Goal: Task Accomplishment & Management: Complete application form

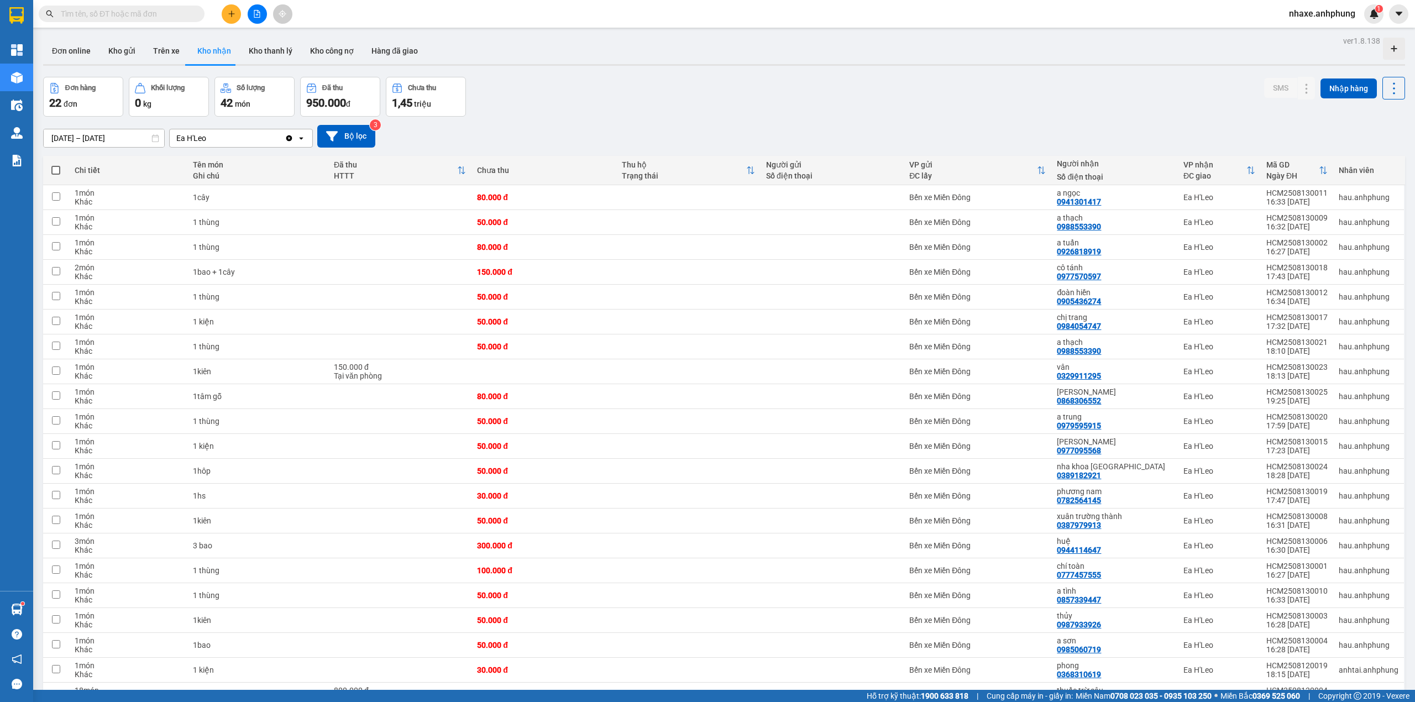
scroll to position [93, 0]
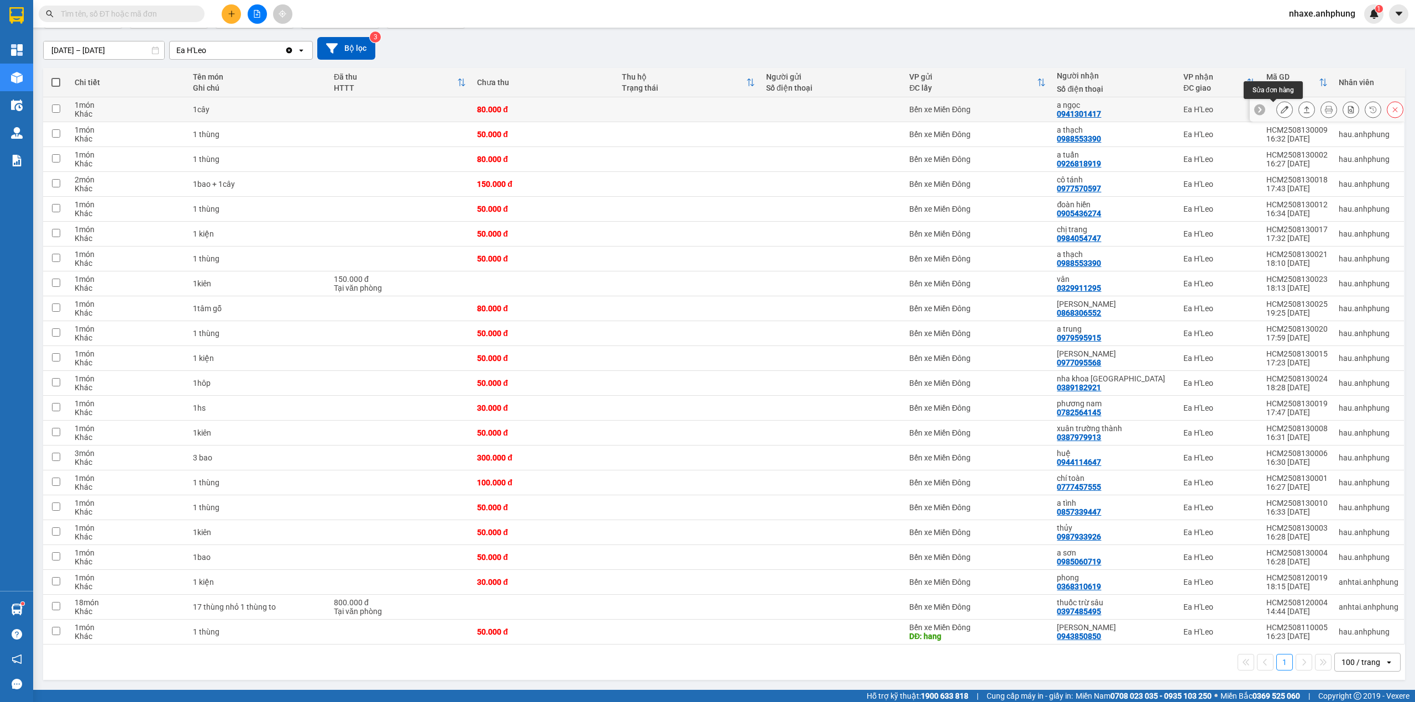
click at [1281, 106] on icon at bounding box center [1285, 110] width 8 height 8
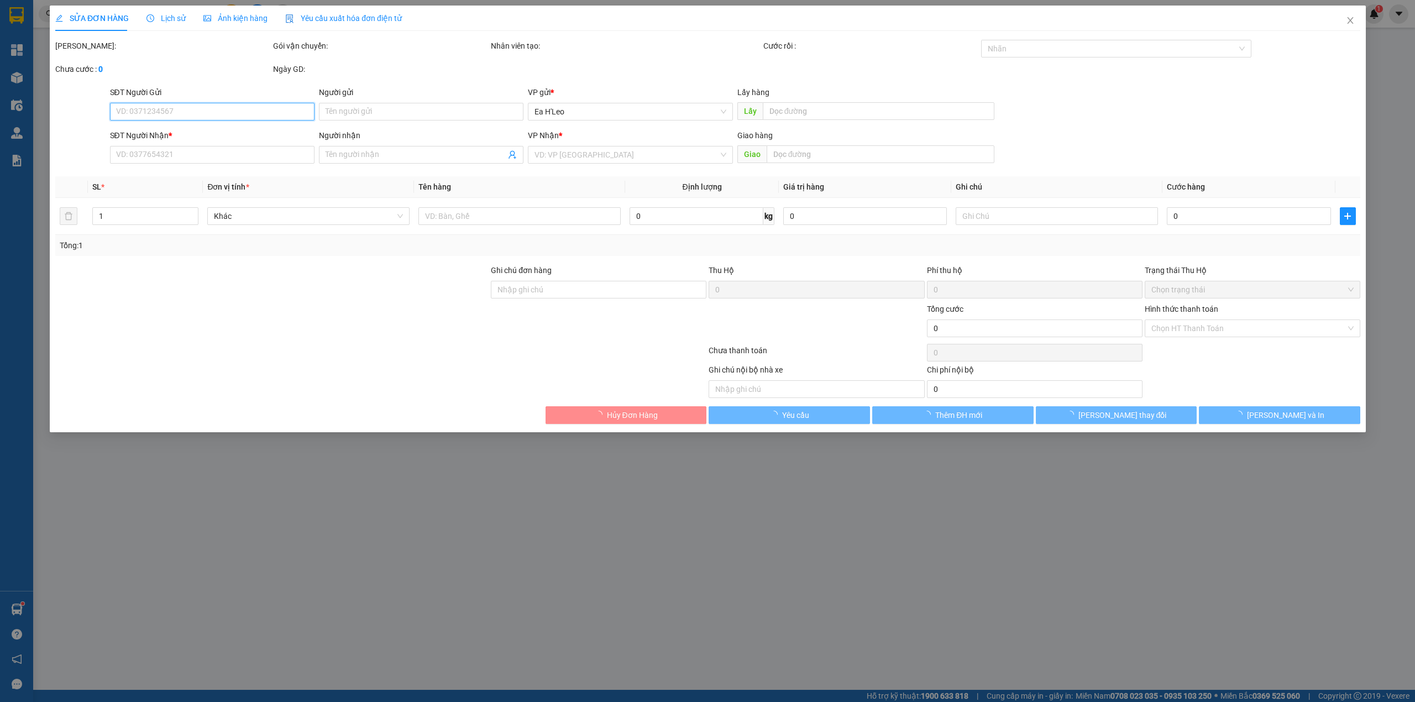
type input "0941301417"
type input "a ngọc"
type input "80.000"
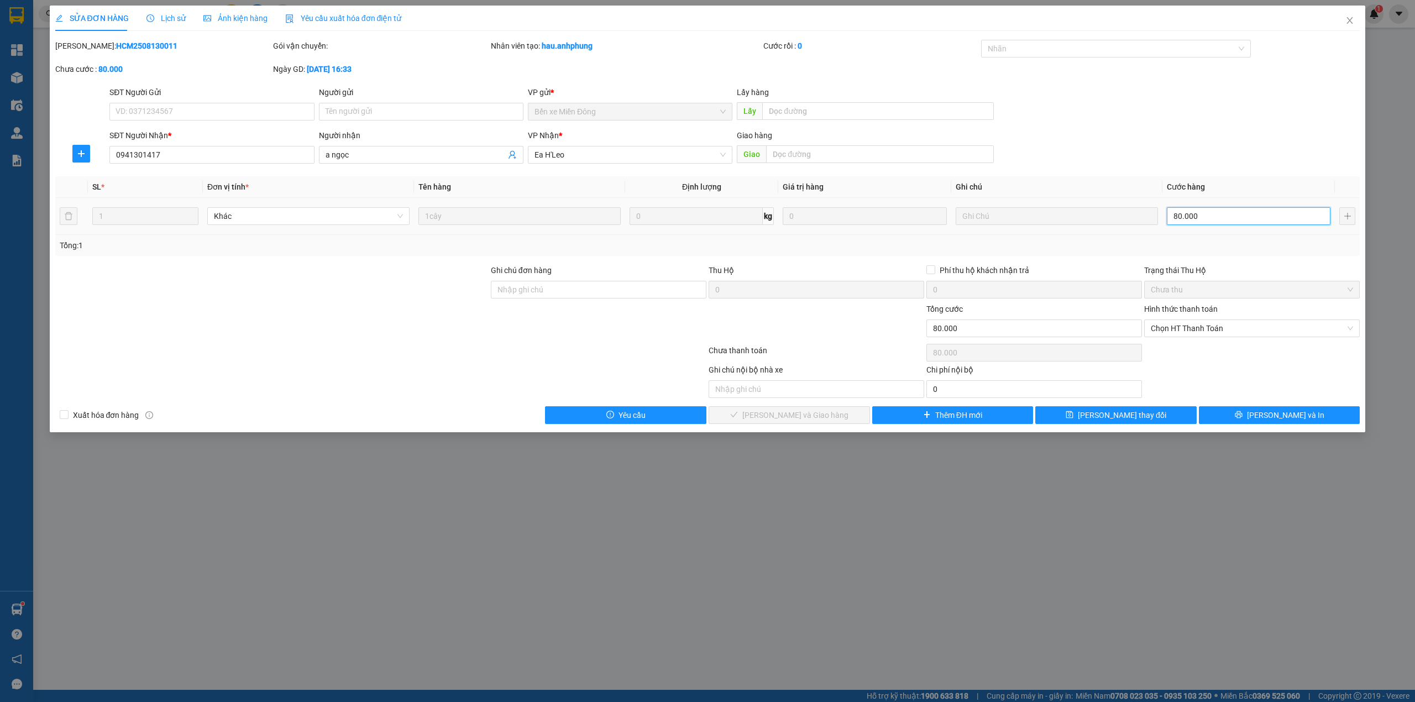
click at [1203, 211] on input "80.000" at bounding box center [1249, 216] width 164 height 18
type input "7"
type input "70"
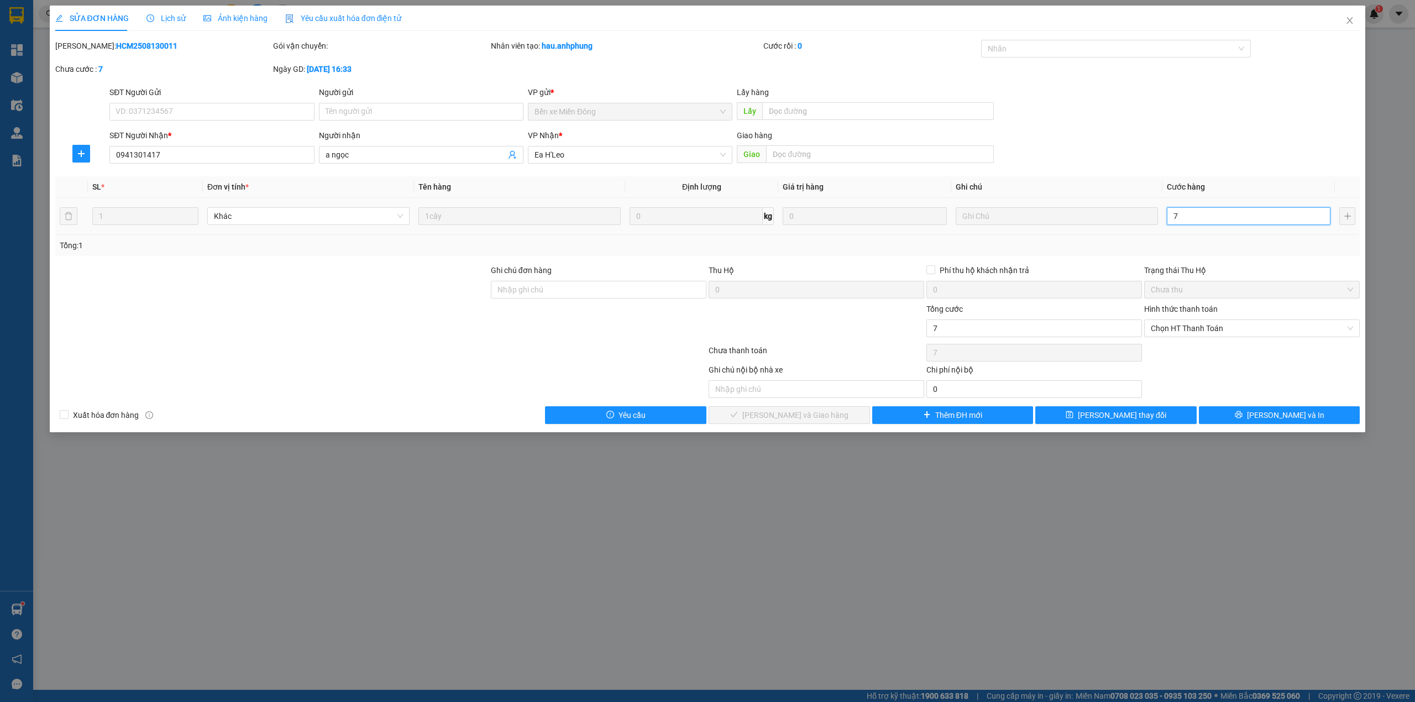
type input "70"
click at [1011, 49] on div at bounding box center [1111, 48] width 254 height 13
type input "70"
type input "70.000"
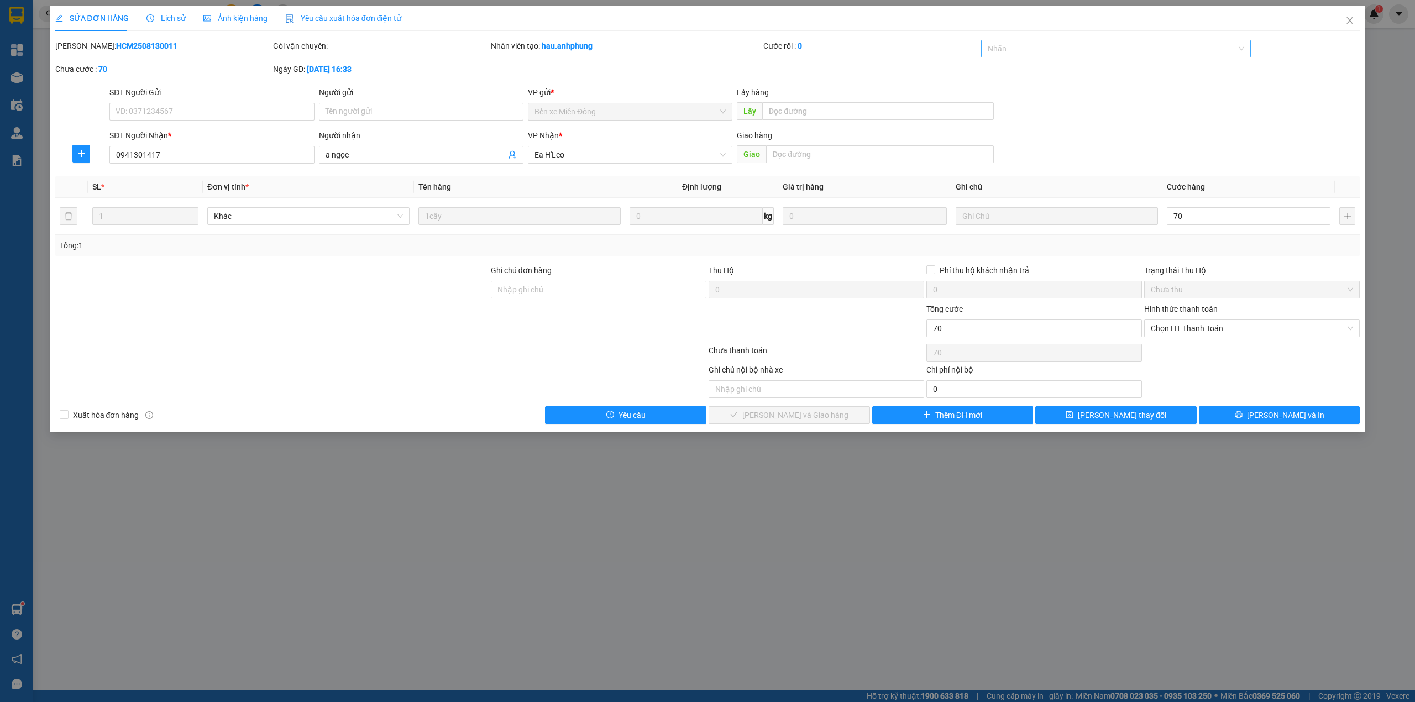
type input "70.000"
click at [1031, 72] on div "CHUYỂN KHOẢN" at bounding box center [1116, 71] width 257 height 12
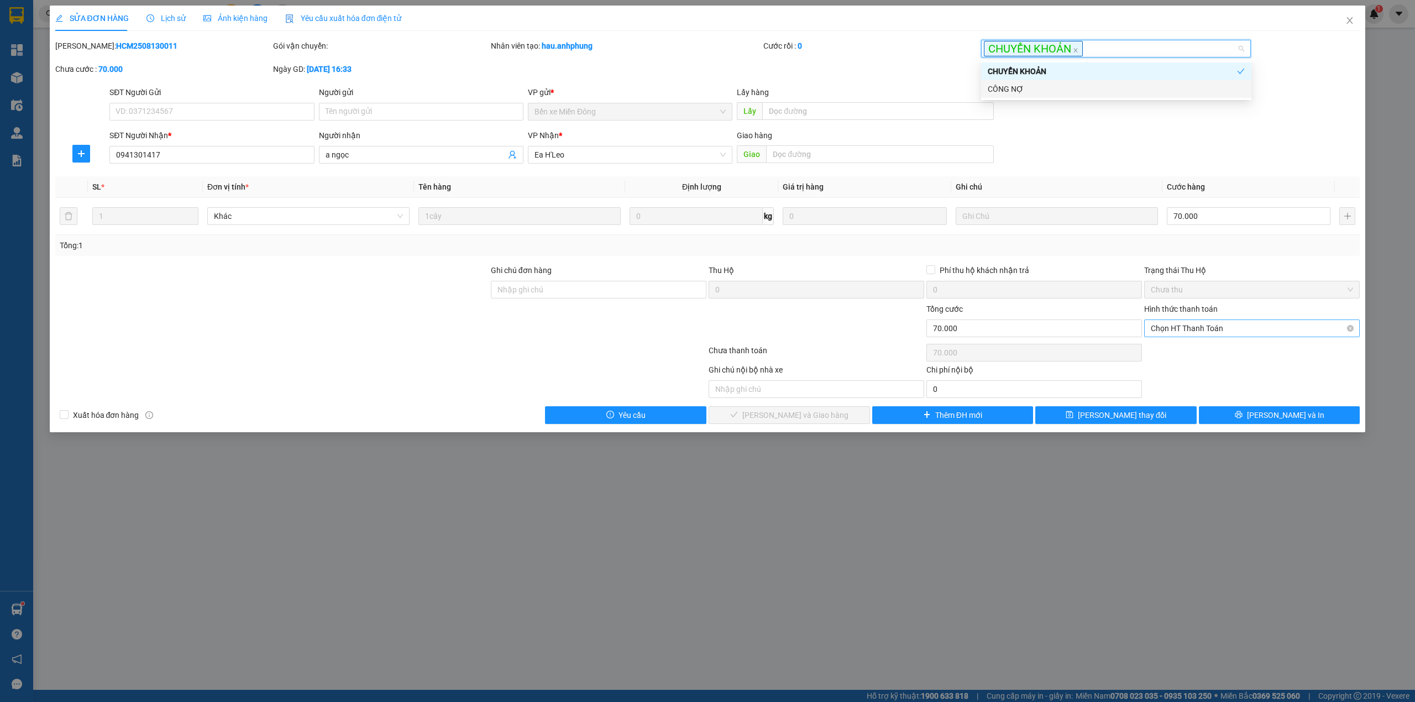
click at [1181, 330] on span "Chọn HT Thanh Toán" at bounding box center [1252, 328] width 202 height 17
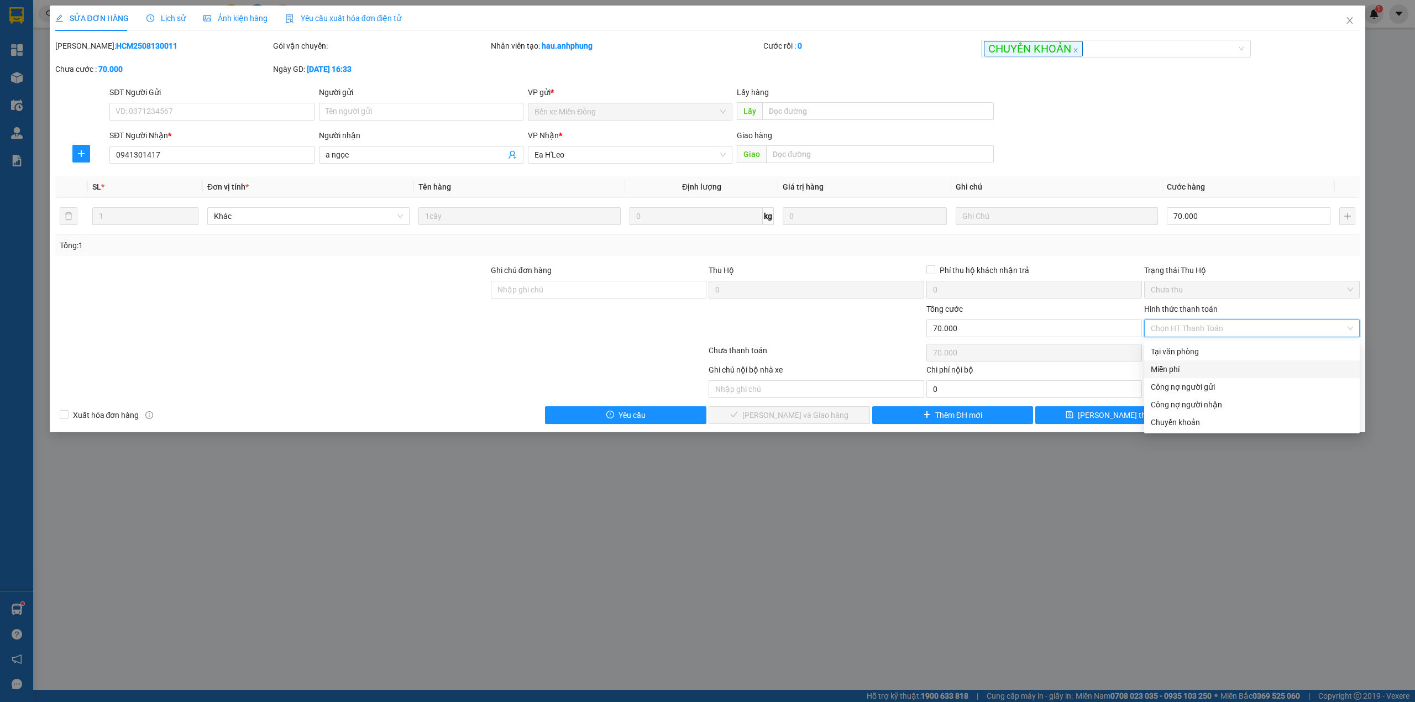
click at [1203, 370] on div "Miễn phí" at bounding box center [1252, 369] width 202 height 12
type input "0"
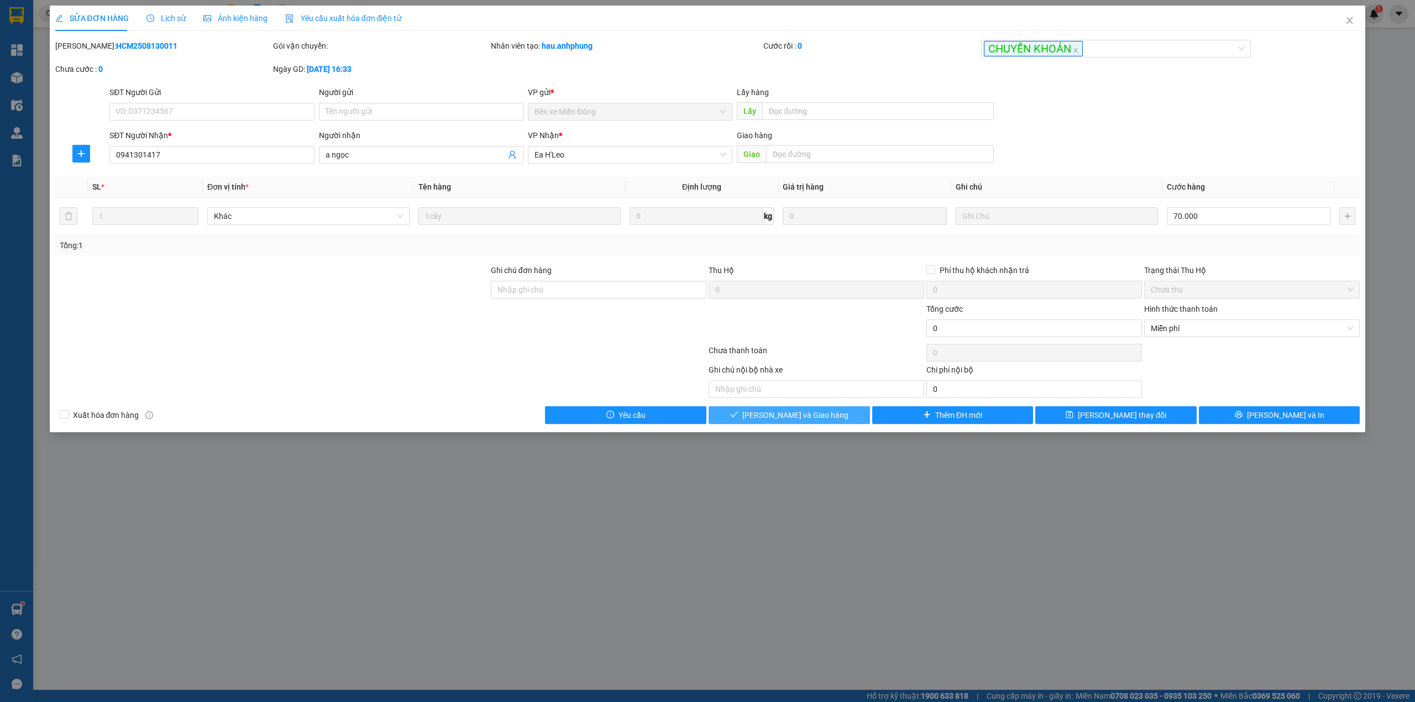
click at [786, 419] on span "[PERSON_NAME] và Giao hàng" at bounding box center [795, 415] width 106 height 12
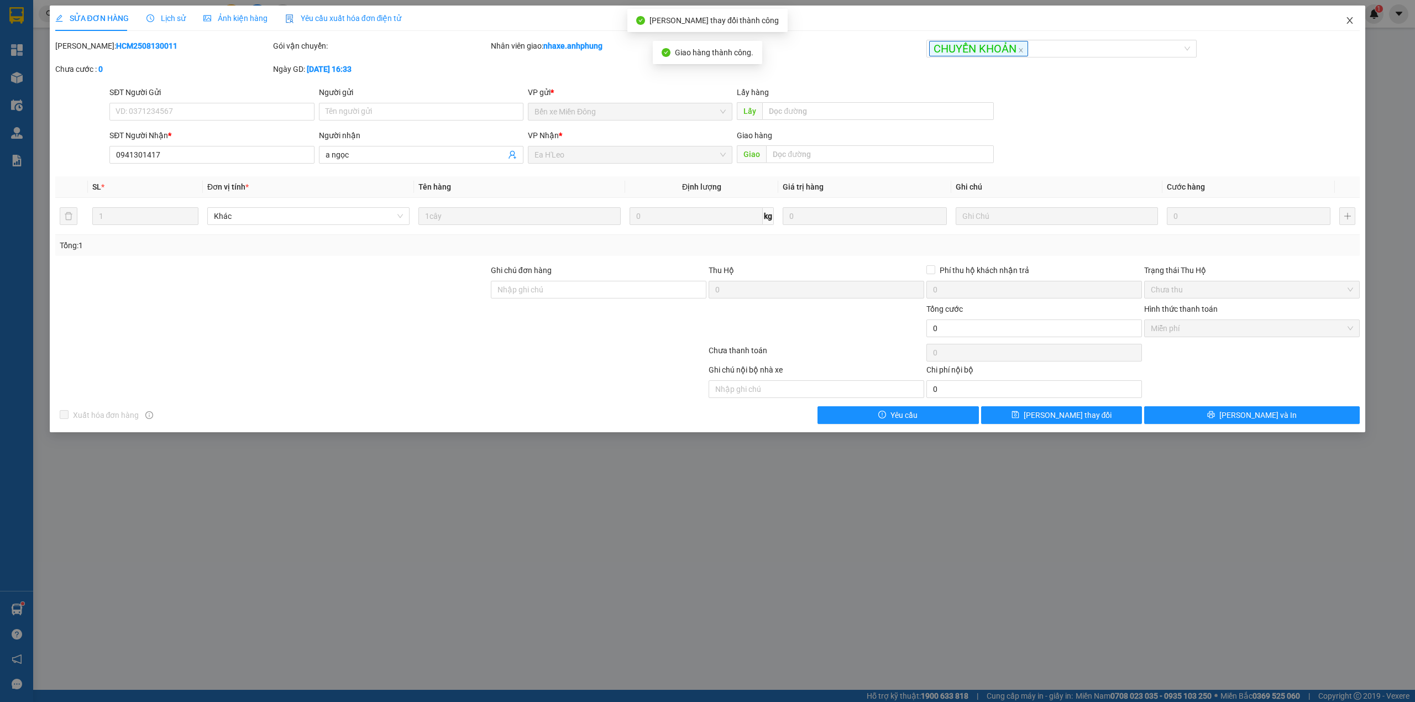
click at [1346, 20] on icon "close" at bounding box center [1350, 20] width 9 height 9
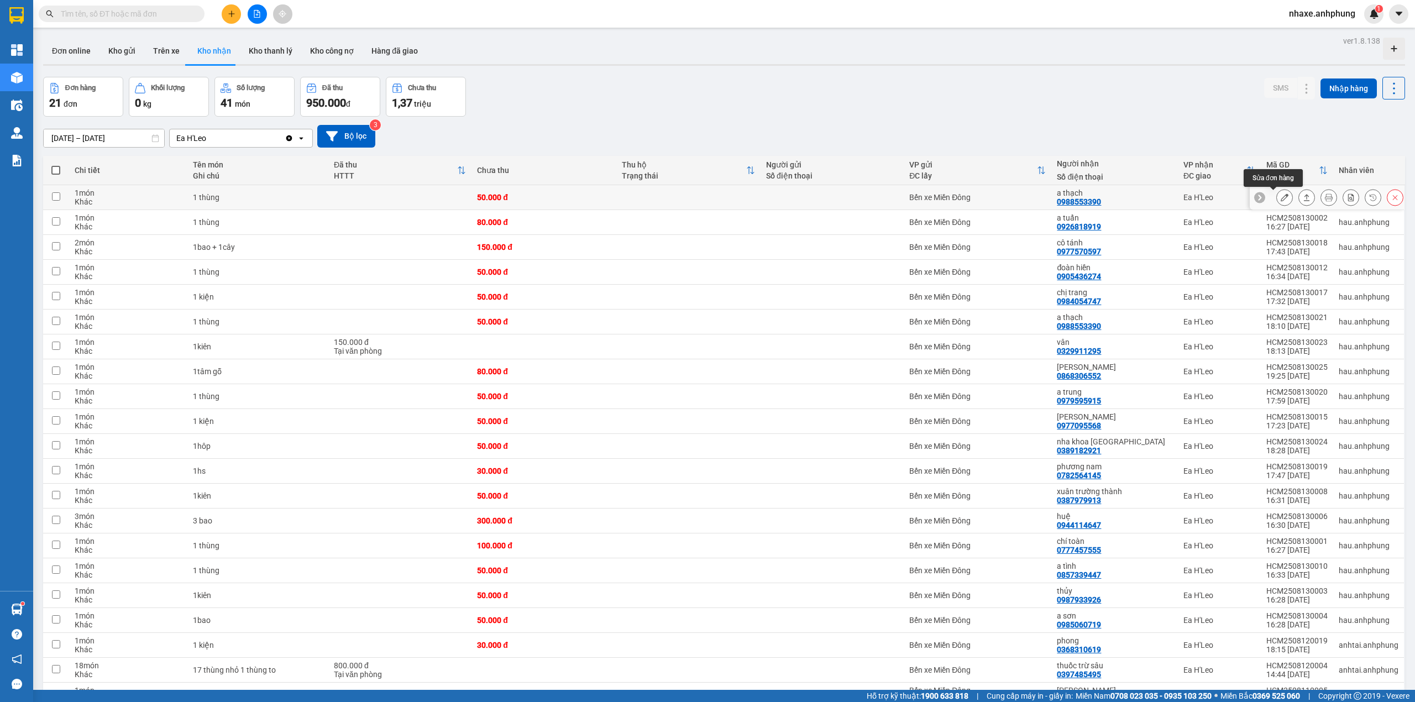
click at [1281, 199] on icon at bounding box center [1285, 197] width 8 height 8
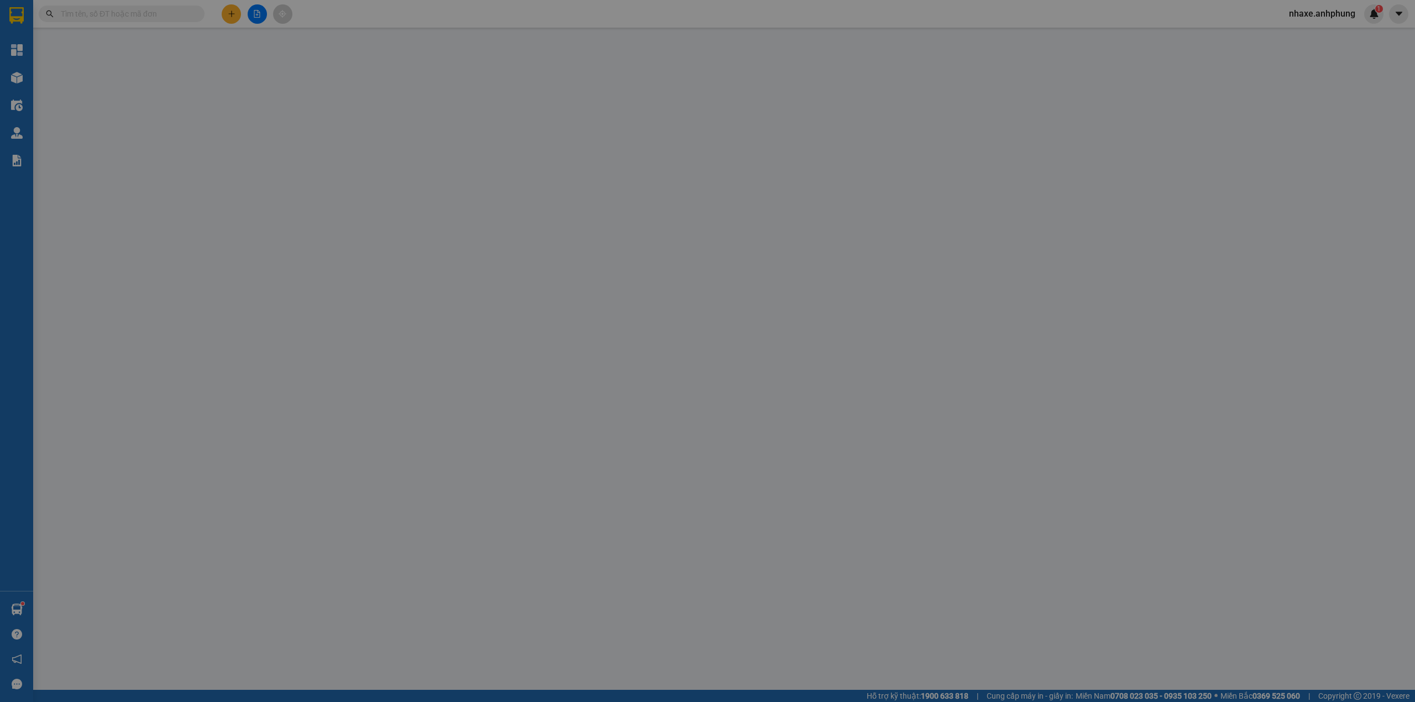
type input "0988553390"
type input "a thạch"
type input "50.000"
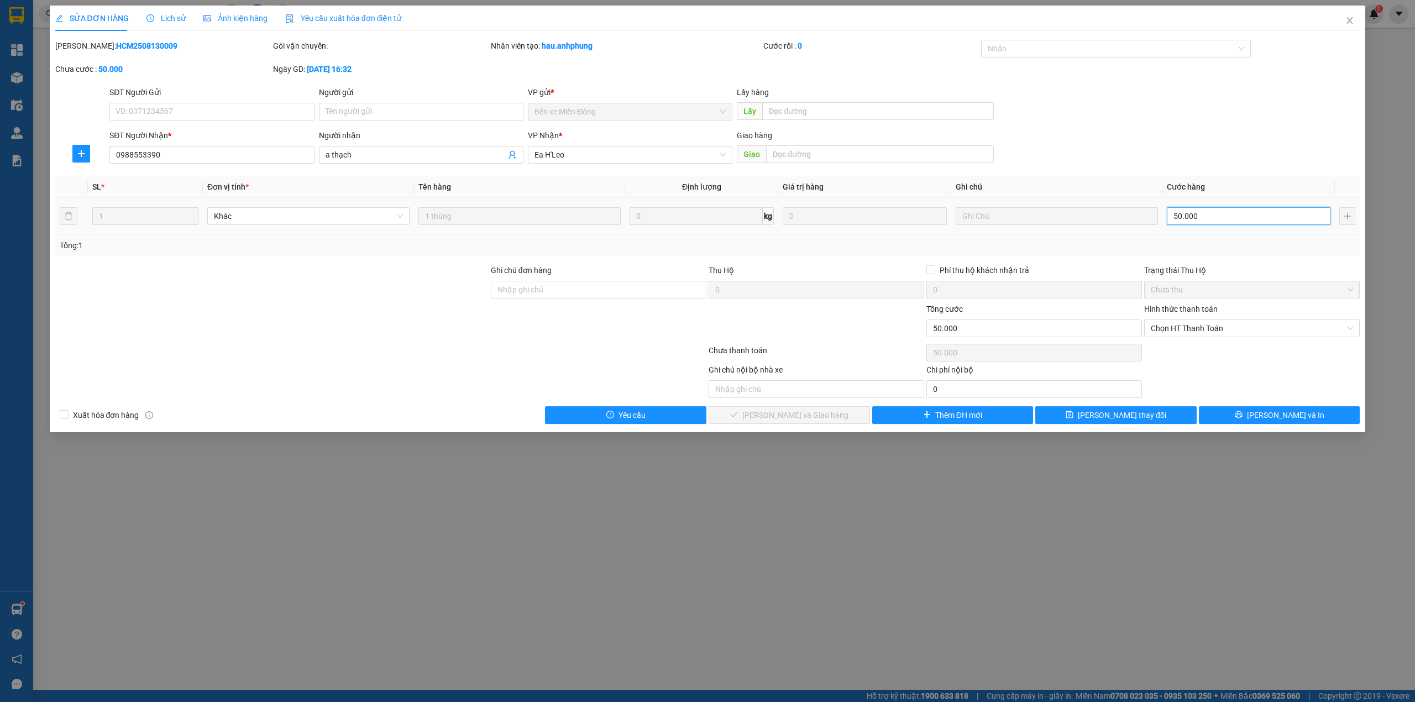
click at [1232, 220] on input "50.000" at bounding box center [1249, 216] width 164 height 18
type input "4"
type input "40"
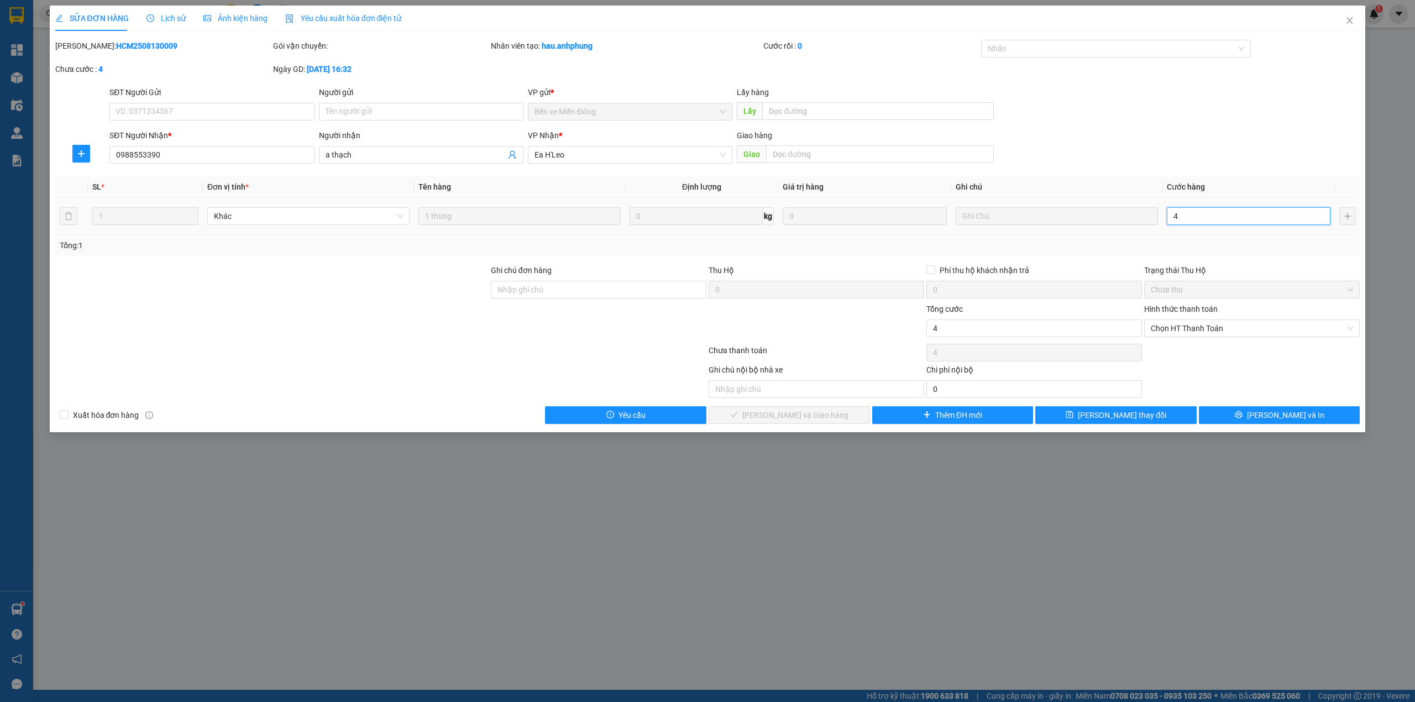
type input "40"
click at [1220, 326] on span "Chọn HT Thanh Toán" at bounding box center [1252, 328] width 202 height 17
type input "40"
type input "40.000"
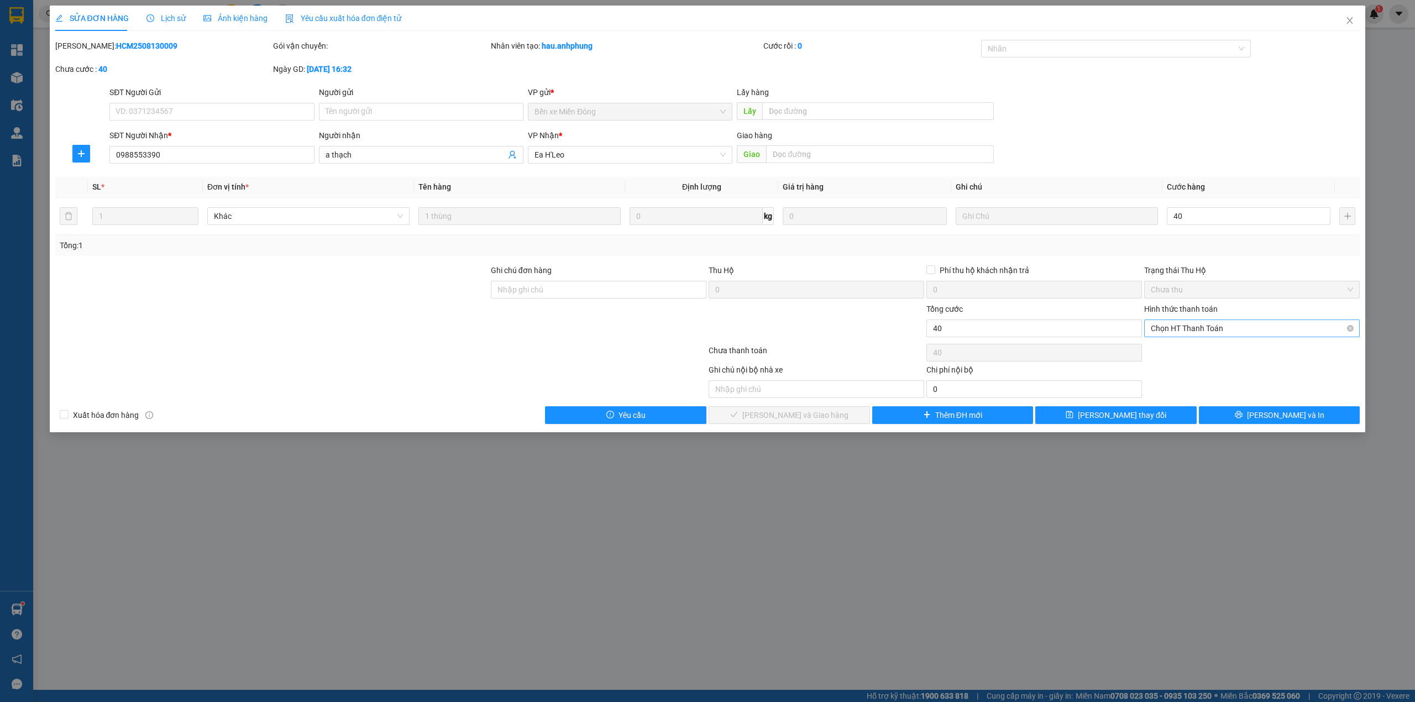
type input "40.000"
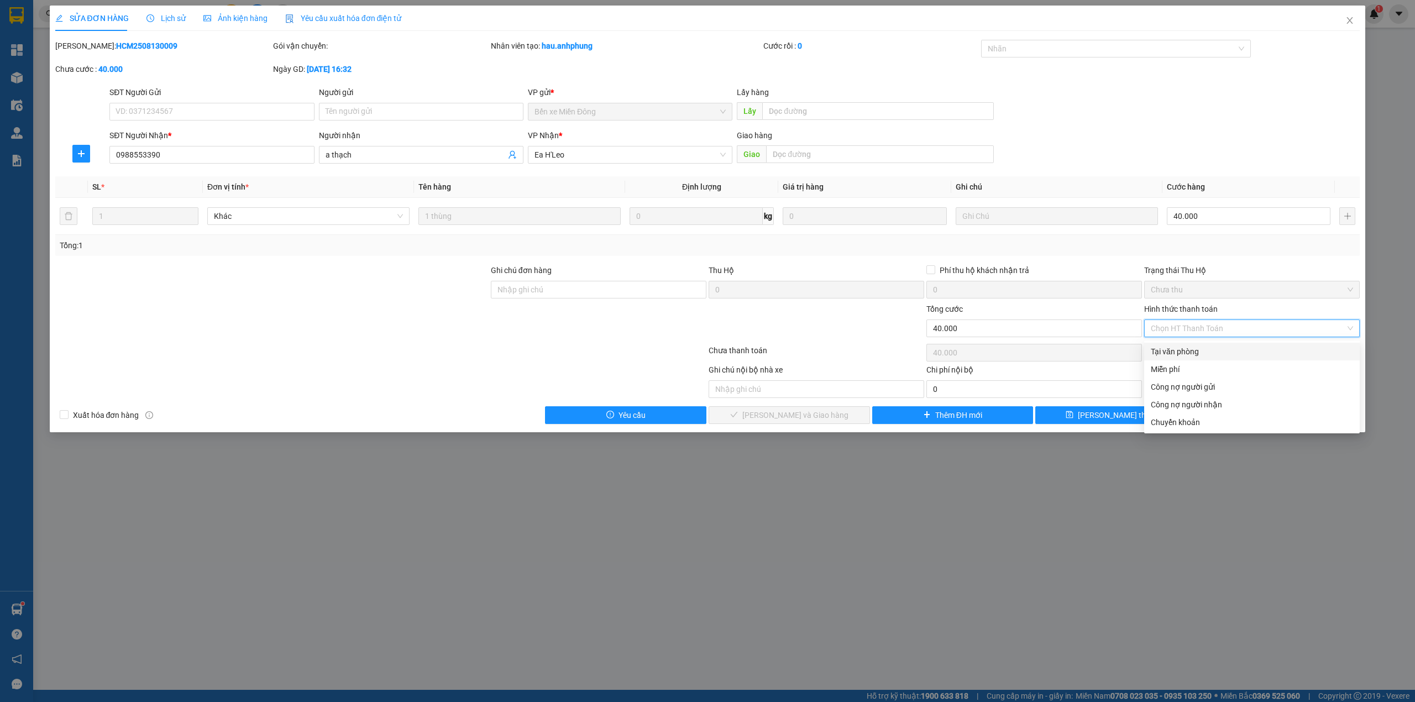
click at [1211, 352] on div "Tại văn phòng" at bounding box center [1252, 352] width 202 height 12
type input "0"
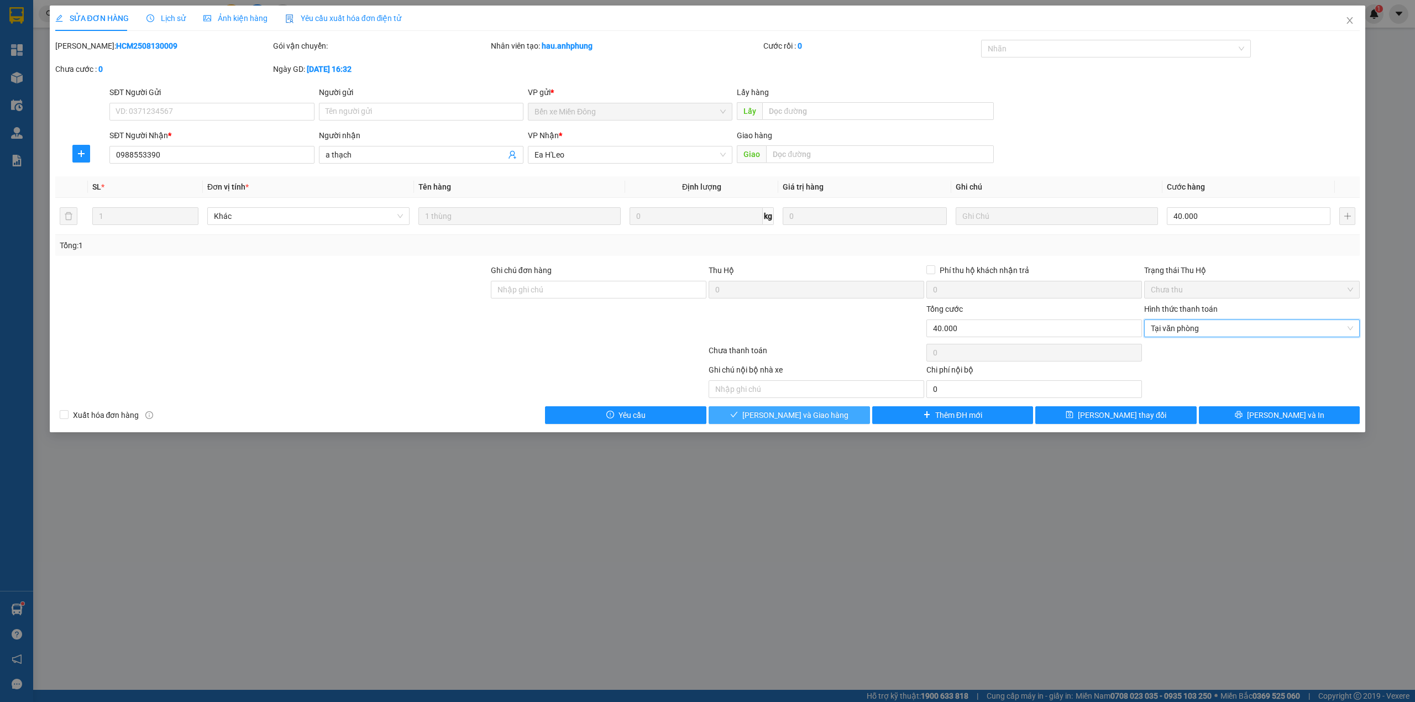
click at [791, 412] on span "[PERSON_NAME] và Giao hàng" at bounding box center [795, 415] width 106 height 12
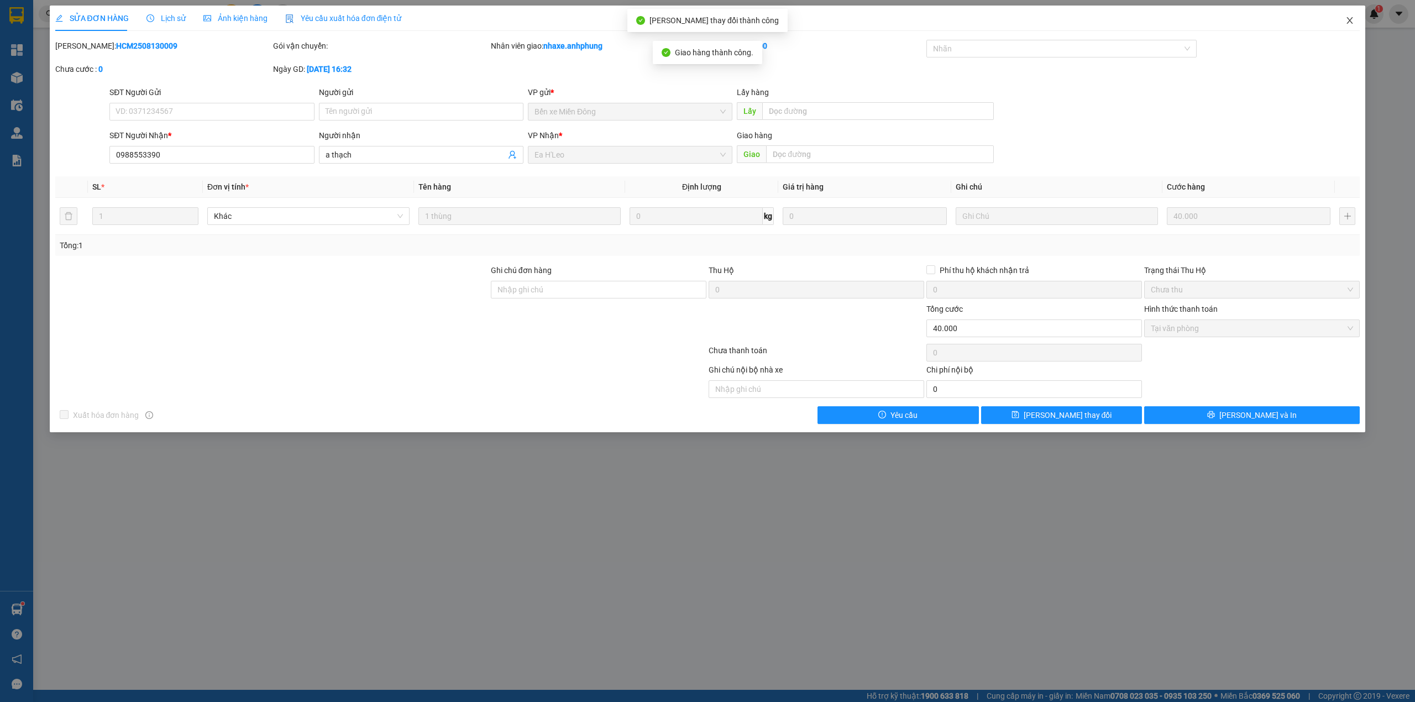
click at [1349, 20] on icon "close" at bounding box center [1350, 20] width 6 height 7
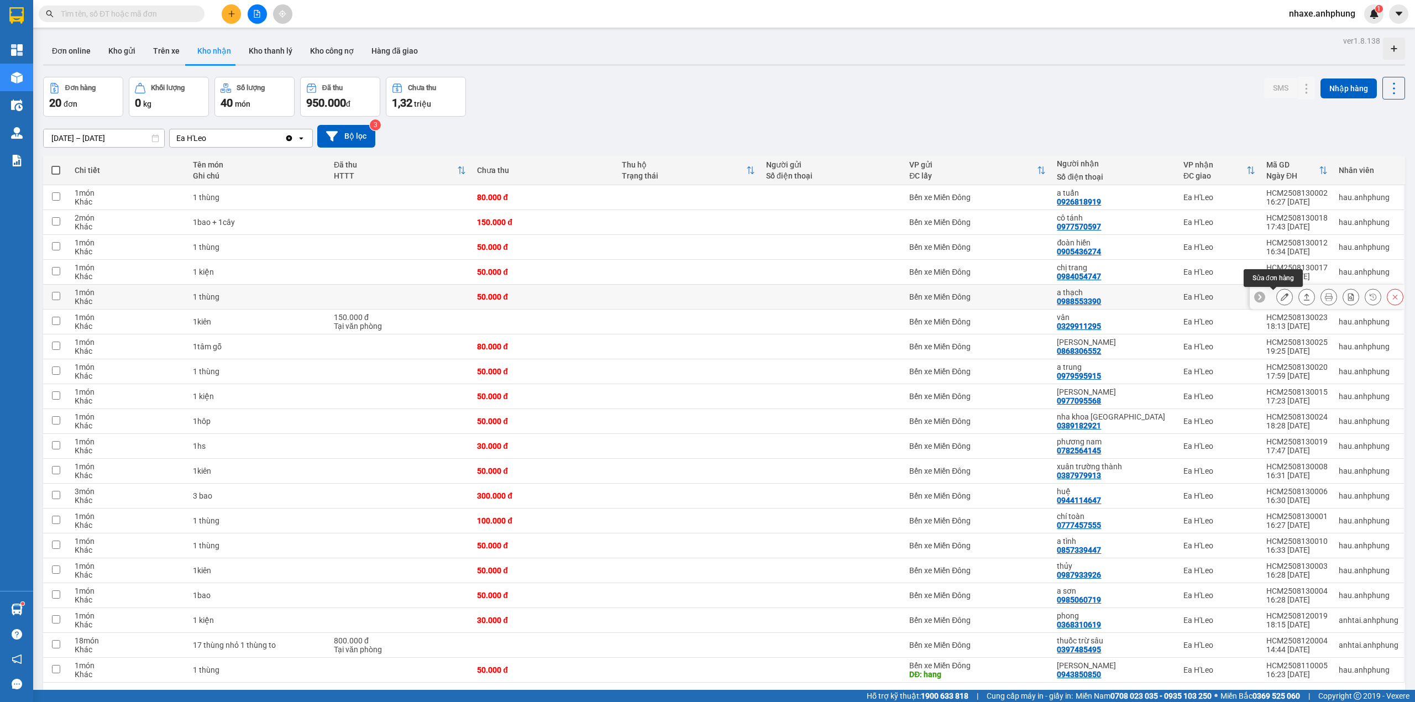
click at [1281, 297] on icon at bounding box center [1285, 297] width 8 height 8
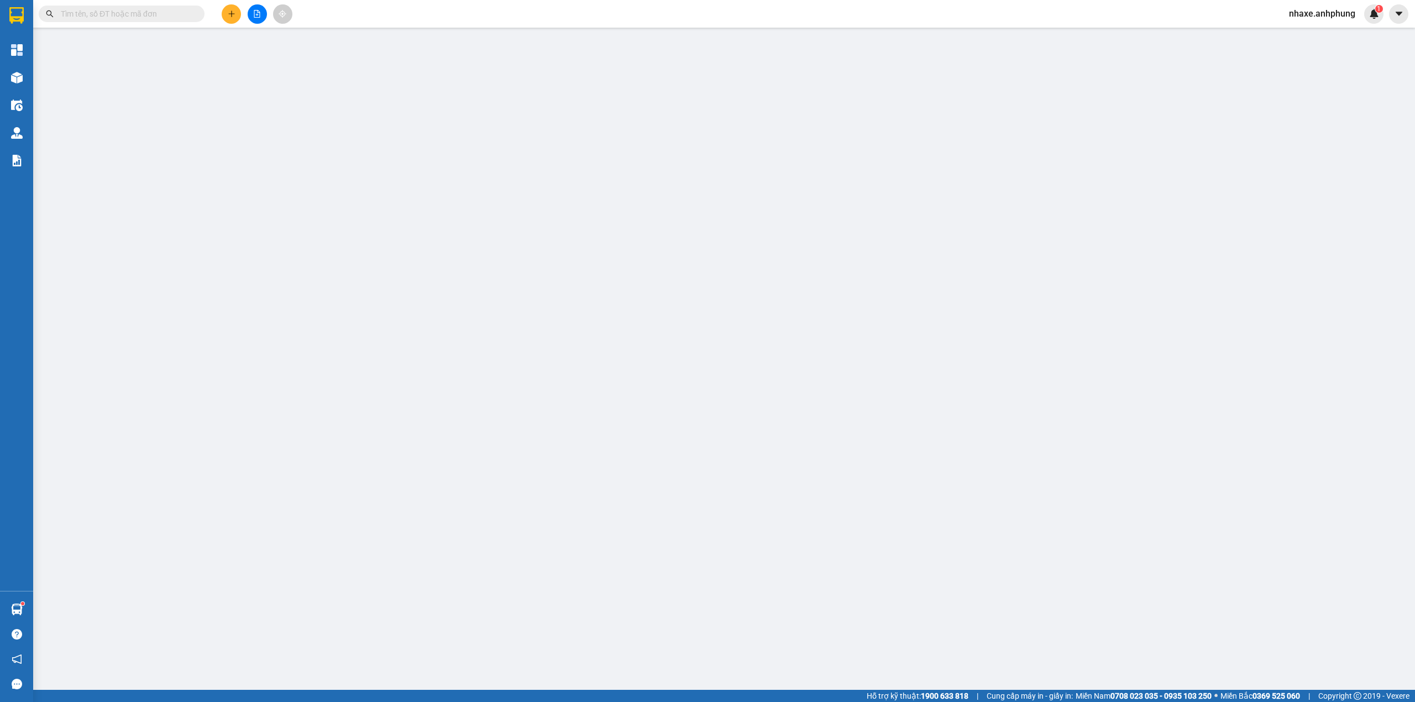
type input "0988553390"
type input "a thạch"
type input "50.000"
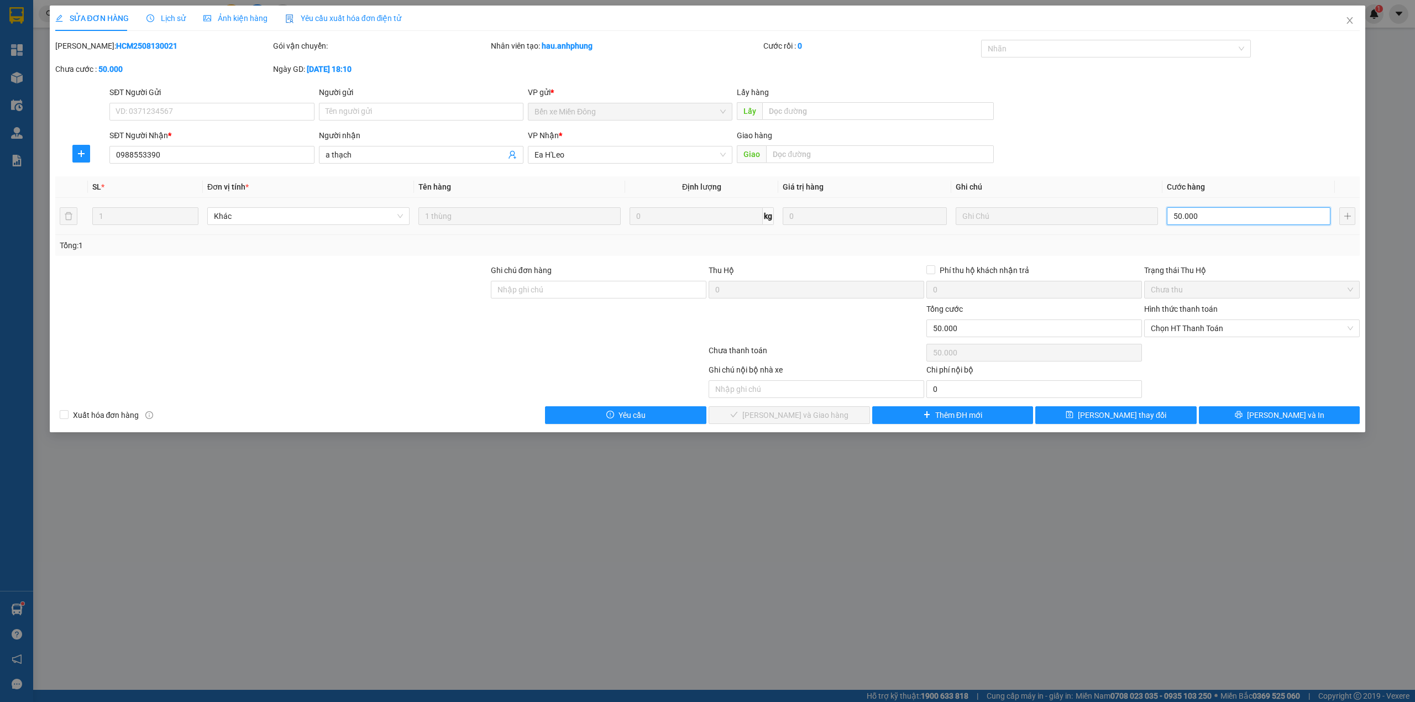
click at [1223, 225] on input "50.000" at bounding box center [1249, 216] width 164 height 18
type input "4"
type input "40"
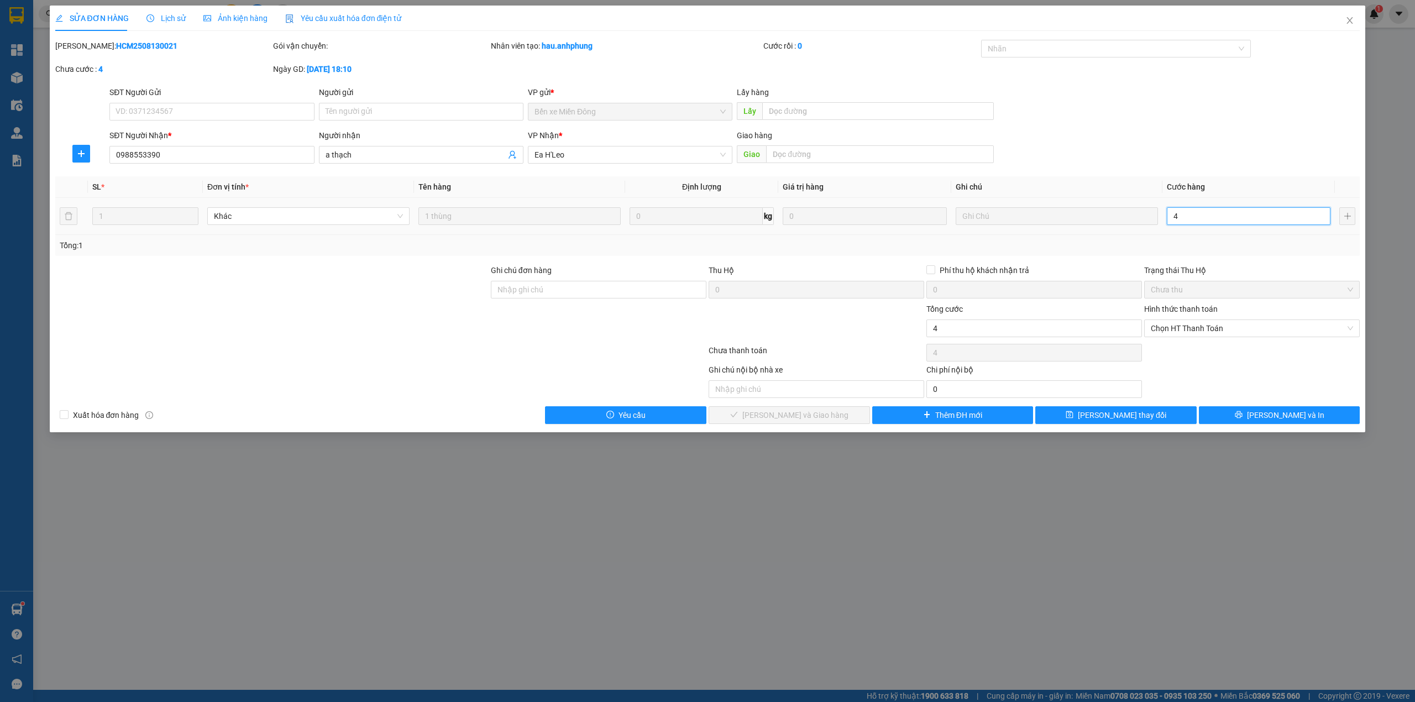
type input "40"
click at [1203, 333] on span "Chọn HT Thanh Toán" at bounding box center [1252, 328] width 202 height 17
type input "40"
type input "40.000"
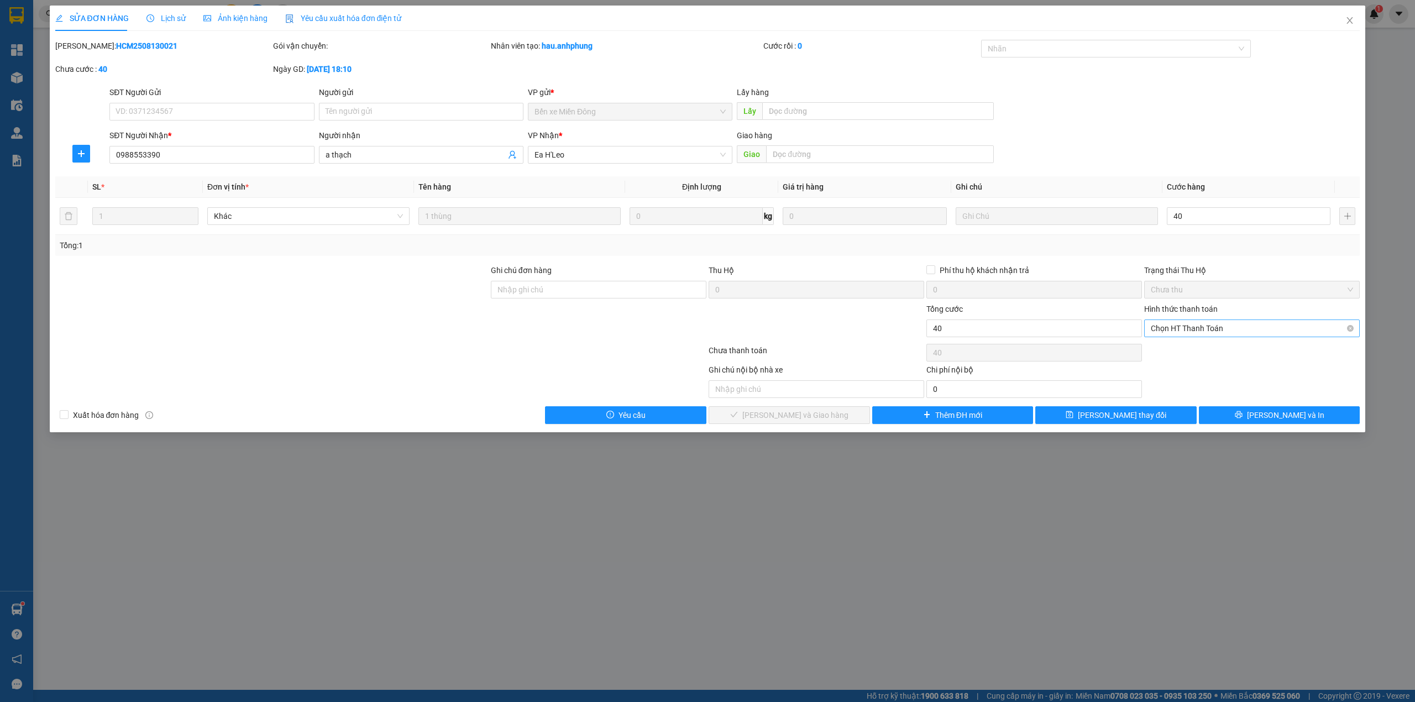
type input "40.000"
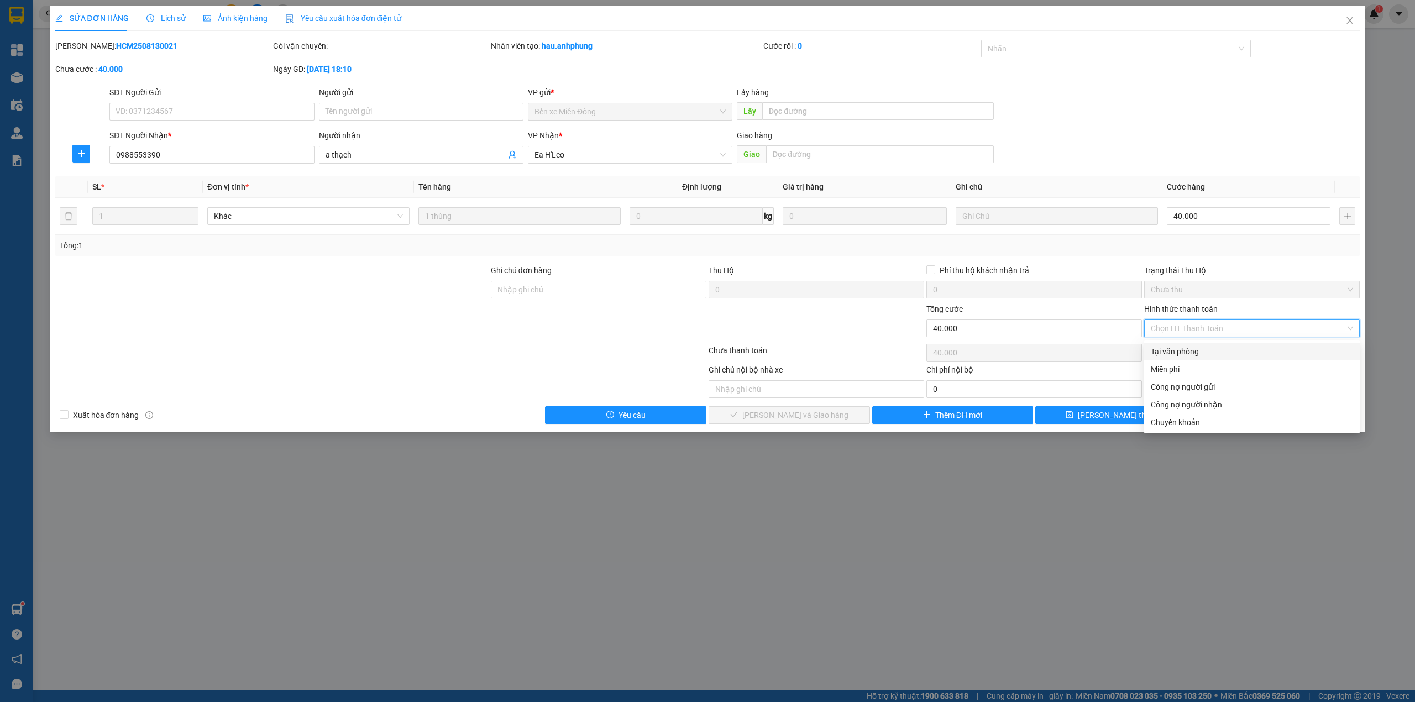
click at [1184, 350] on div "Tại văn phòng" at bounding box center [1252, 352] width 202 height 12
type input "0"
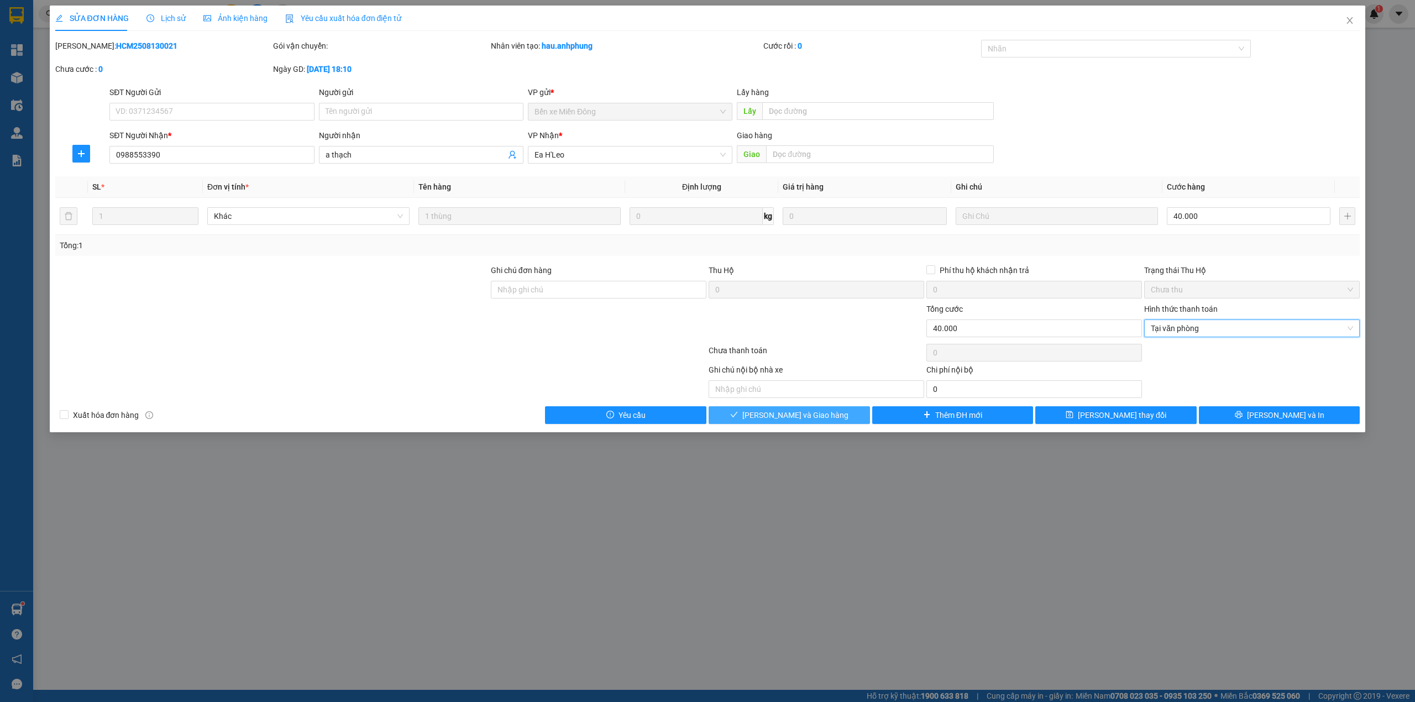
click at [808, 416] on span "[PERSON_NAME] và Giao hàng" at bounding box center [795, 415] width 106 height 12
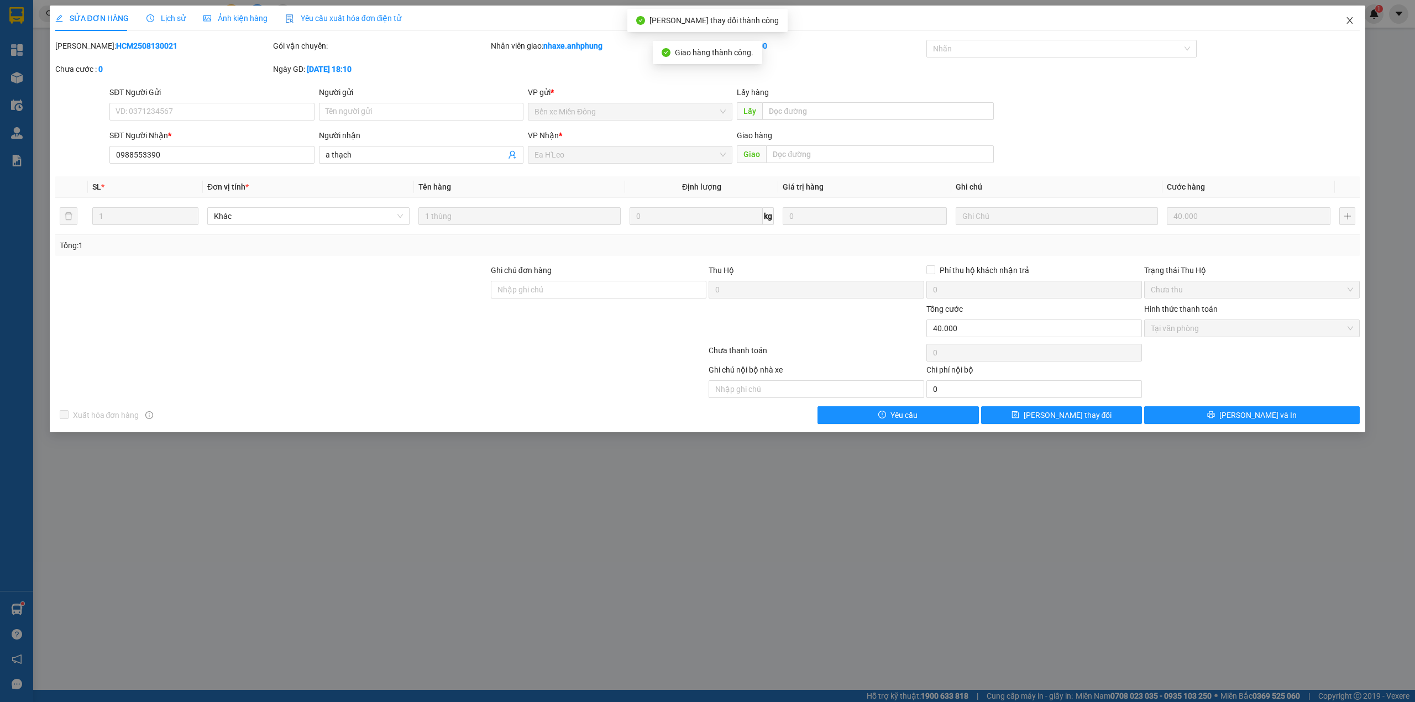
click at [1352, 19] on icon "close" at bounding box center [1350, 20] width 6 height 7
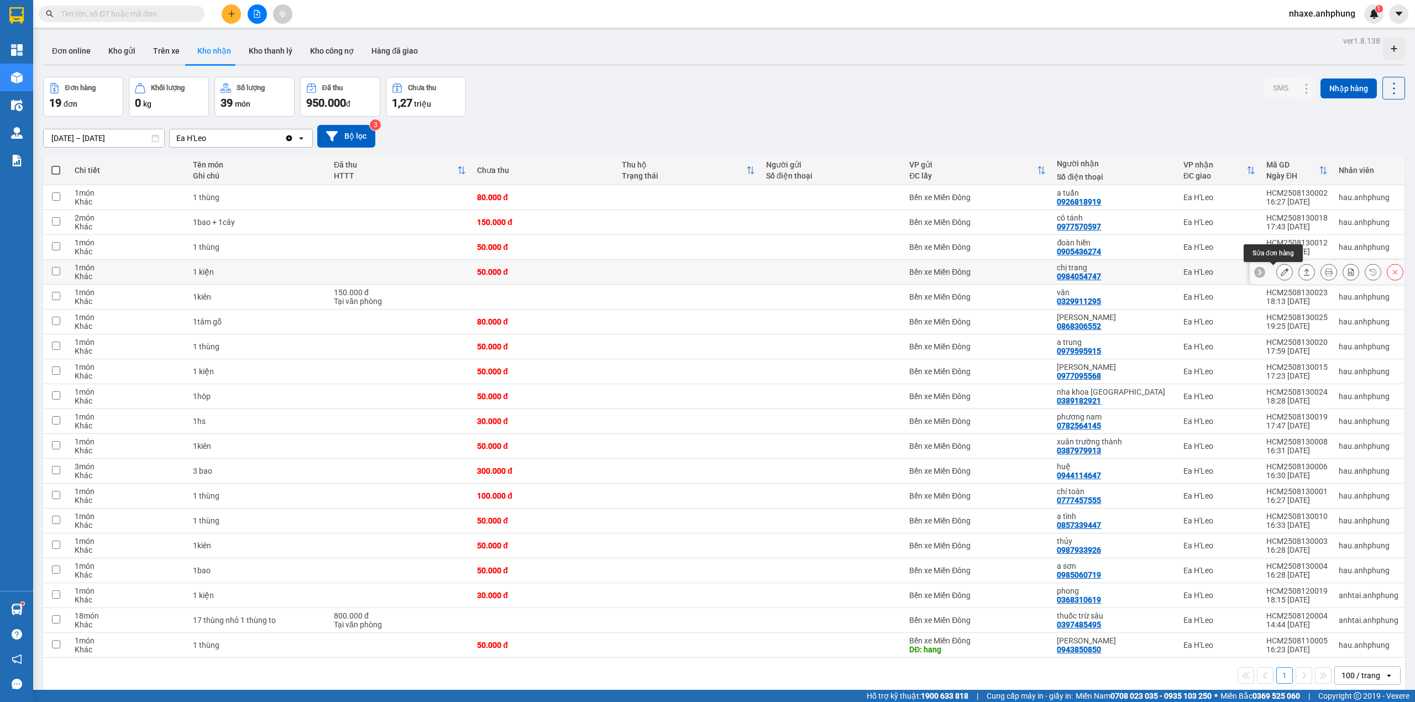
click at [1281, 273] on icon at bounding box center [1285, 272] width 8 height 8
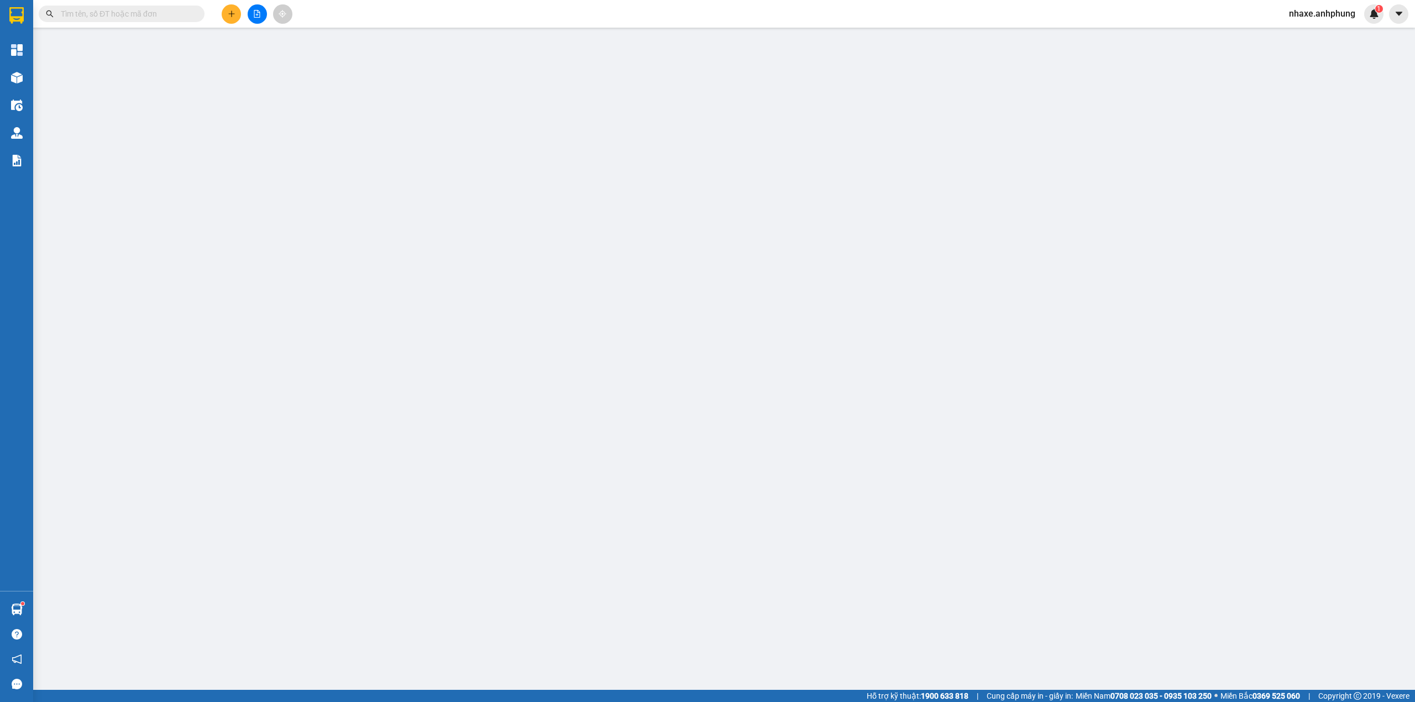
type input "0984054747"
type input "chị trang"
type input "50.000"
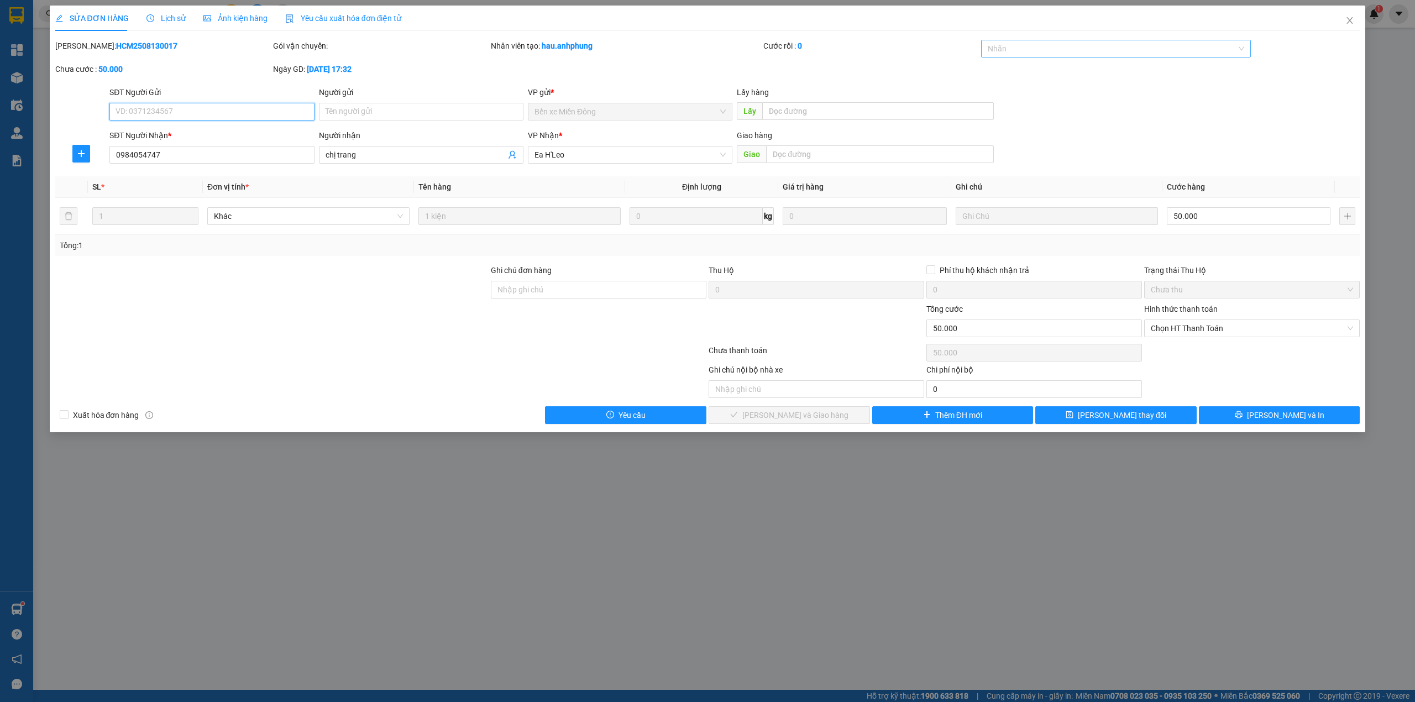
click at [1049, 51] on div at bounding box center [1111, 48] width 254 height 13
click at [1038, 71] on div "CHUYỂN KHOẢN" at bounding box center [1116, 71] width 257 height 12
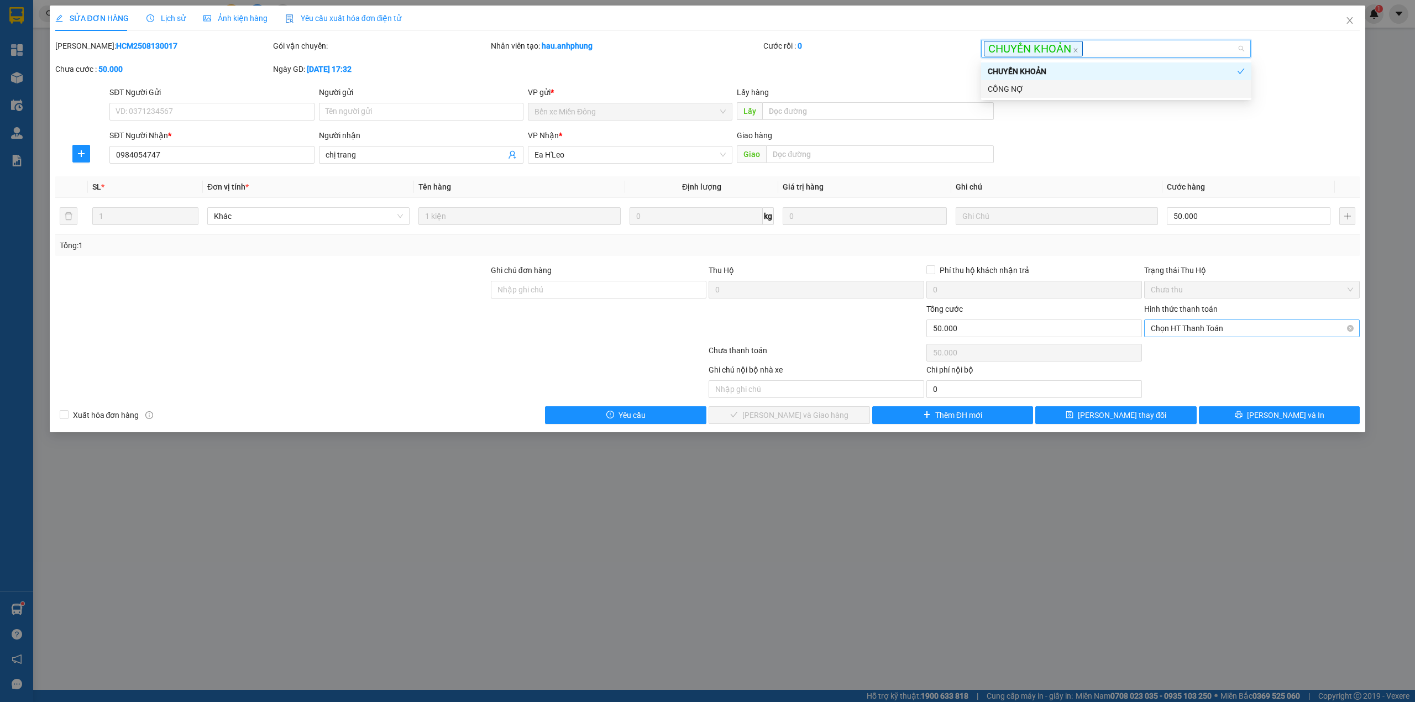
click at [1196, 328] on span "Chọn HT Thanh Toán" at bounding box center [1252, 328] width 202 height 17
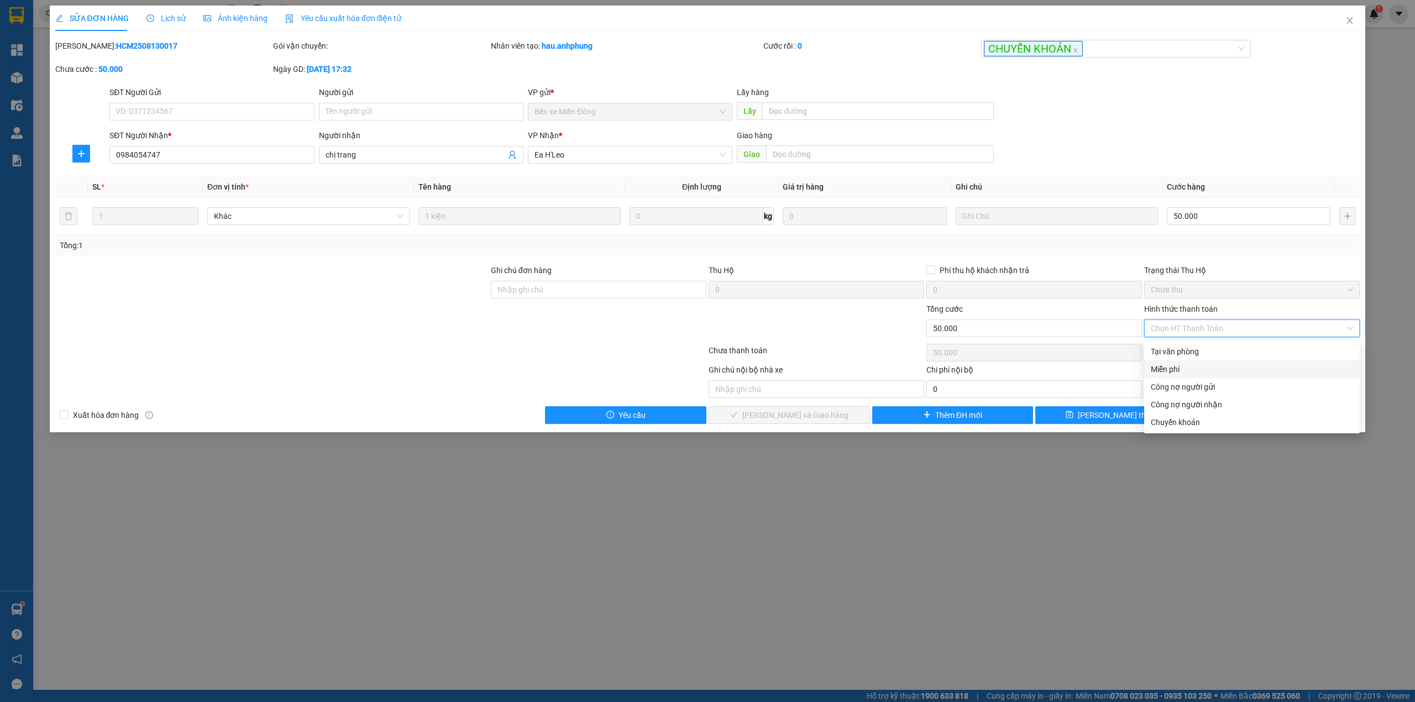
click at [1183, 363] on div "Miễn phí" at bounding box center [1252, 369] width 202 height 12
type input "0"
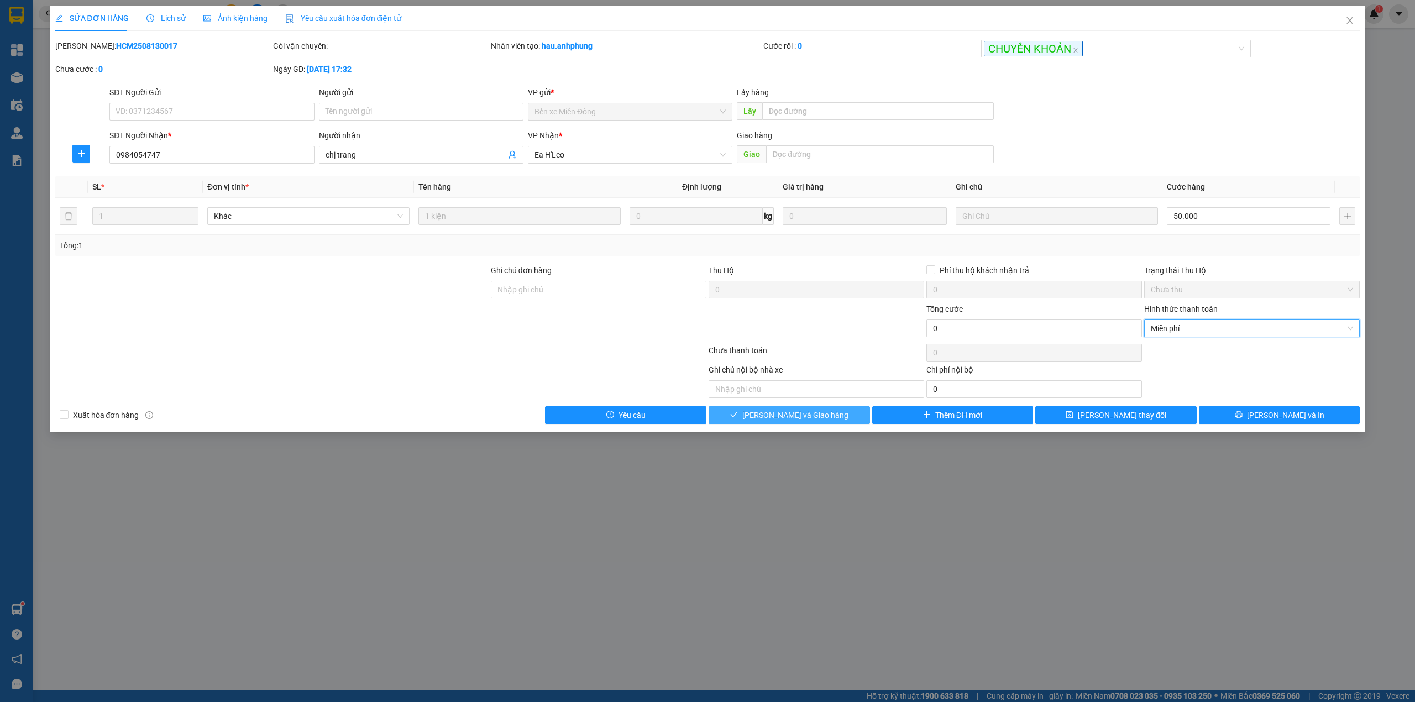
click at [794, 414] on span "[PERSON_NAME] và Giao hàng" at bounding box center [795, 415] width 106 height 12
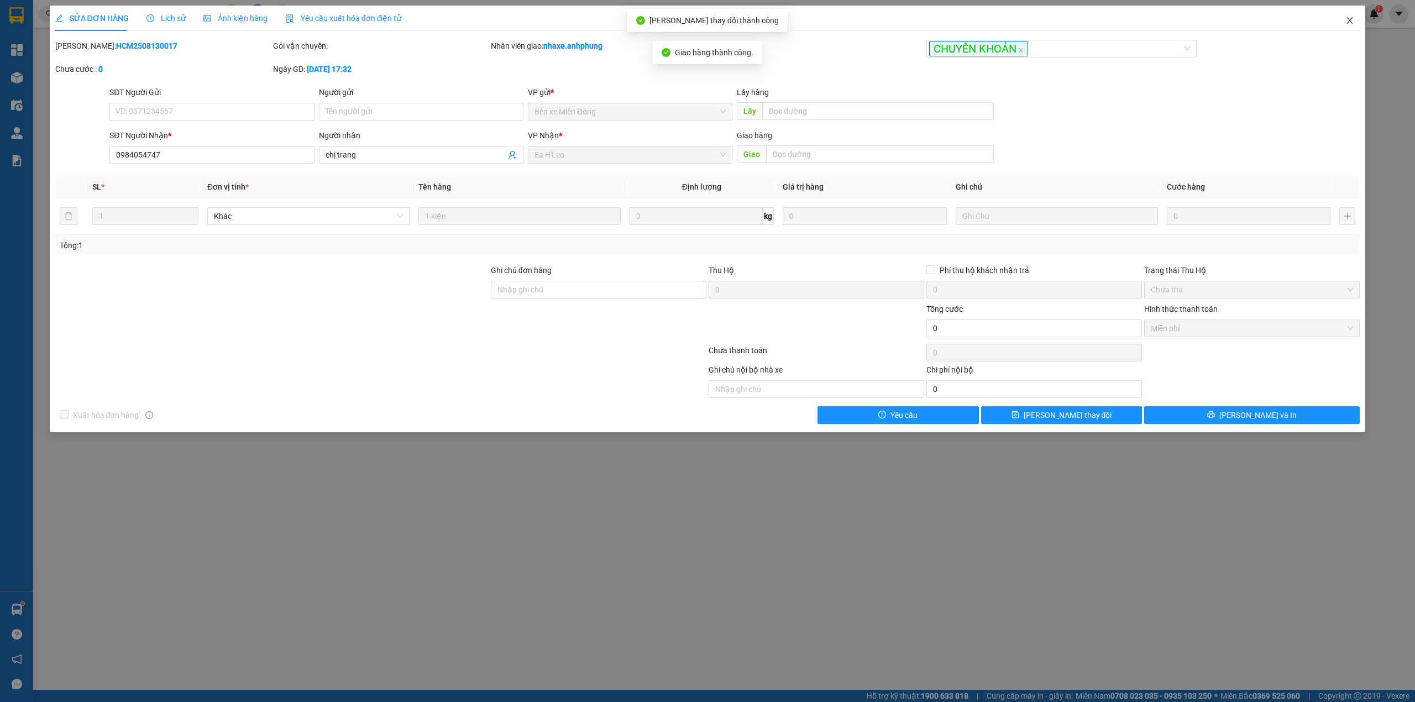
click at [1350, 21] on icon "close" at bounding box center [1350, 20] width 6 height 7
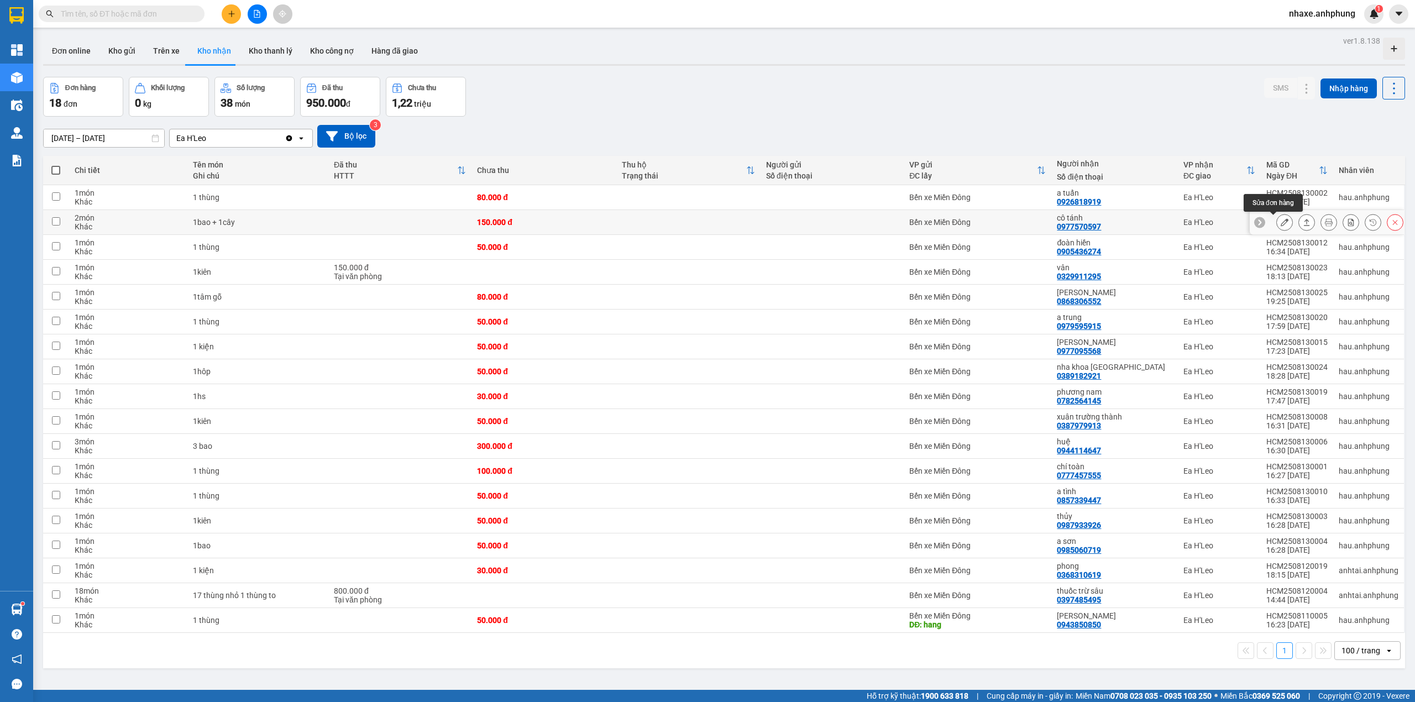
click at [1277, 226] on button at bounding box center [1284, 222] width 15 height 19
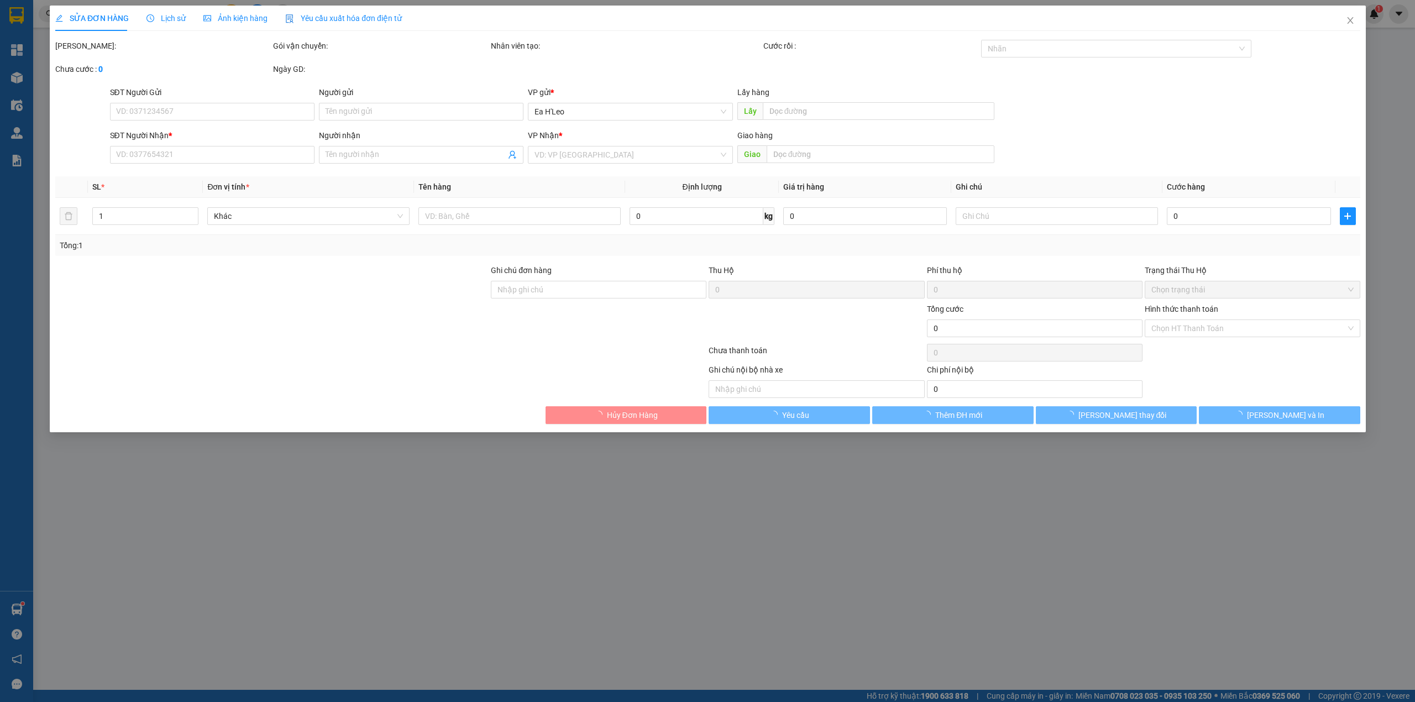
type input "0977570597"
type input "cô tánh"
type input "150.000"
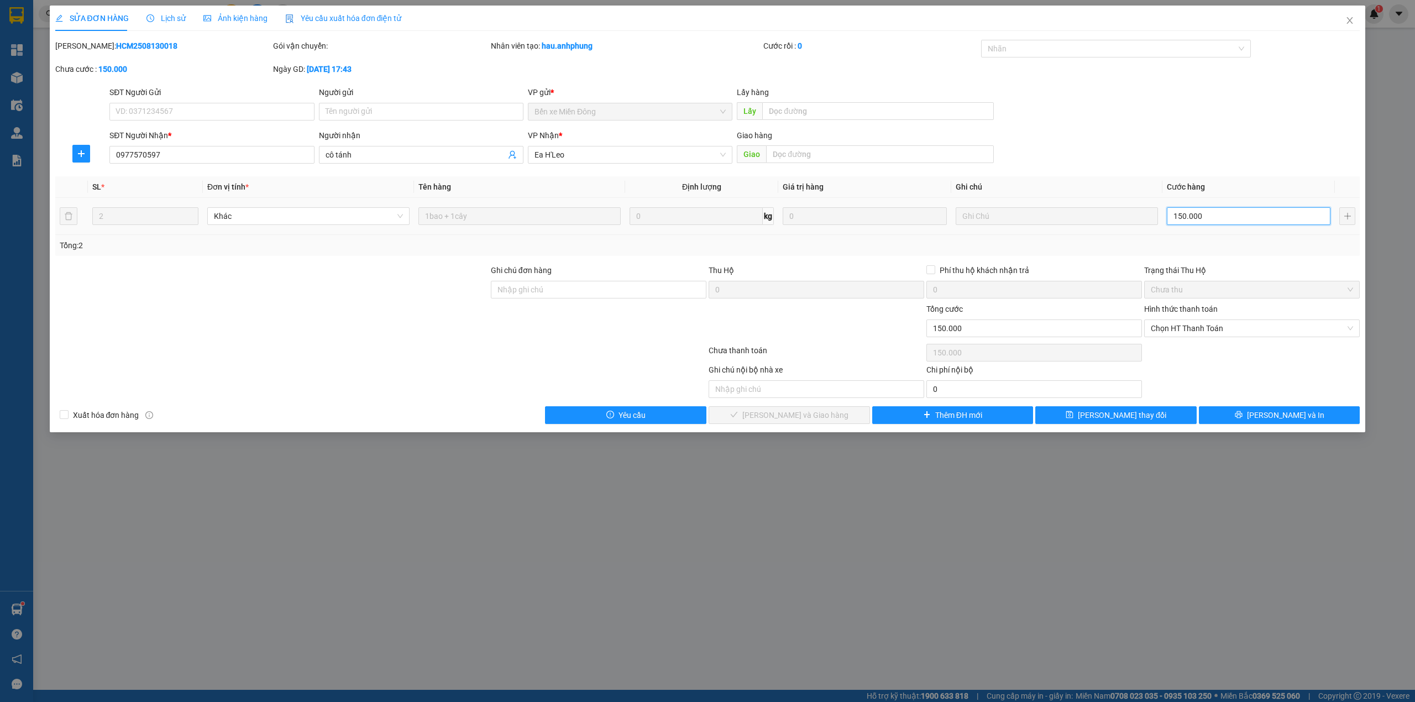
click at [1211, 220] on input "150.000" at bounding box center [1249, 216] width 164 height 18
type input "1"
type input "12"
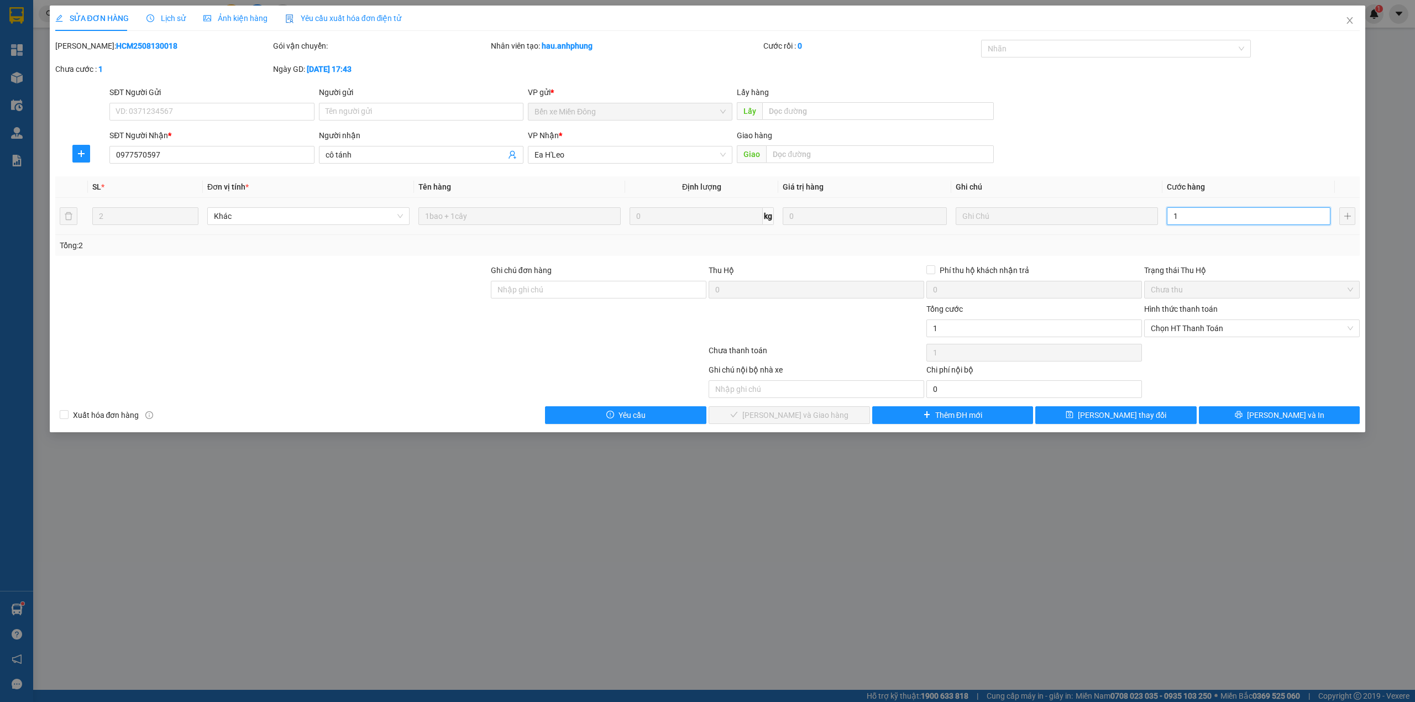
type input "12"
type input "120"
click at [1228, 331] on span "Chọn HT Thanh Toán" at bounding box center [1252, 328] width 202 height 17
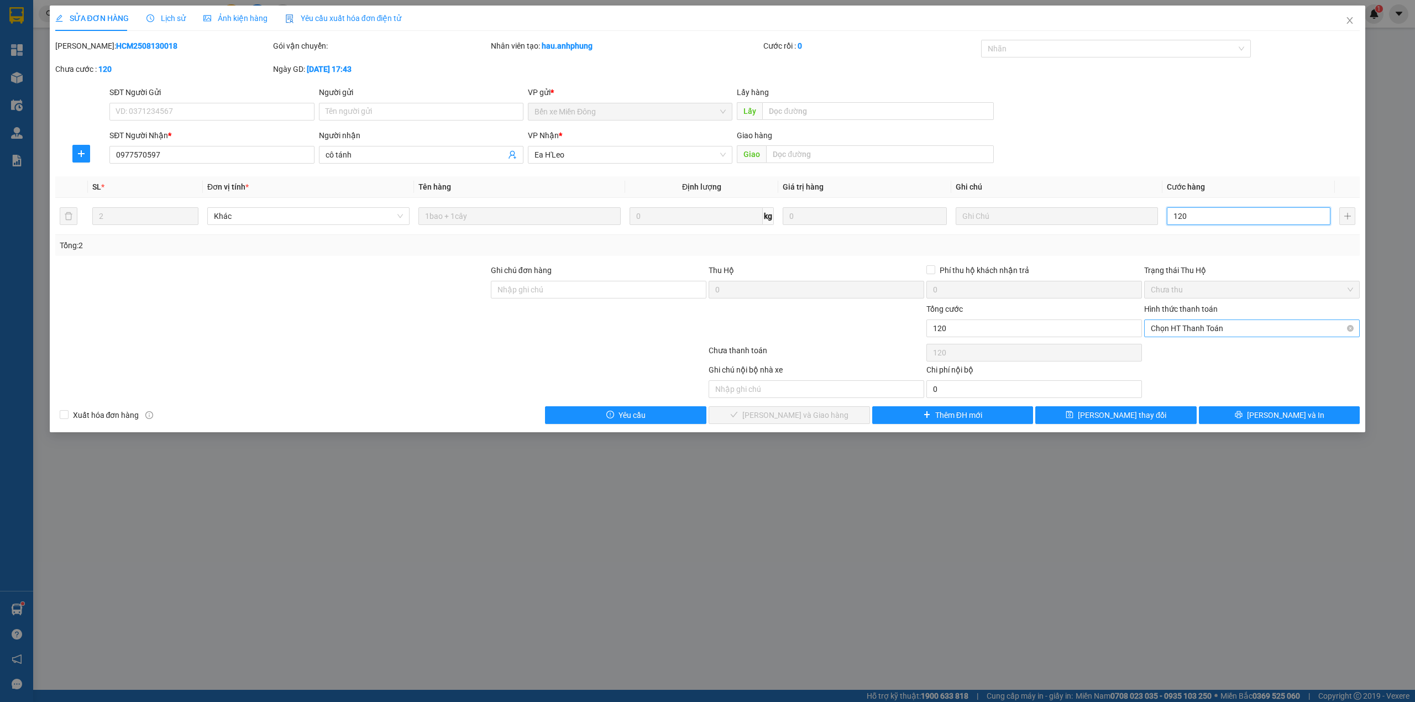
type input "120"
type input "120.000"
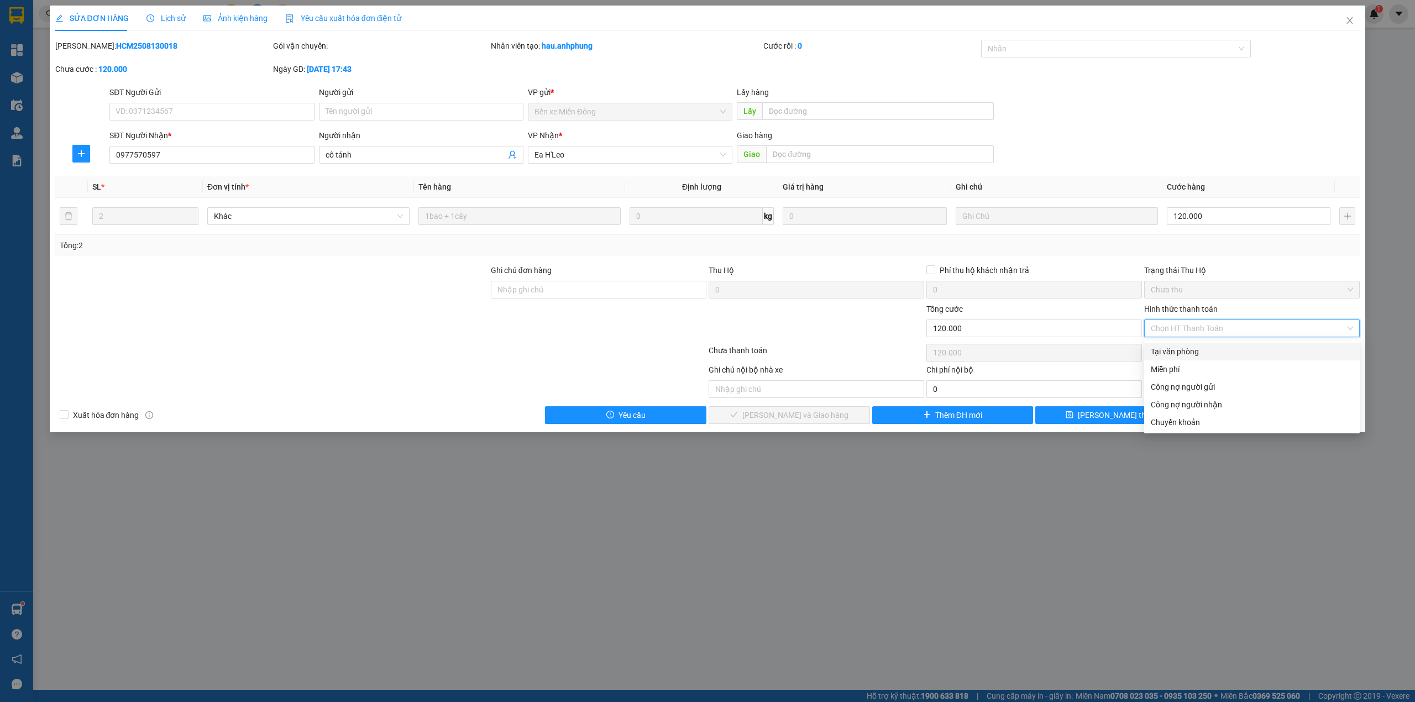
click at [1191, 354] on div "Tại văn phòng" at bounding box center [1252, 352] width 202 height 12
type input "0"
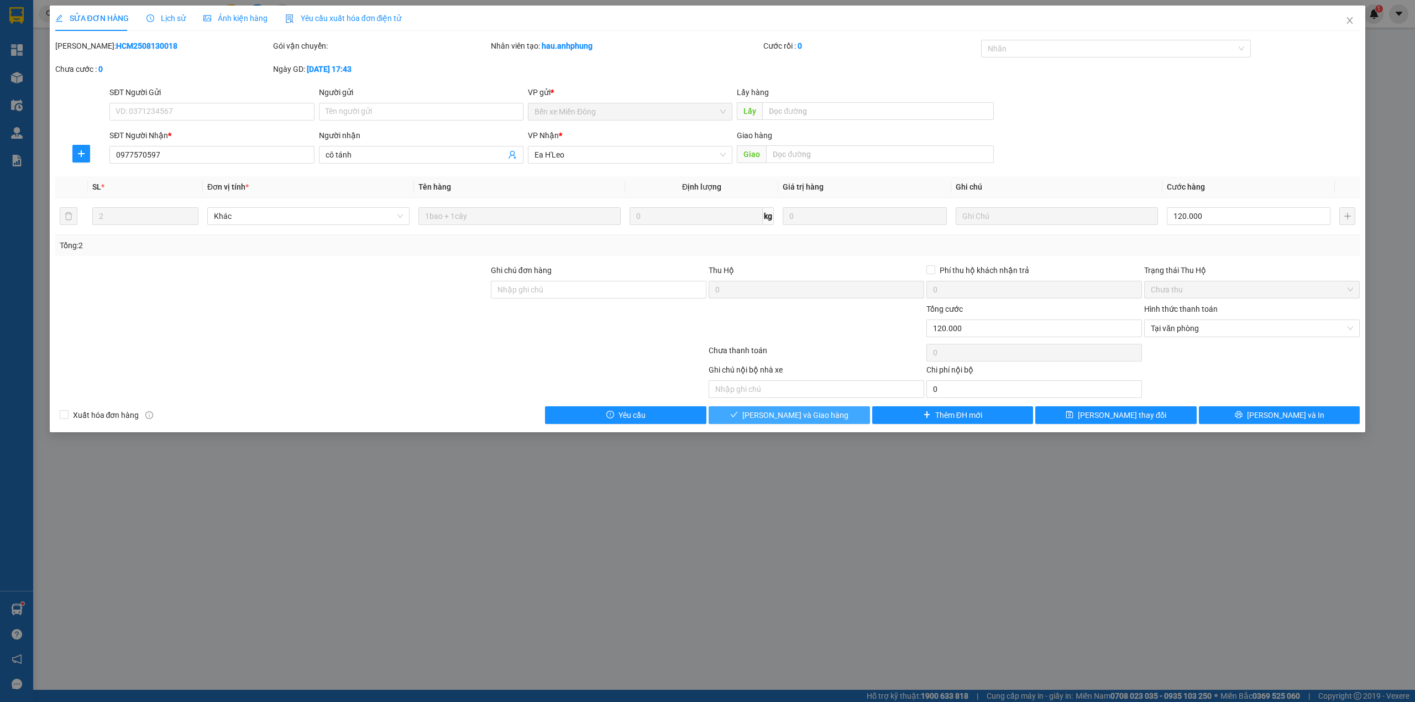
click at [839, 415] on button "[PERSON_NAME] và Giao hàng" at bounding box center [789, 415] width 161 height 18
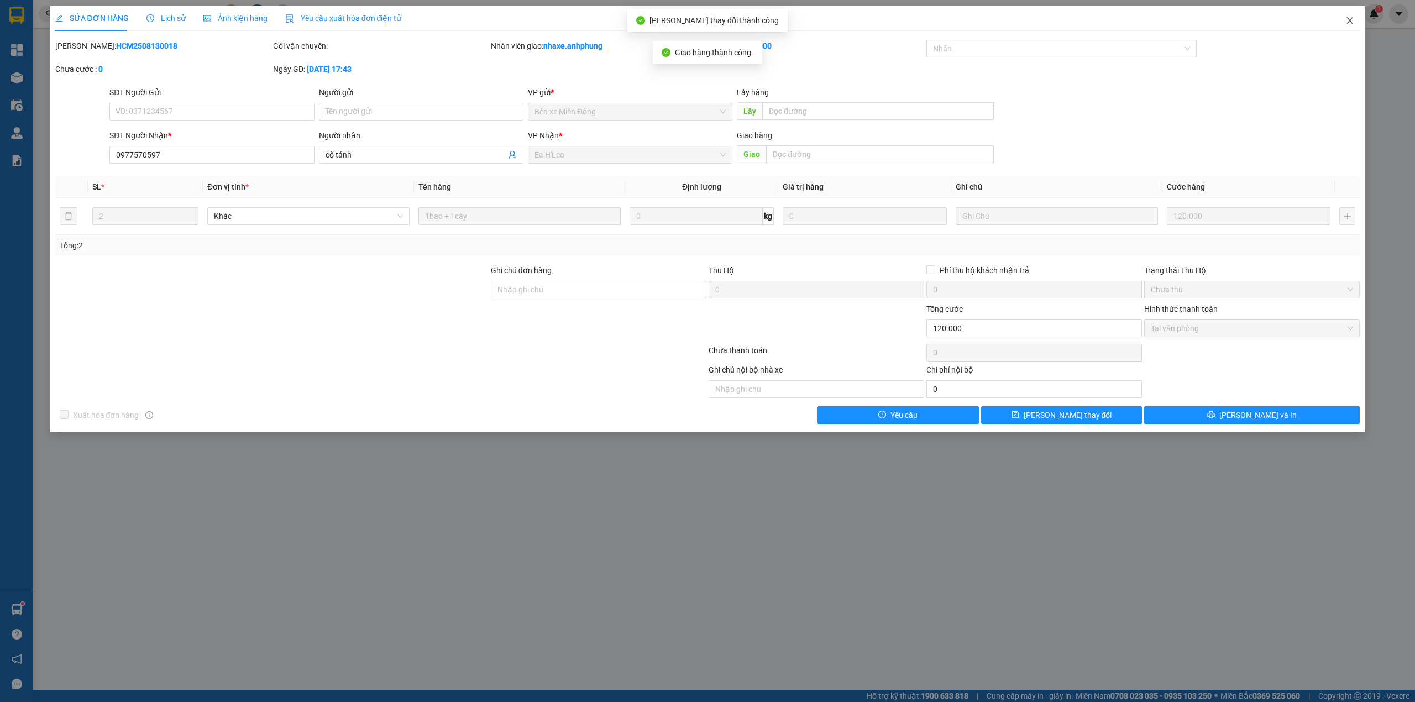
click at [1347, 22] on icon "close" at bounding box center [1350, 20] width 9 height 9
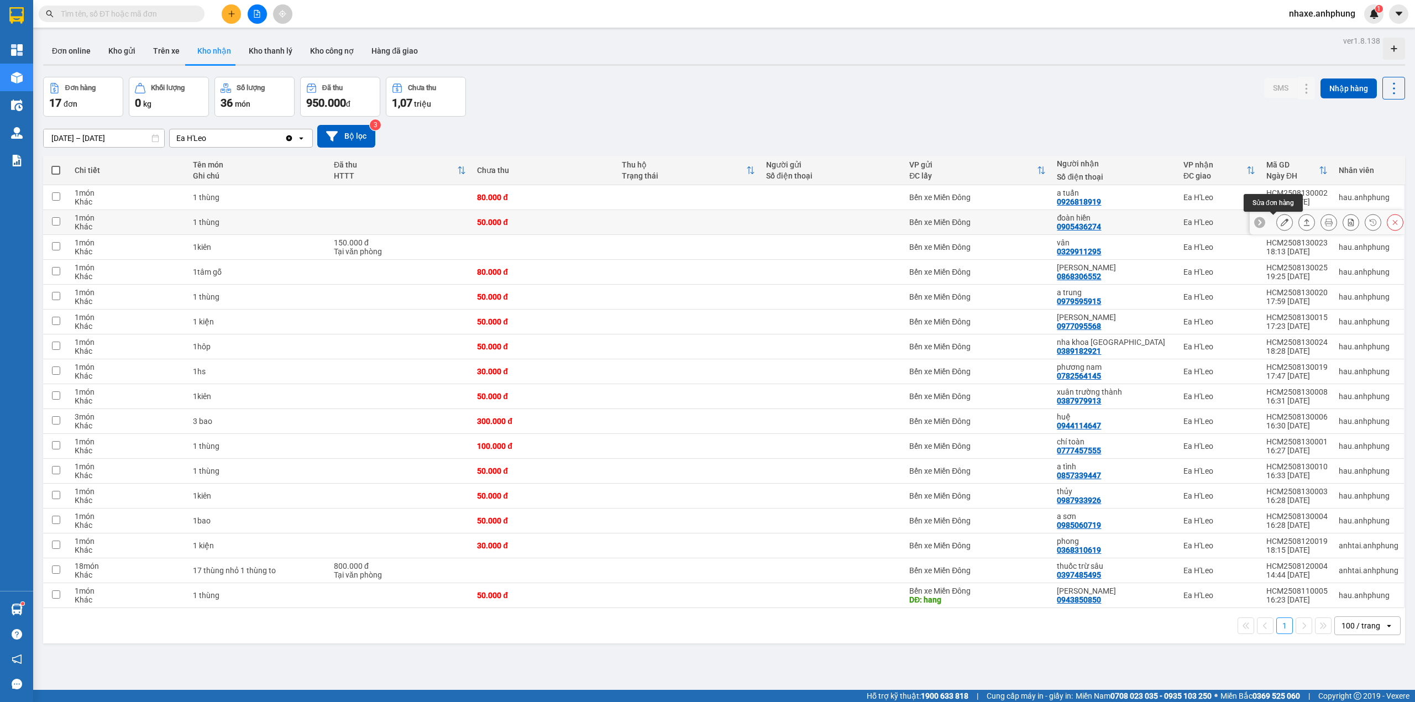
click at [1281, 223] on icon at bounding box center [1285, 222] width 8 height 8
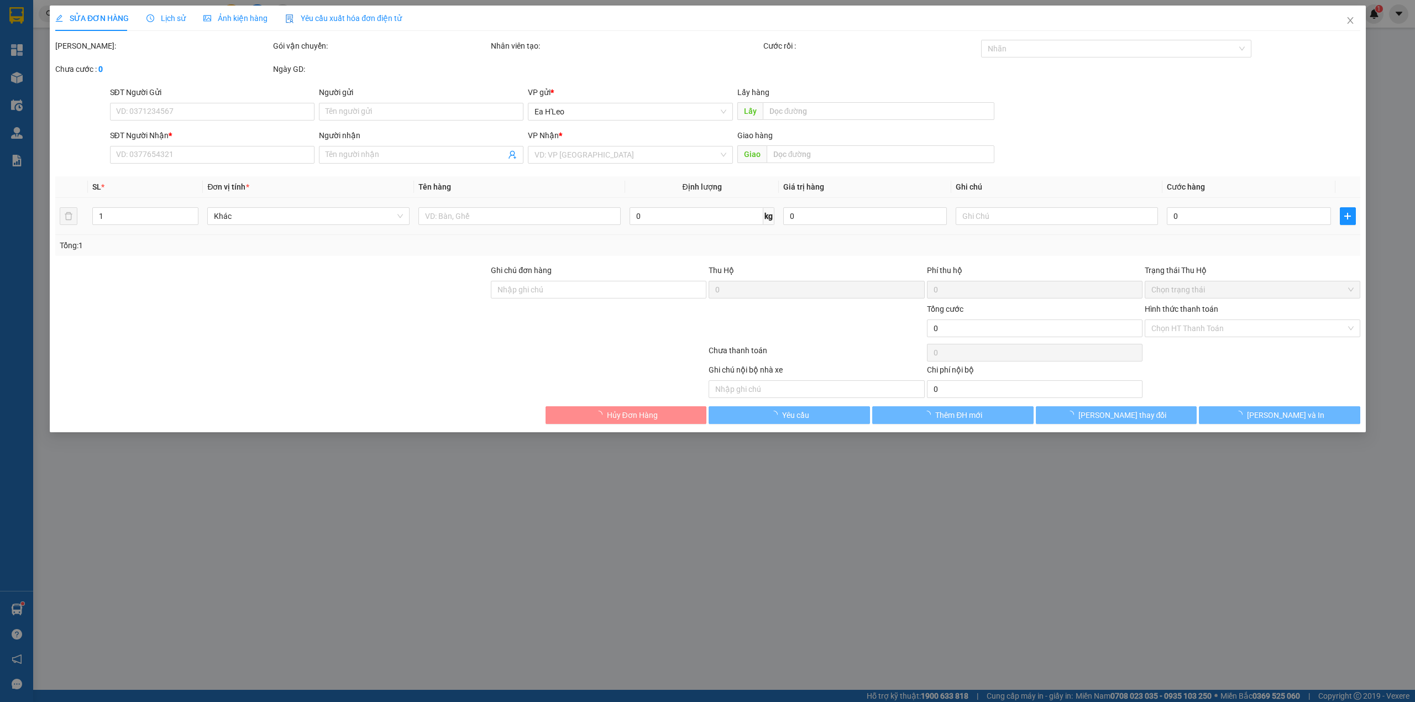
type input "0905436274"
type input "đoàn hiền"
type input "50.000"
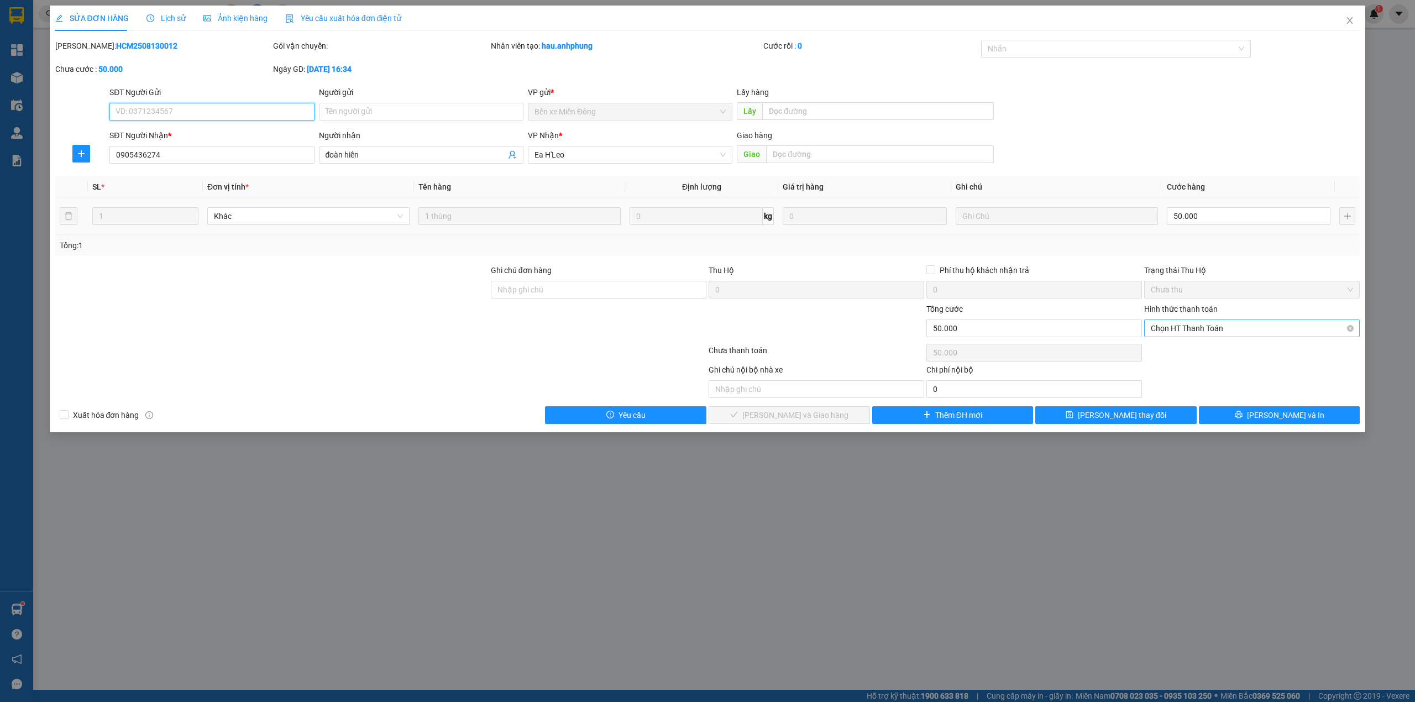
click at [1190, 323] on span "Chọn HT Thanh Toán" at bounding box center [1252, 328] width 202 height 17
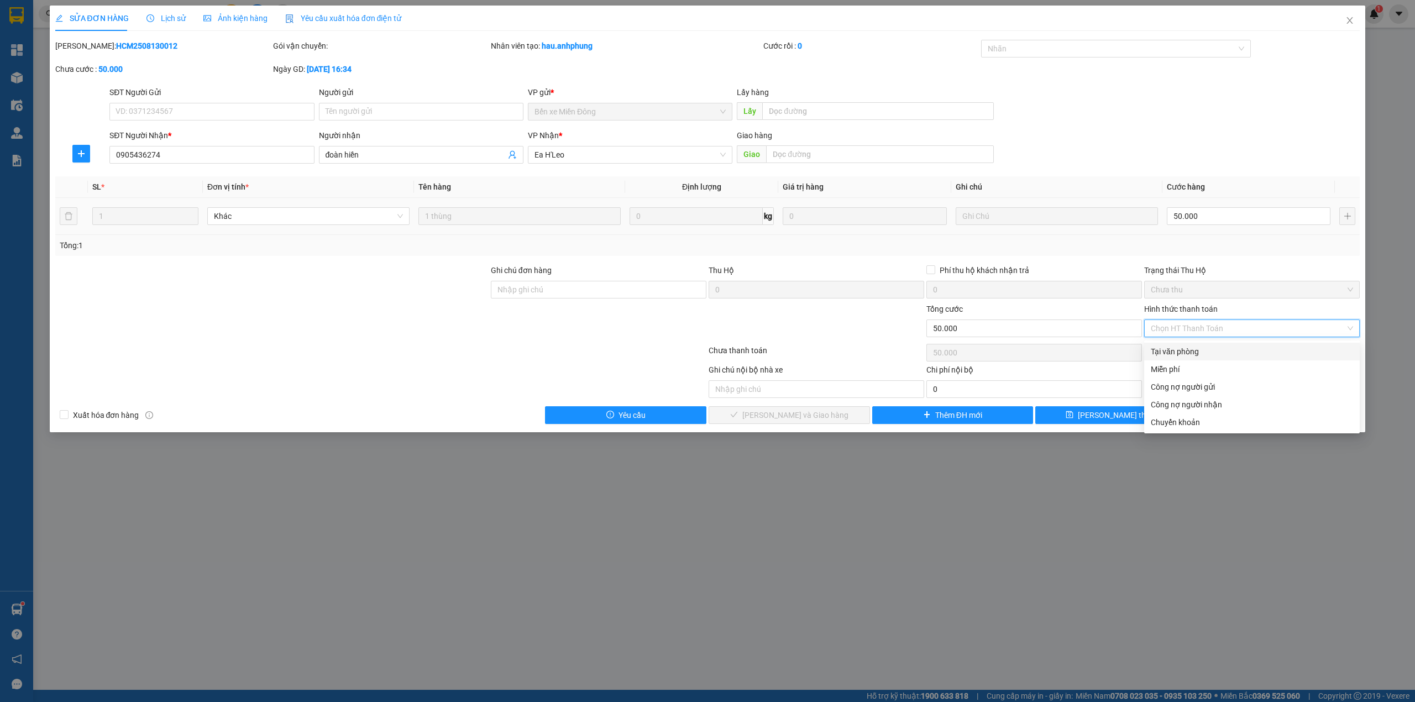
click at [1181, 346] on div "Tại văn phòng" at bounding box center [1252, 352] width 202 height 12
type input "0"
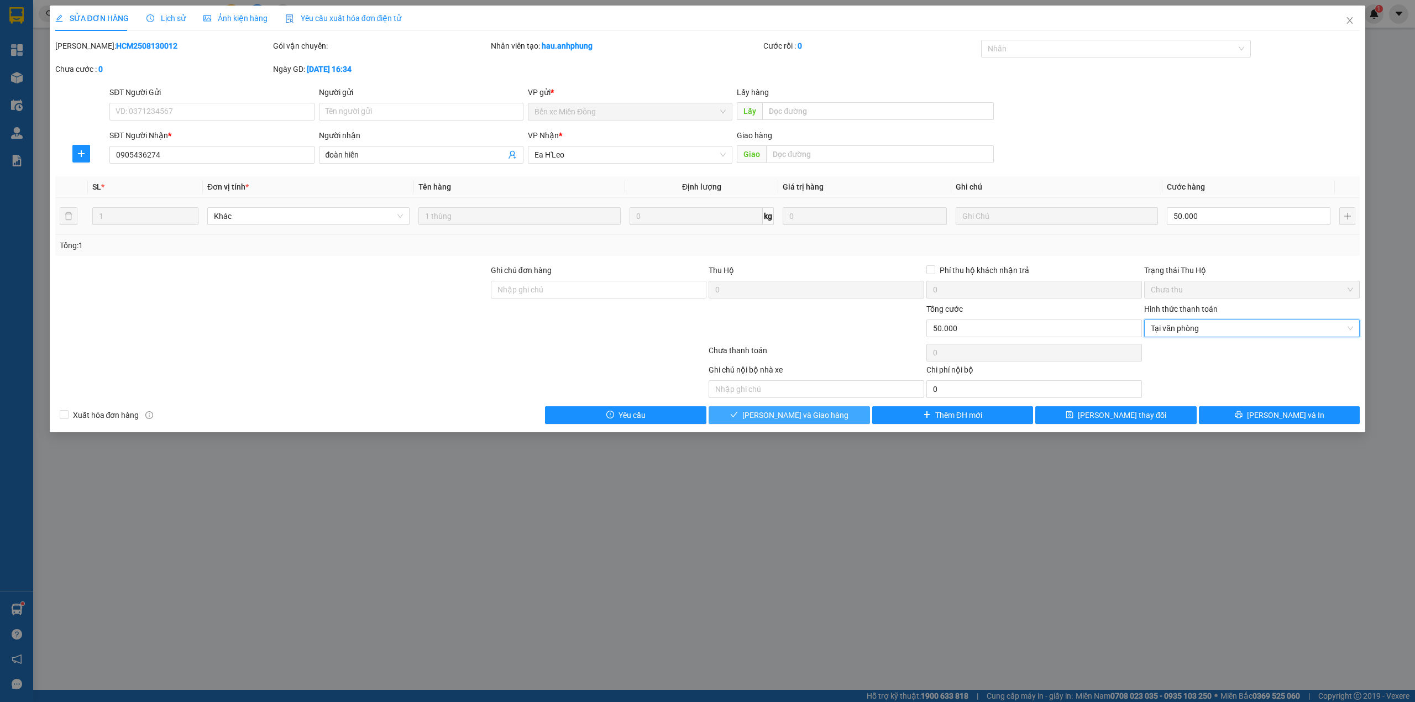
click at [826, 416] on button "[PERSON_NAME] và Giao hàng" at bounding box center [789, 415] width 161 height 18
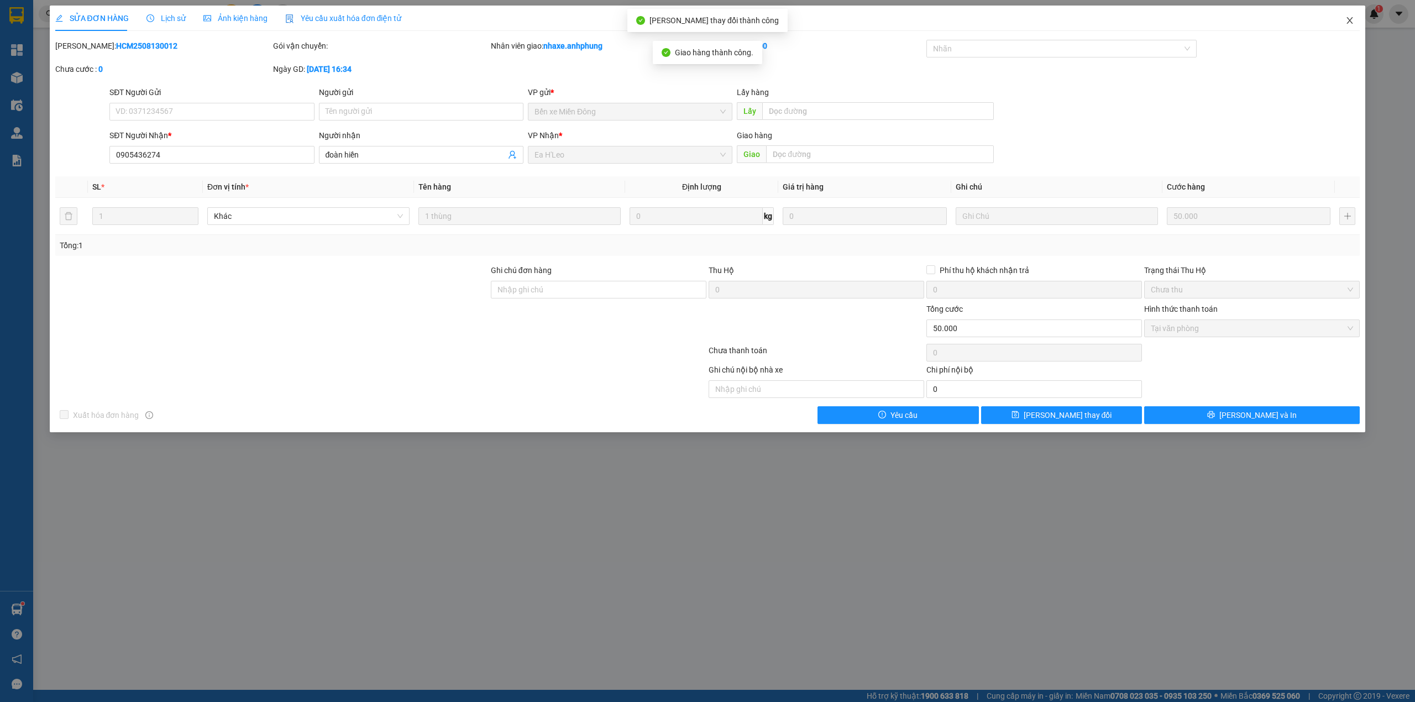
click at [1353, 18] on icon "close" at bounding box center [1350, 20] width 9 height 9
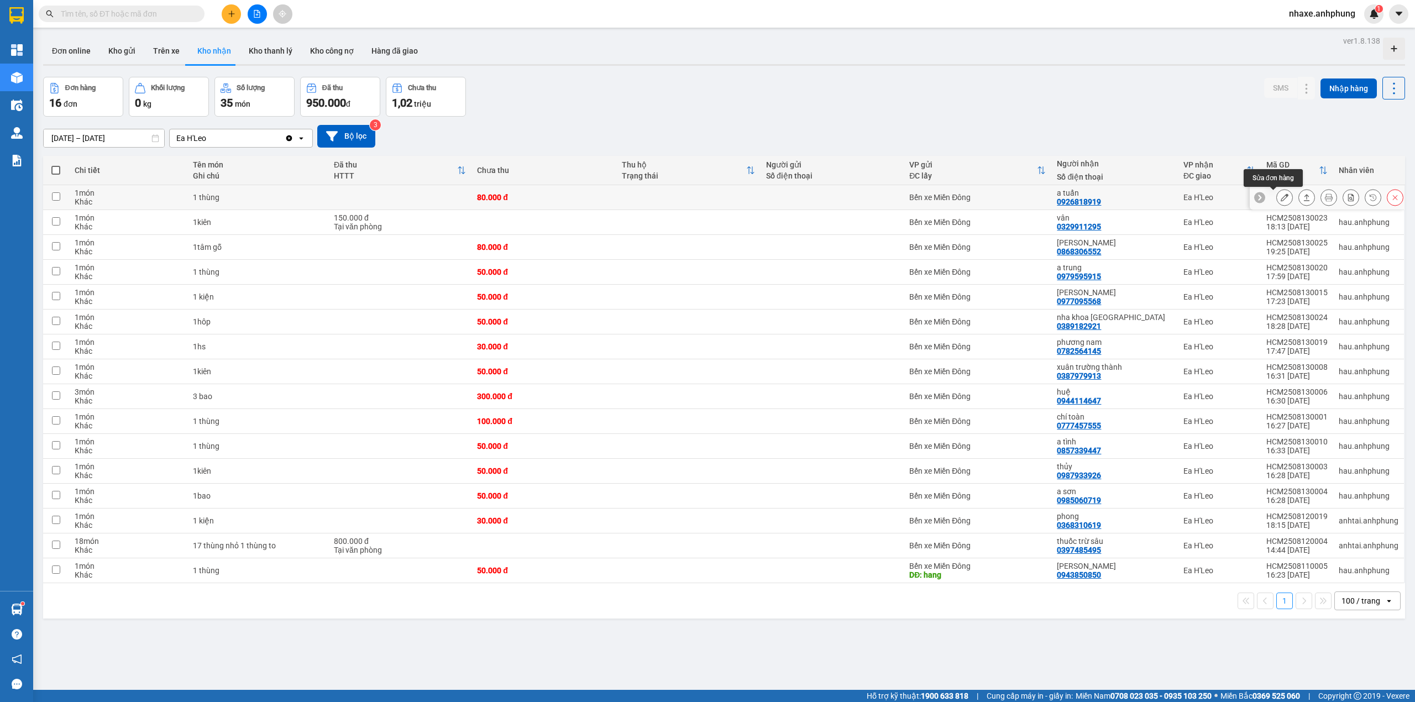
click at [1277, 199] on button at bounding box center [1284, 197] width 15 height 19
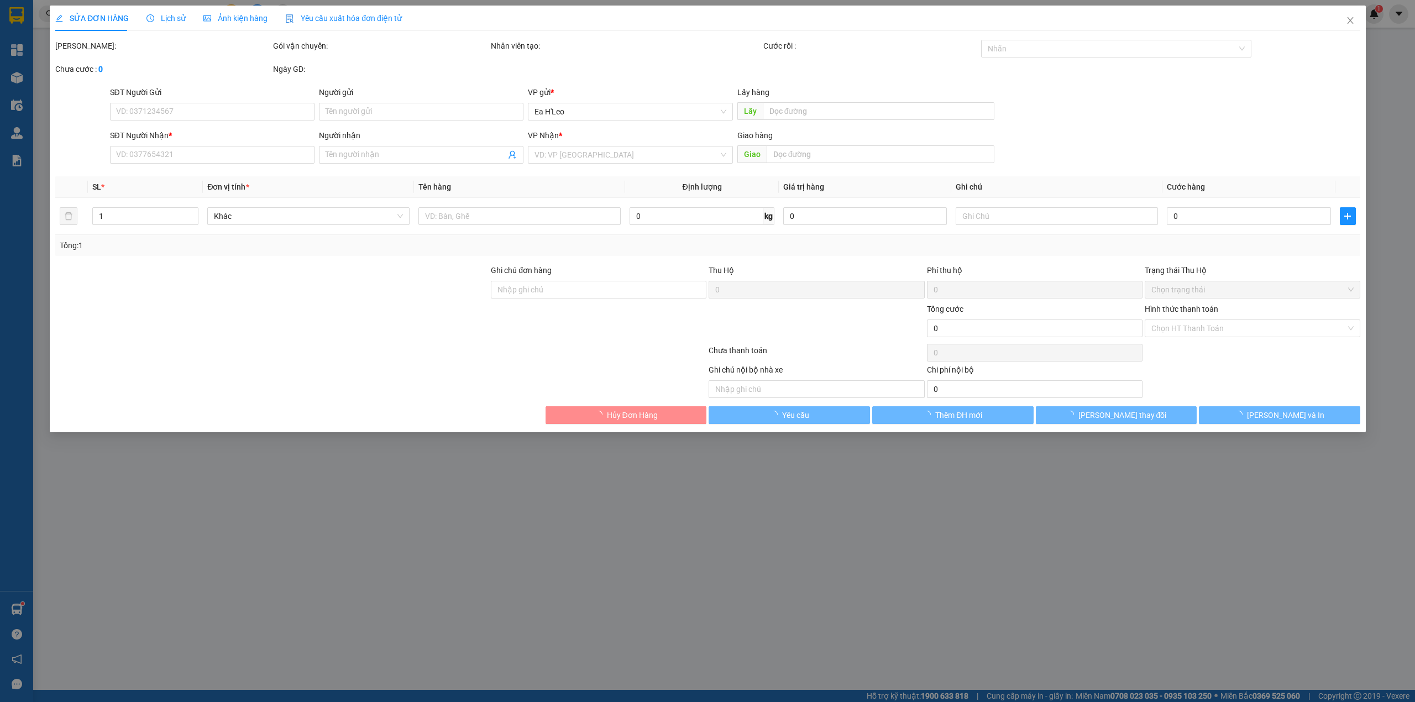
type input "0926818919"
type input "a tuấn"
type input "80.000"
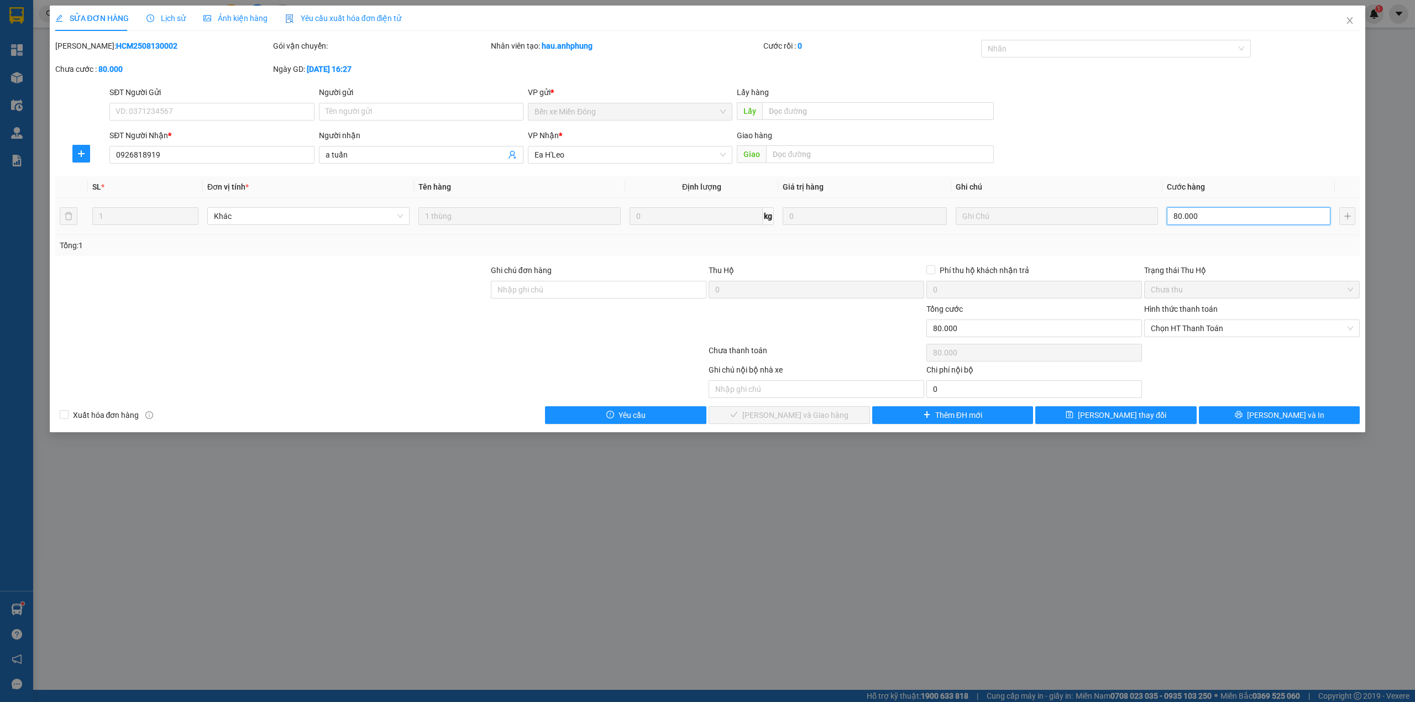
click at [1211, 217] on input "80.000" at bounding box center [1249, 216] width 164 height 18
type input "5"
type input "50"
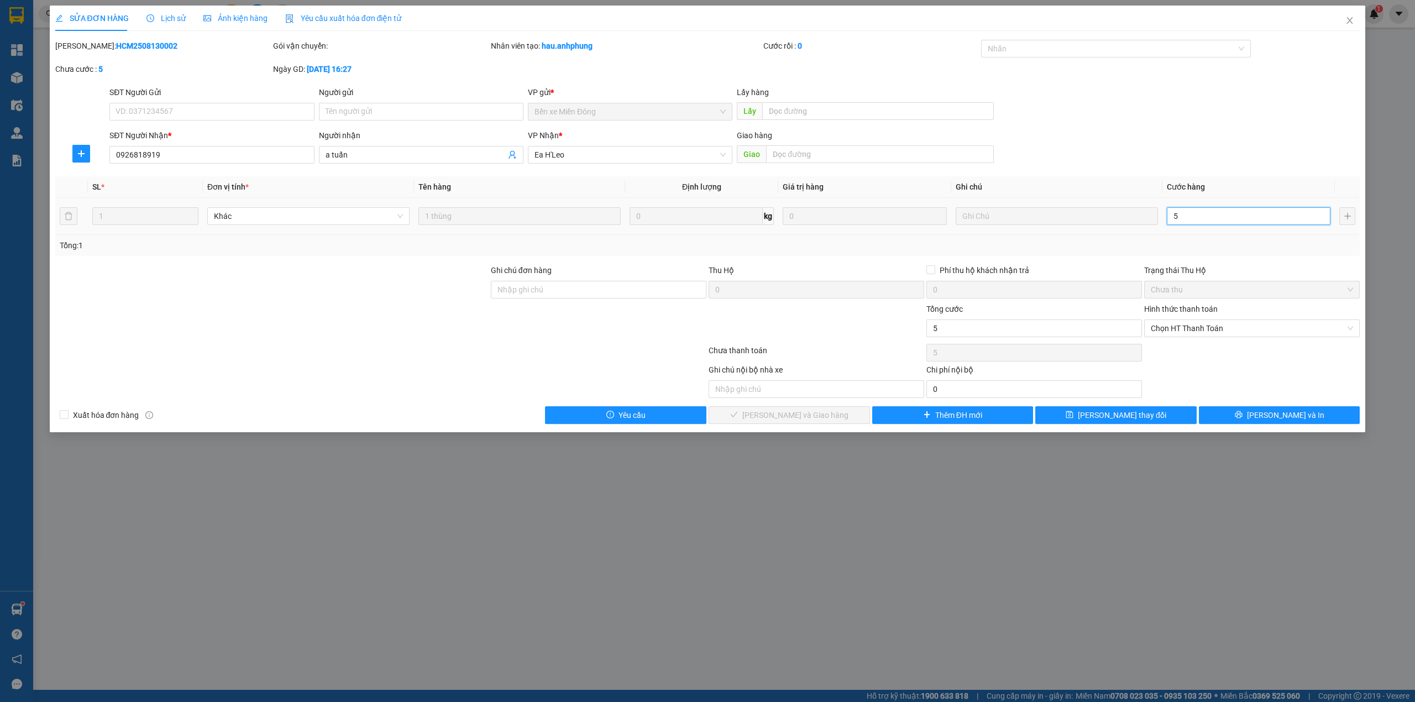
type input "50"
click at [1193, 326] on span "Chọn HT Thanh Toán" at bounding box center [1252, 328] width 202 height 17
type input "50"
type input "50.000"
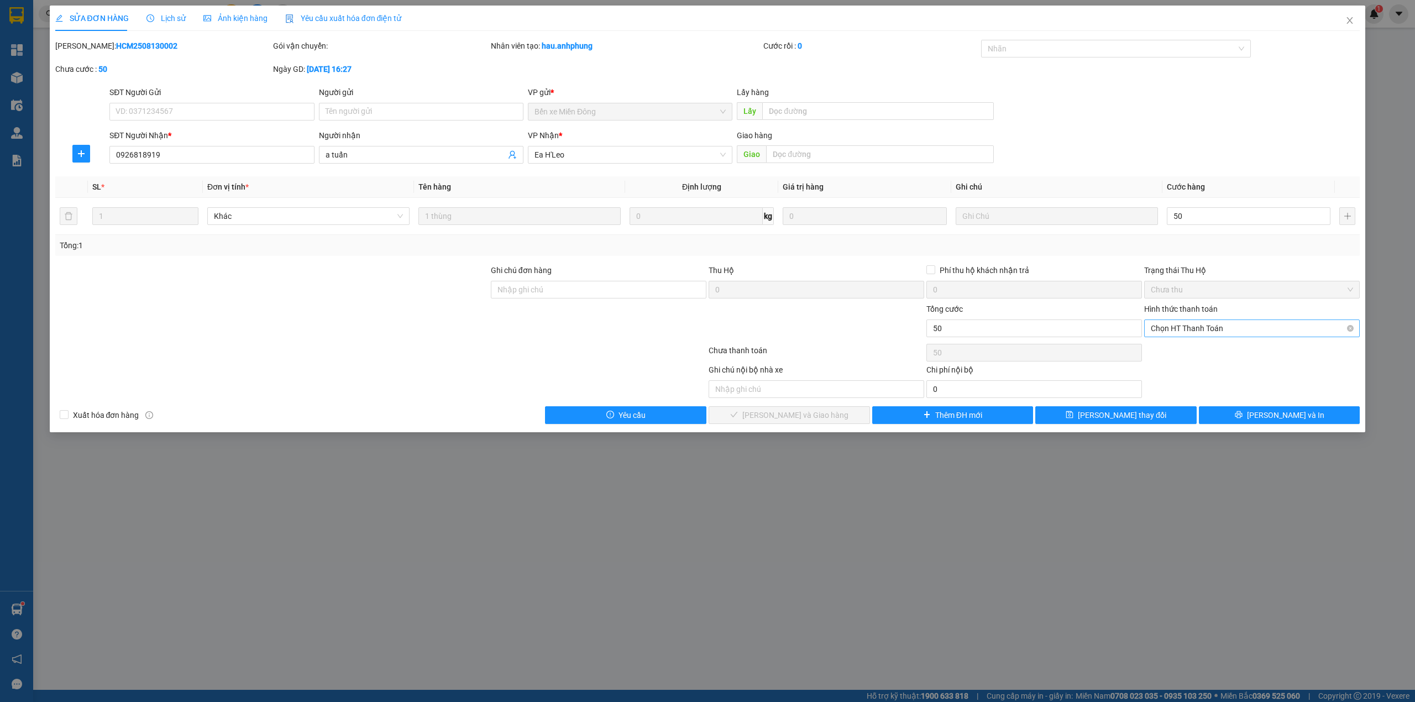
type input "50.000"
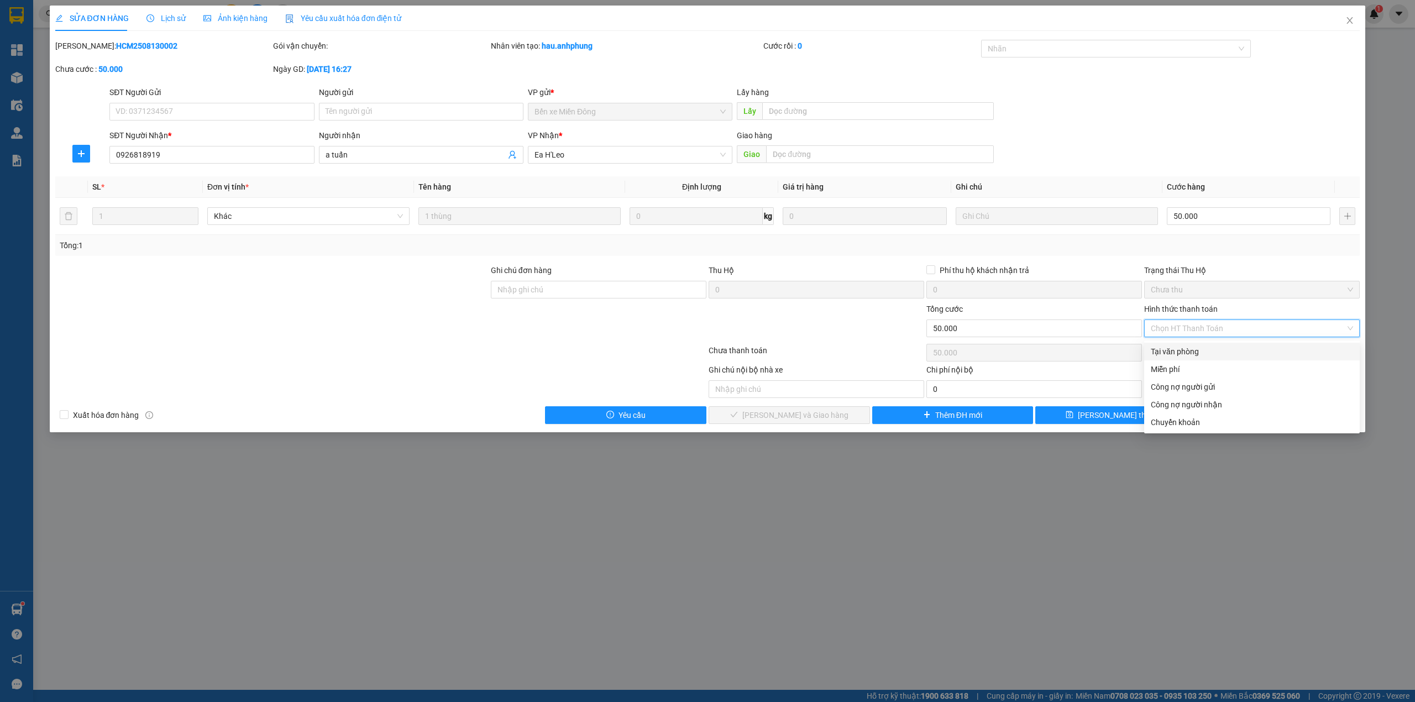
click at [1170, 350] on div "Tại văn phòng" at bounding box center [1252, 352] width 202 height 12
type input "0"
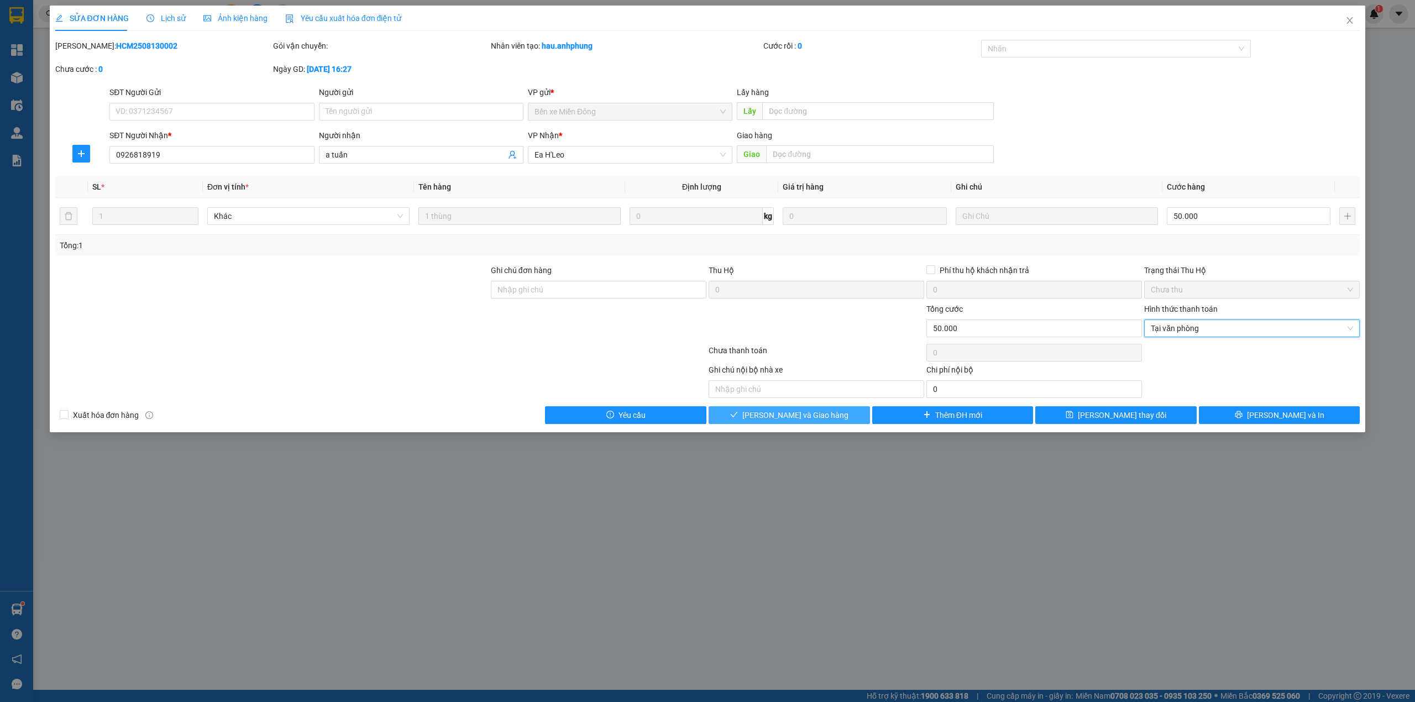
click at [814, 419] on span "[PERSON_NAME] và Giao hàng" at bounding box center [795, 415] width 106 height 12
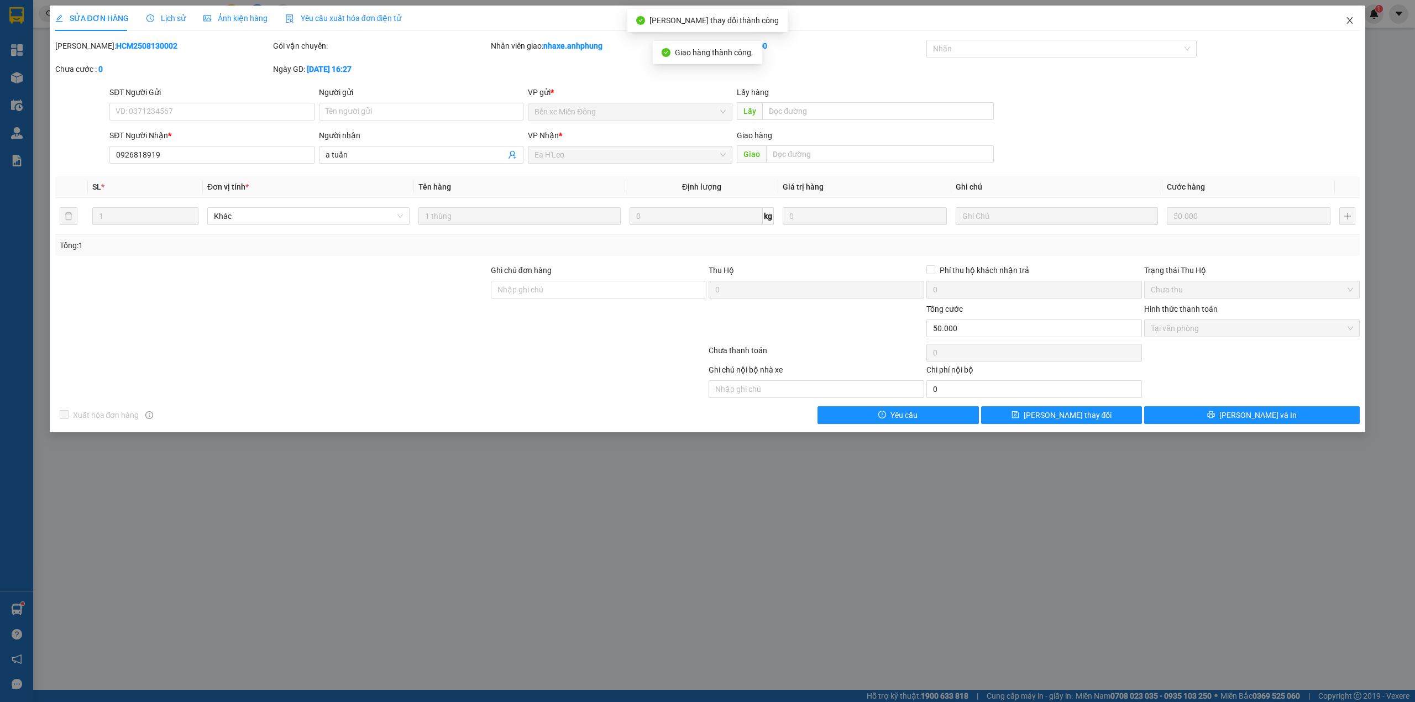
click at [1347, 20] on icon "close" at bounding box center [1350, 20] width 9 height 9
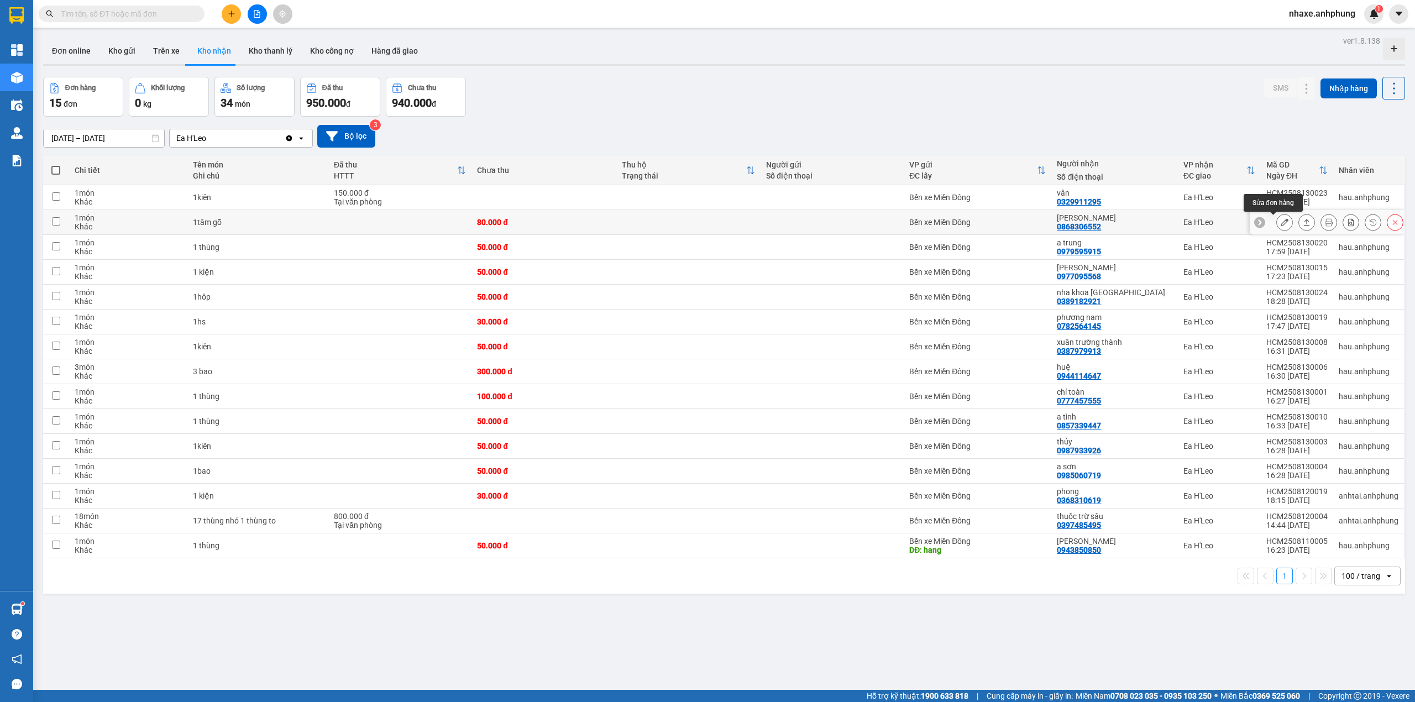
click at [1281, 226] on icon at bounding box center [1285, 222] width 8 height 8
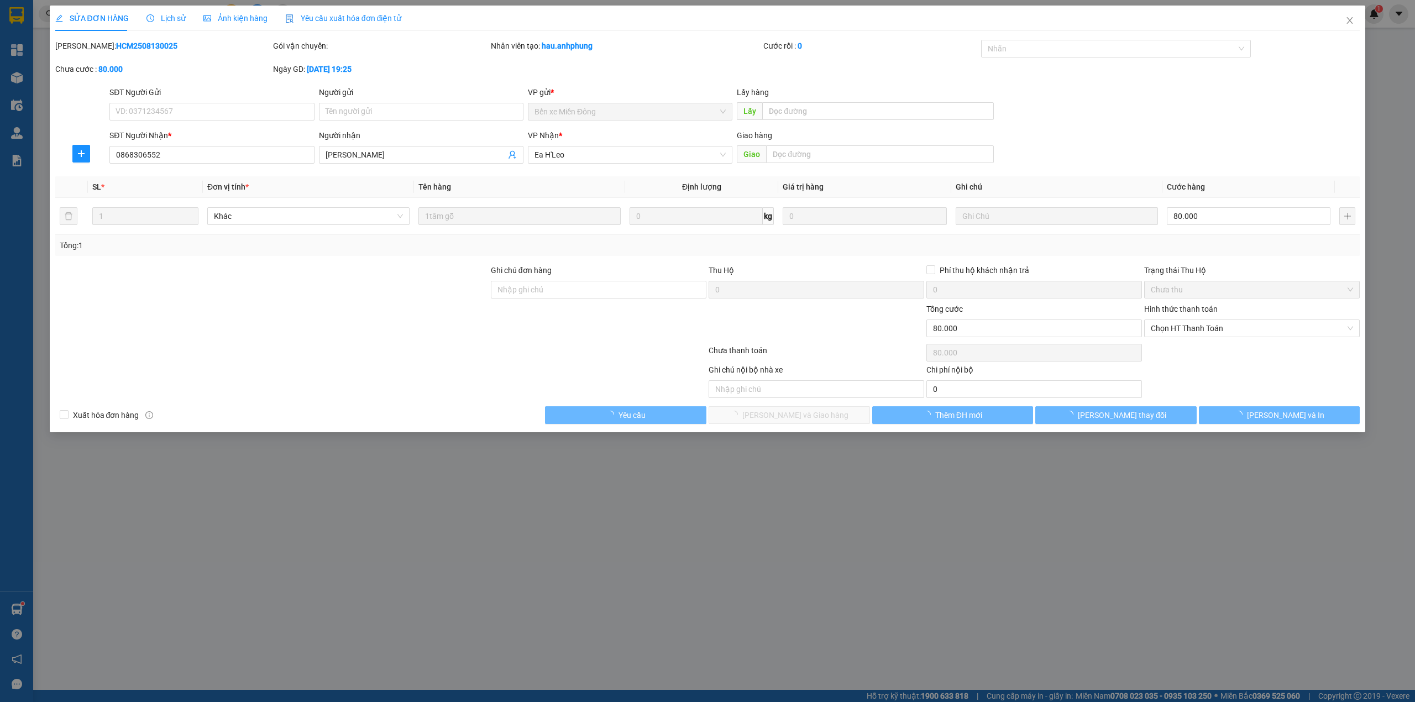
type input "0868306552"
type input "[PERSON_NAME]"
type input "80.000"
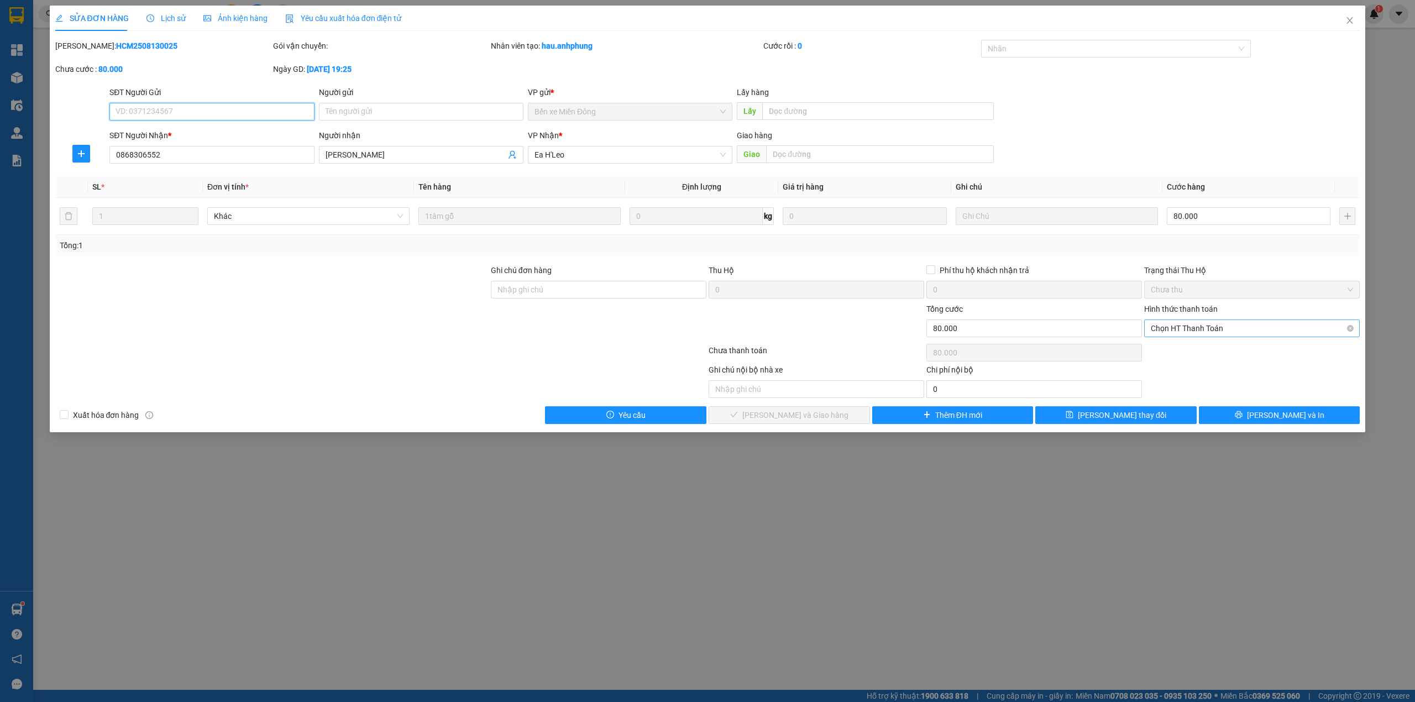
click at [1212, 328] on span "Chọn HT Thanh Toán" at bounding box center [1252, 328] width 202 height 17
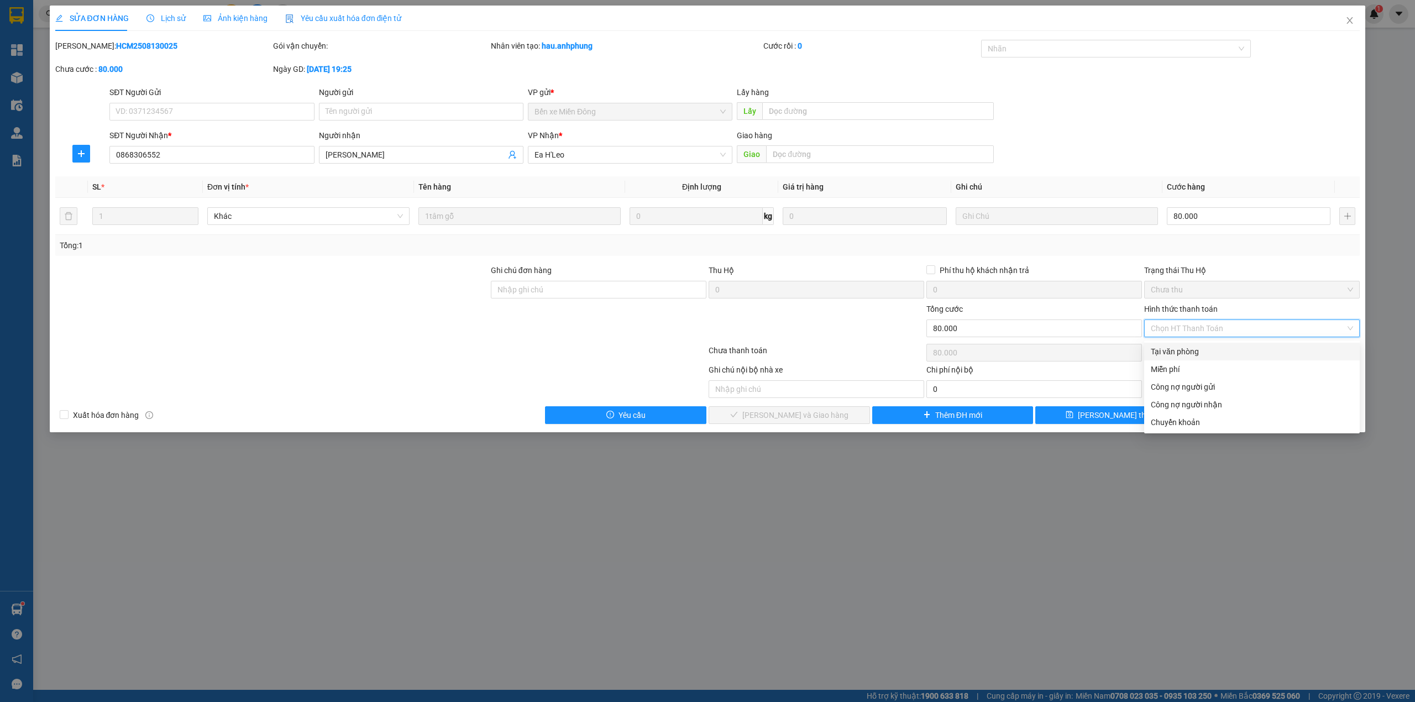
click at [1177, 354] on div "Tại văn phòng" at bounding box center [1252, 352] width 202 height 12
type input "0"
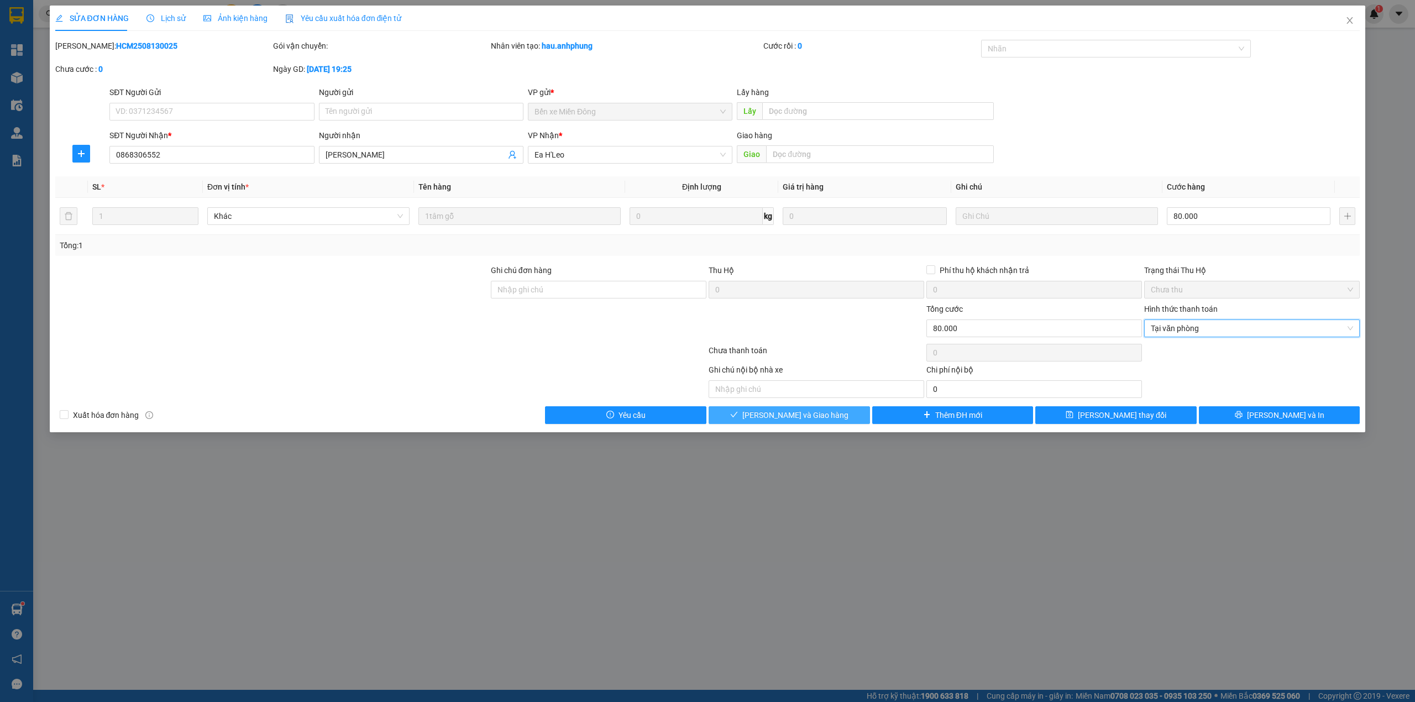
click at [803, 412] on span "[PERSON_NAME] và Giao hàng" at bounding box center [795, 415] width 106 height 12
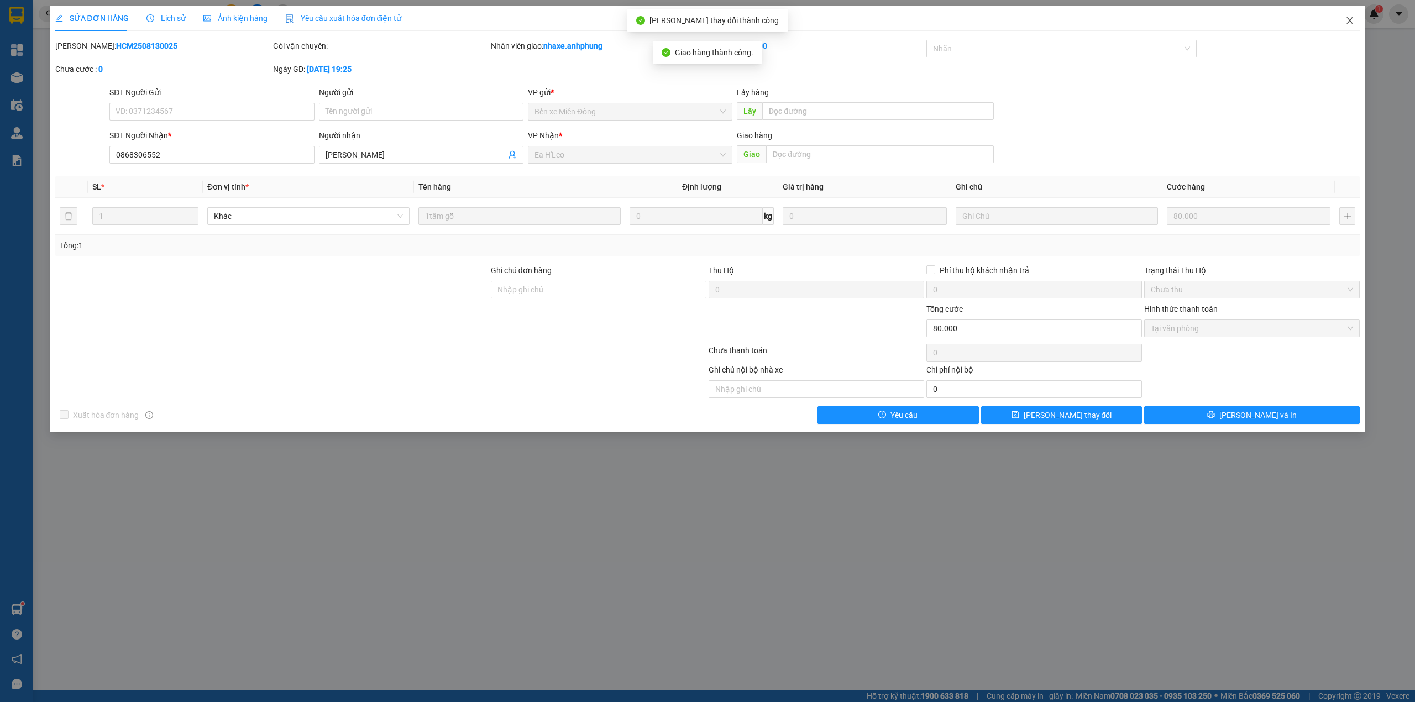
click at [1352, 24] on icon "close" at bounding box center [1350, 20] width 9 height 9
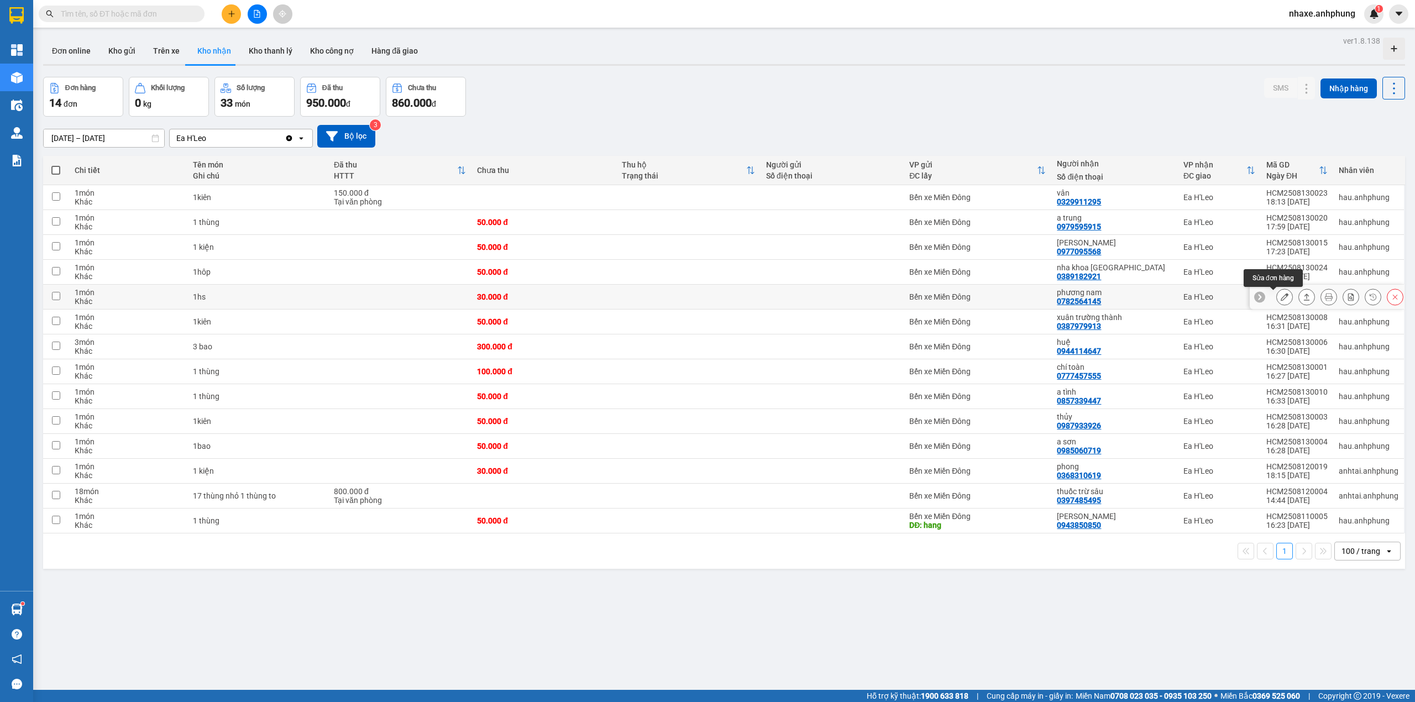
click at [1281, 297] on icon at bounding box center [1285, 297] width 8 height 8
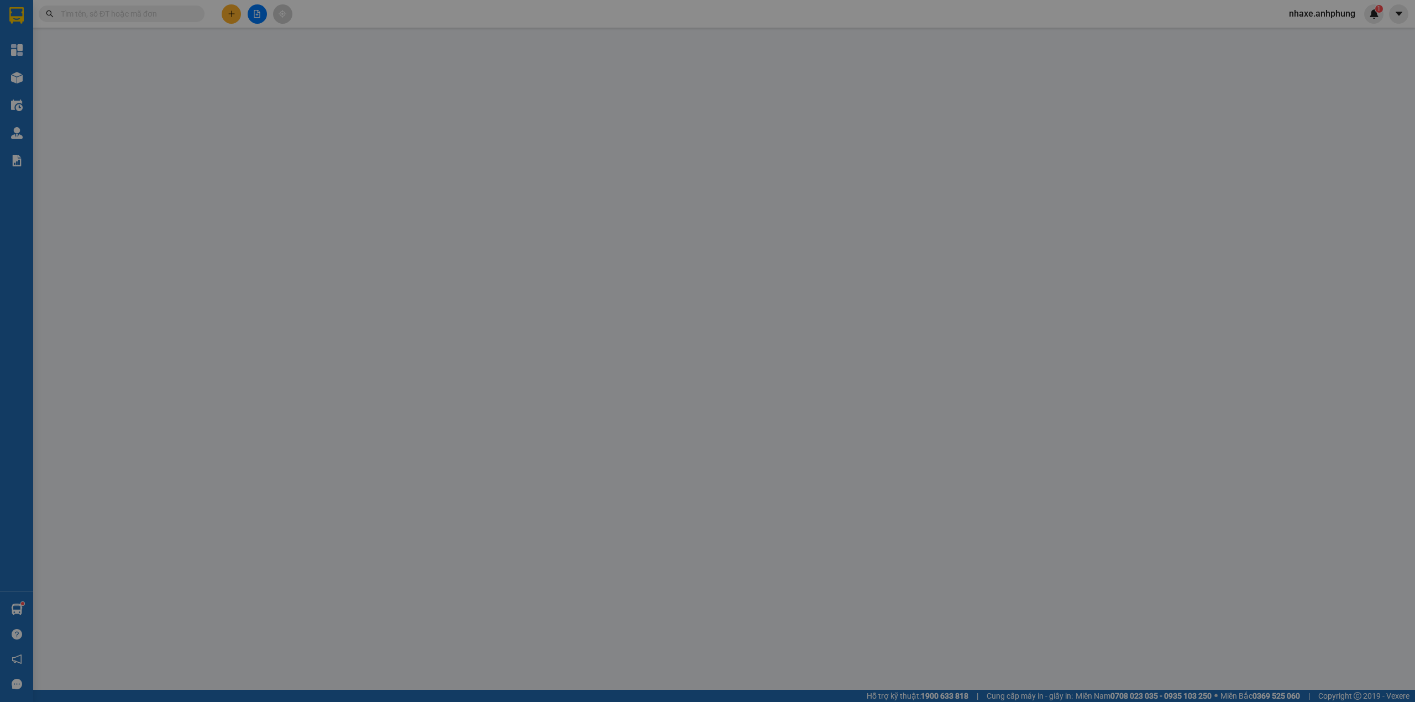
type input "0782564145"
type input "phương nam"
type input "30.000"
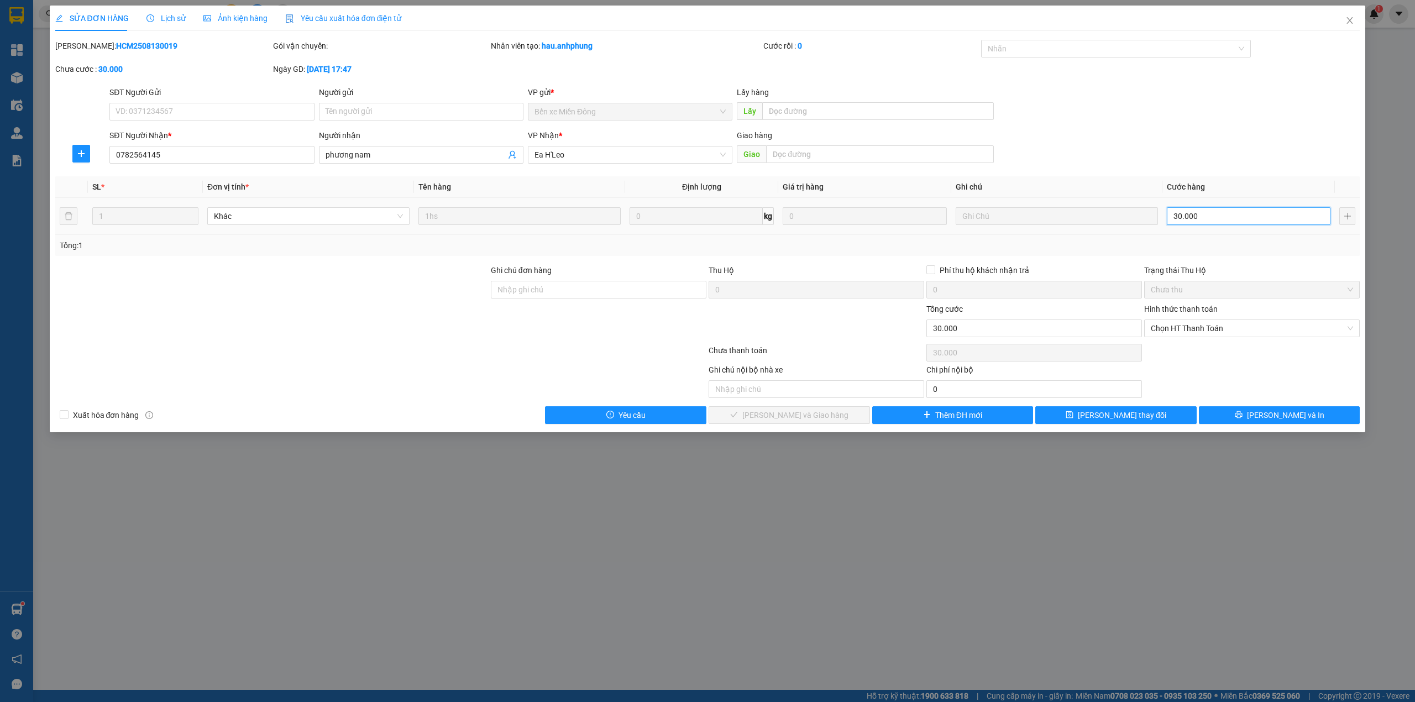
click at [1220, 225] on input "30.000" at bounding box center [1249, 216] width 164 height 18
type input "2"
type input "20"
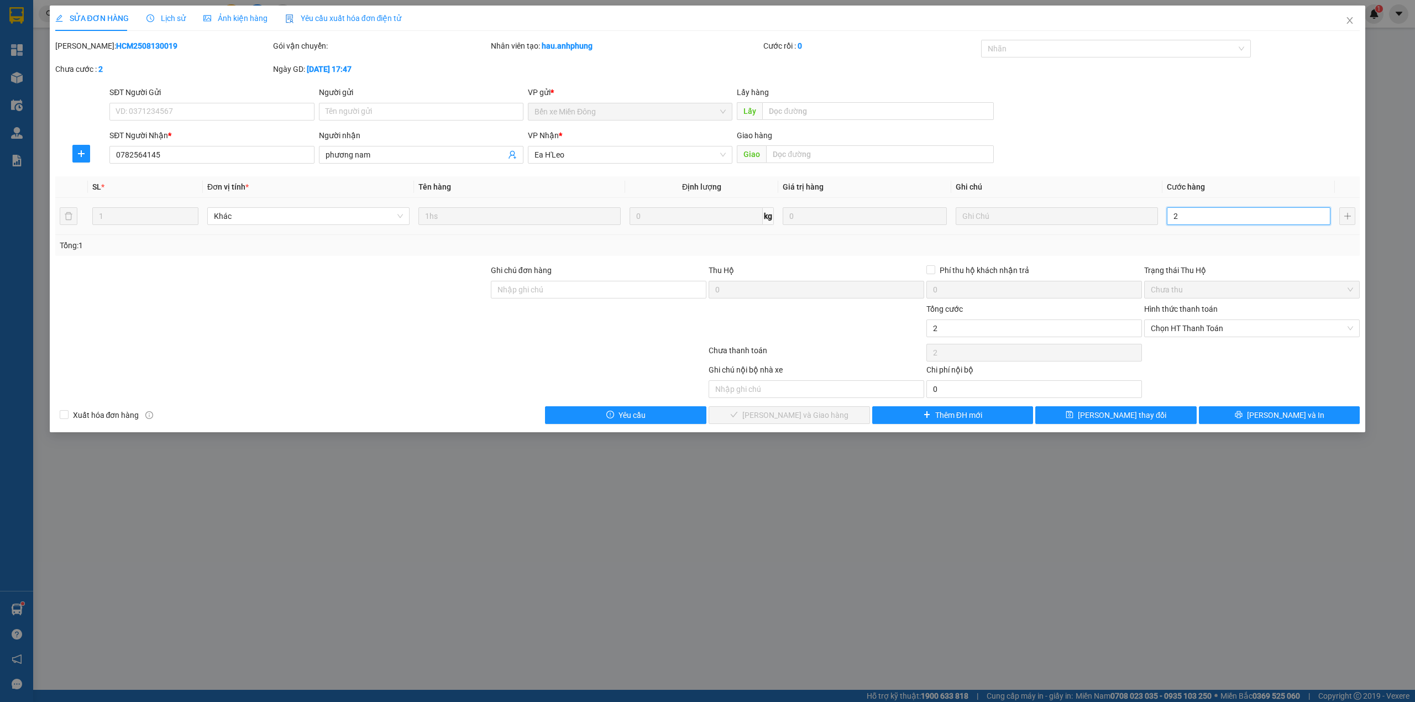
type input "20"
click at [1177, 327] on span "Chọn HT Thanh Toán" at bounding box center [1252, 328] width 202 height 17
type input "20"
type input "20.000"
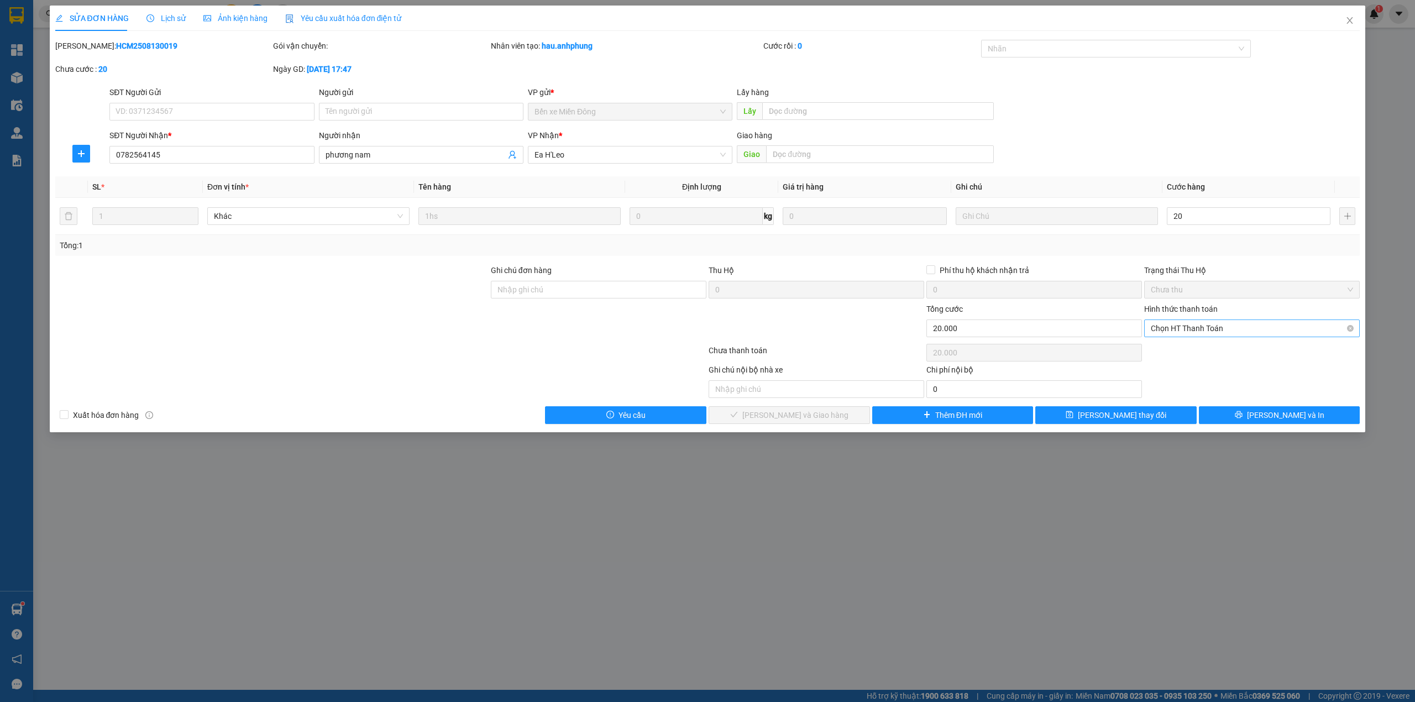
type input "20.000"
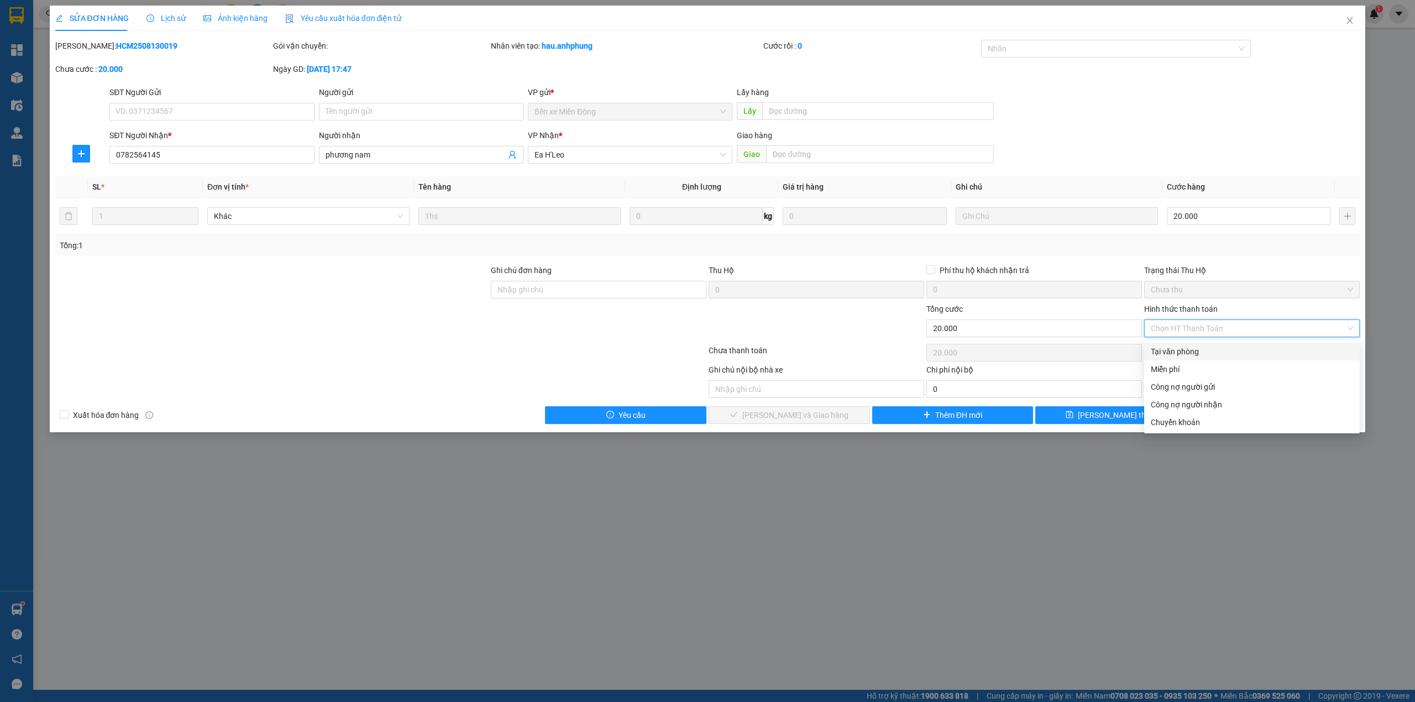
click at [1168, 354] on div "Tại văn phòng" at bounding box center [1252, 352] width 202 height 12
type input "0"
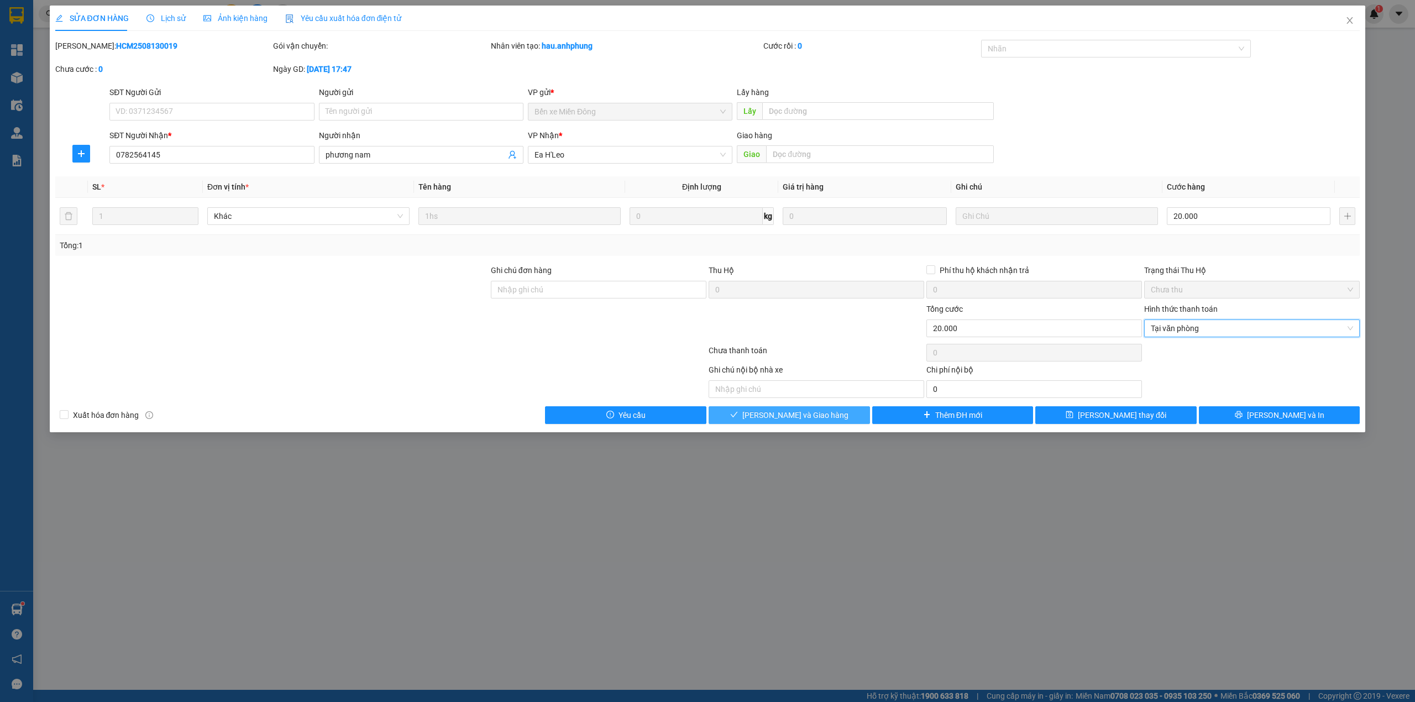
click at [831, 416] on button "[PERSON_NAME] và Giao hàng" at bounding box center [789, 415] width 161 height 18
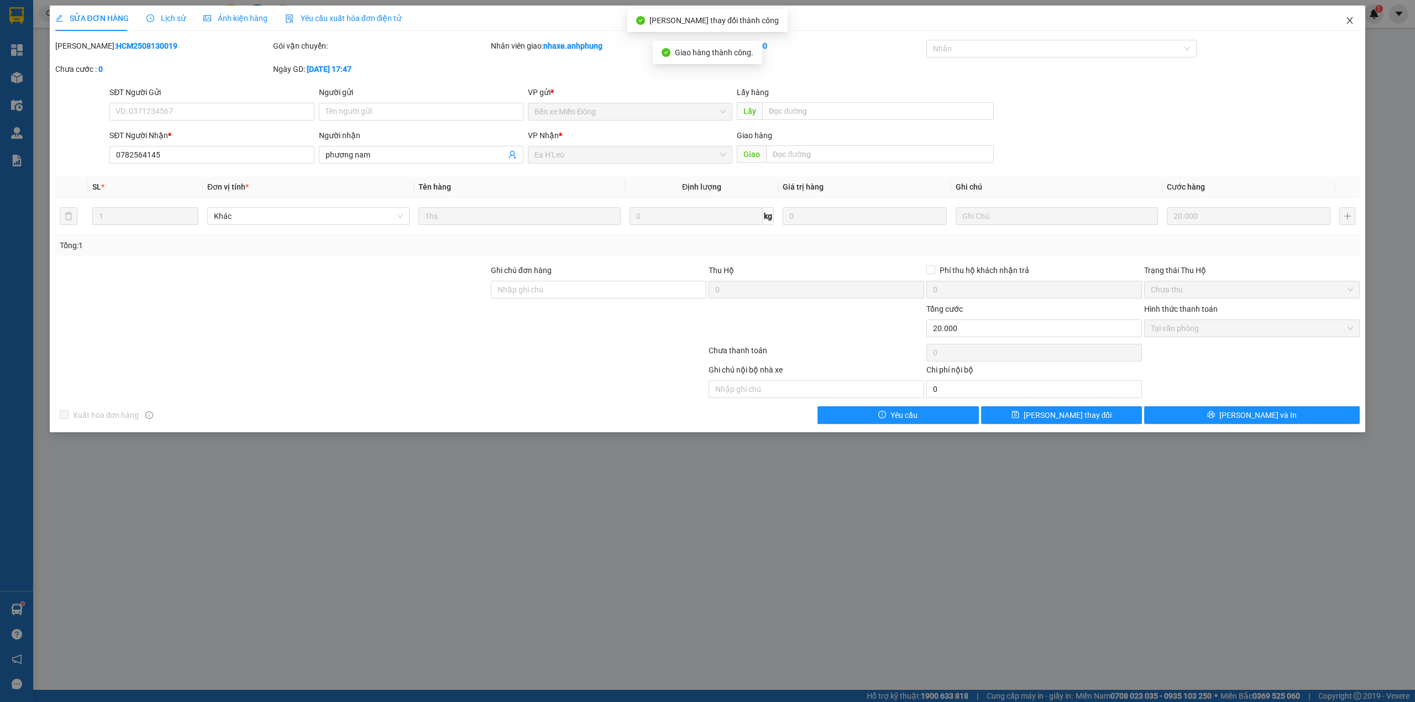
click at [1351, 15] on span "Close" at bounding box center [1349, 21] width 31 height 31
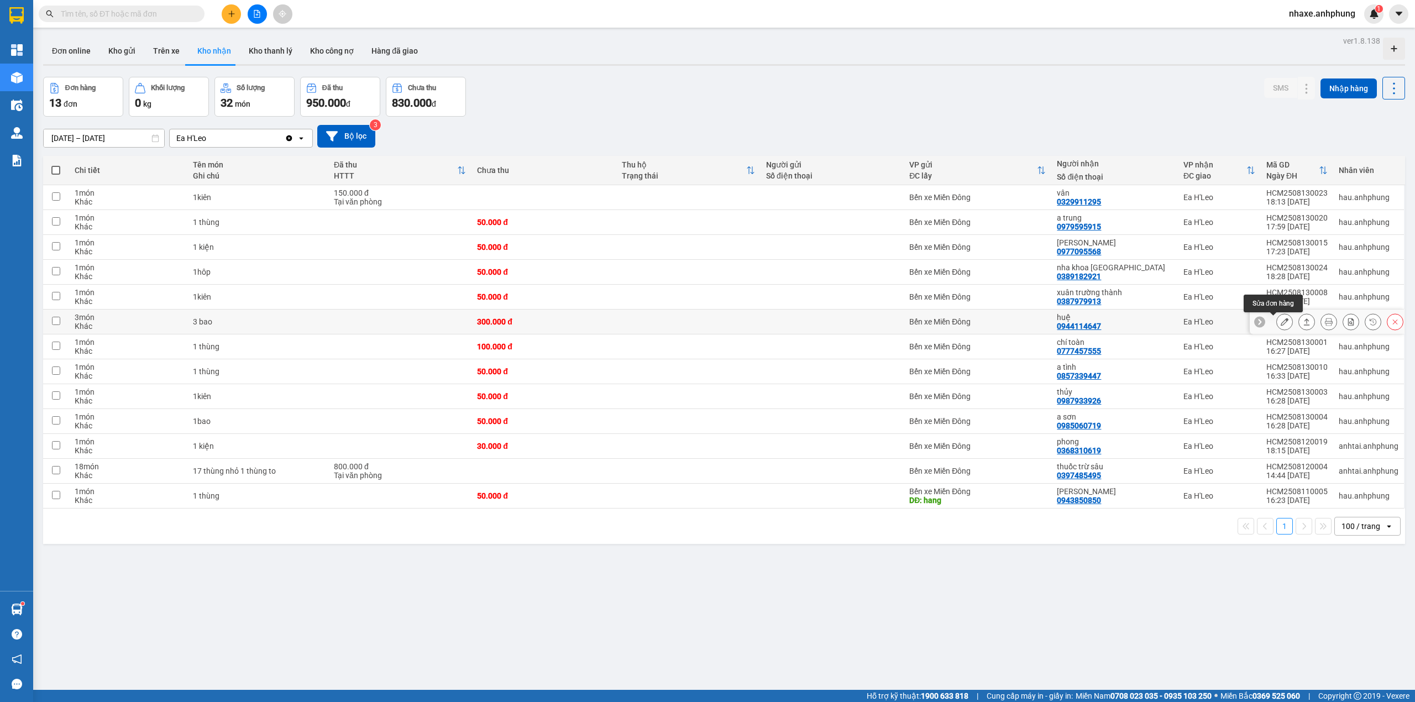
click at [1281, 324] on icon at bounding box center [1285, 322] width 8 height 8
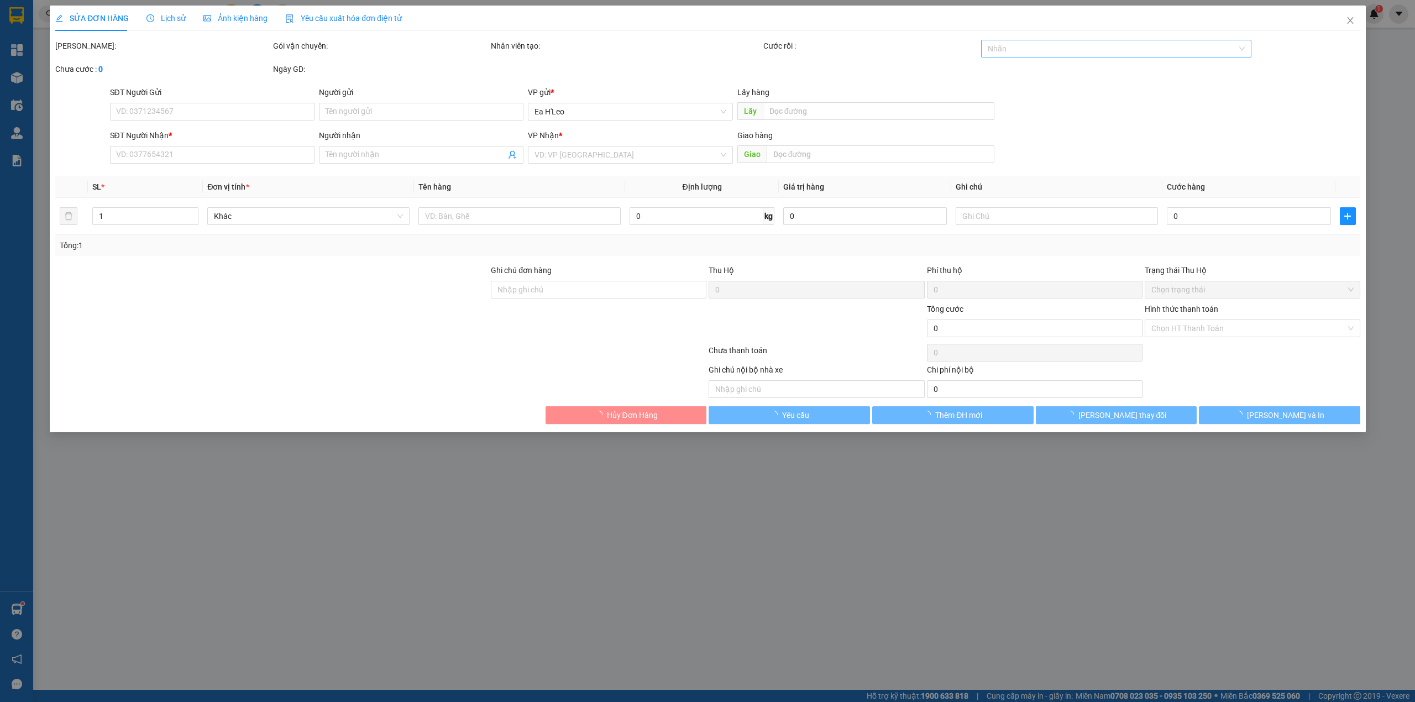
type input "0944114647"
type input "huệ"
type input "300.000"
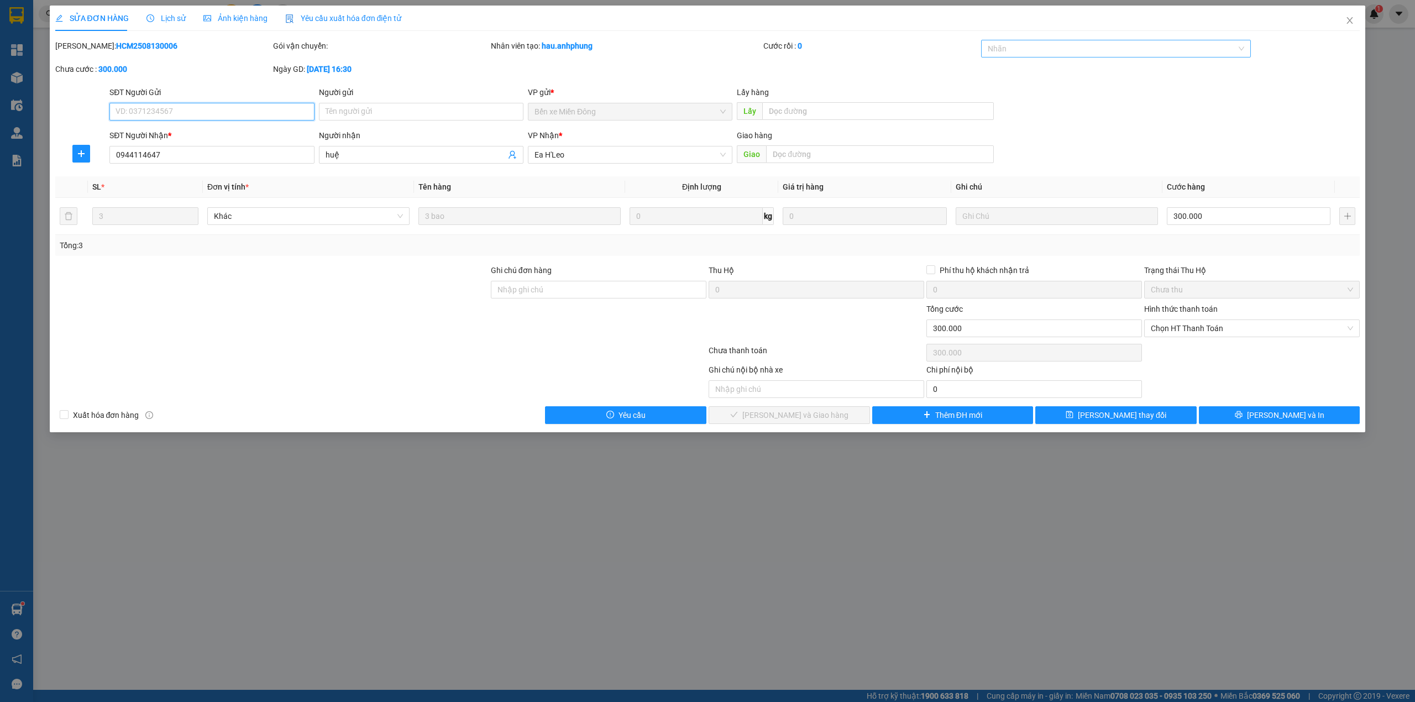
click at [1099, 43] on div at bounding box center [1111, 48] width 254 height 13
click at [1096, 71] on div "CHUYỂN KHOẢN" at bounding box center [1116, 71] width 257 height 12
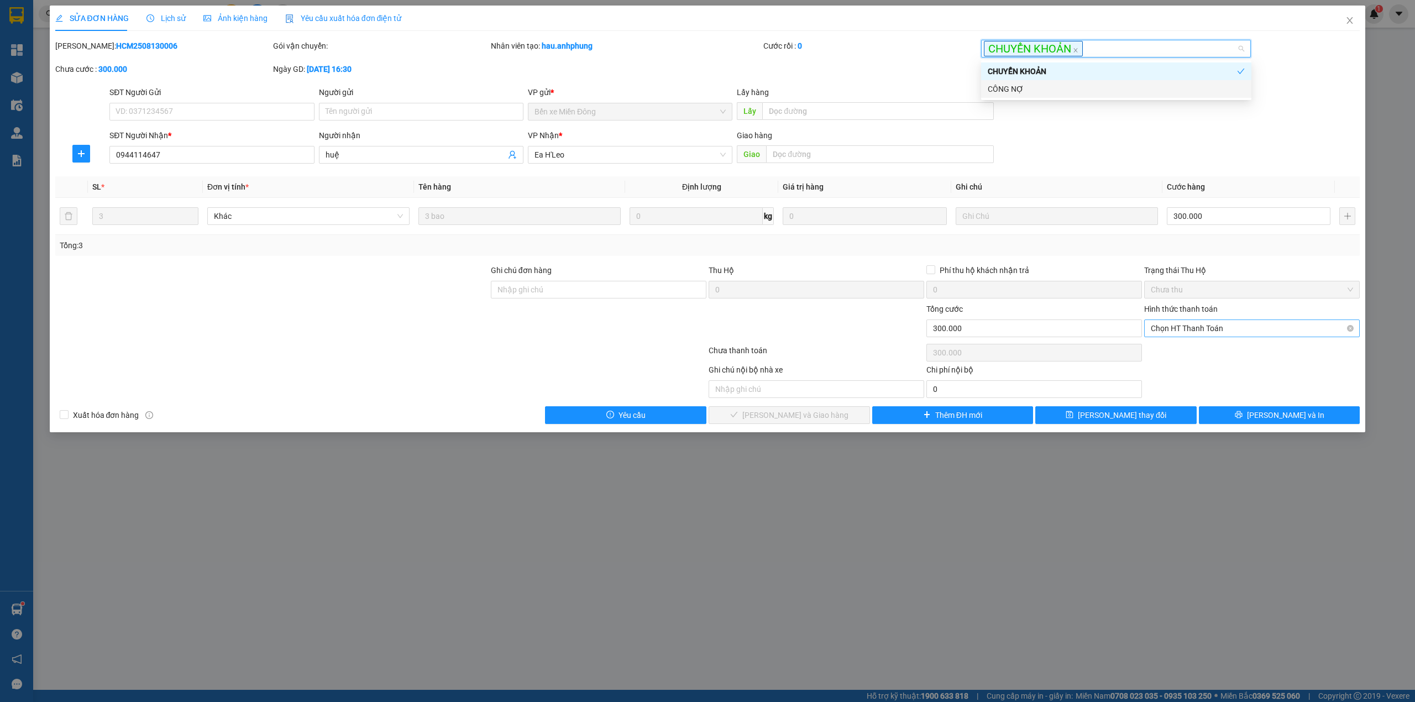
click at [1206, 326] on span "Chọn HT Thanh Toán" at bounding box center [1252, 328] width 202 height 17
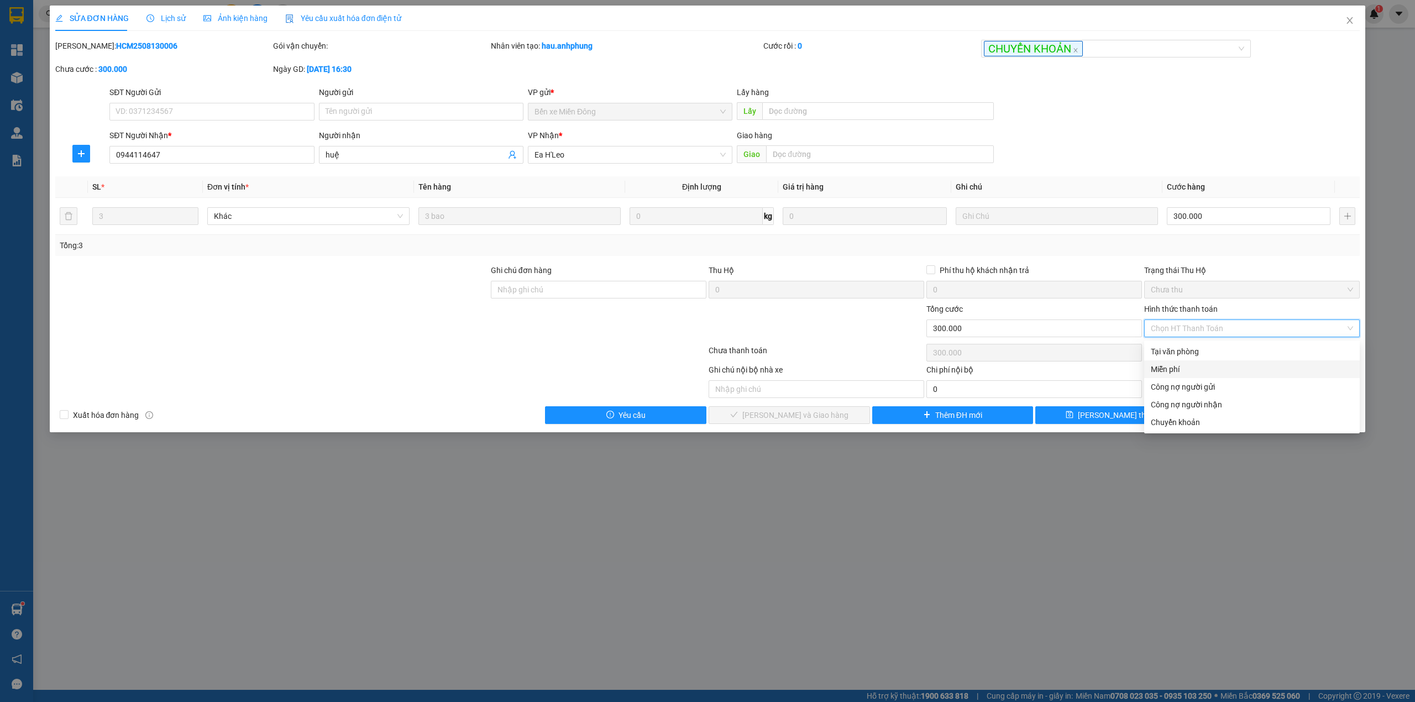
click at [1182, 366] on div "Miễn phí" at bounding box center [1252, 369] width 202 height 12
type input "0"
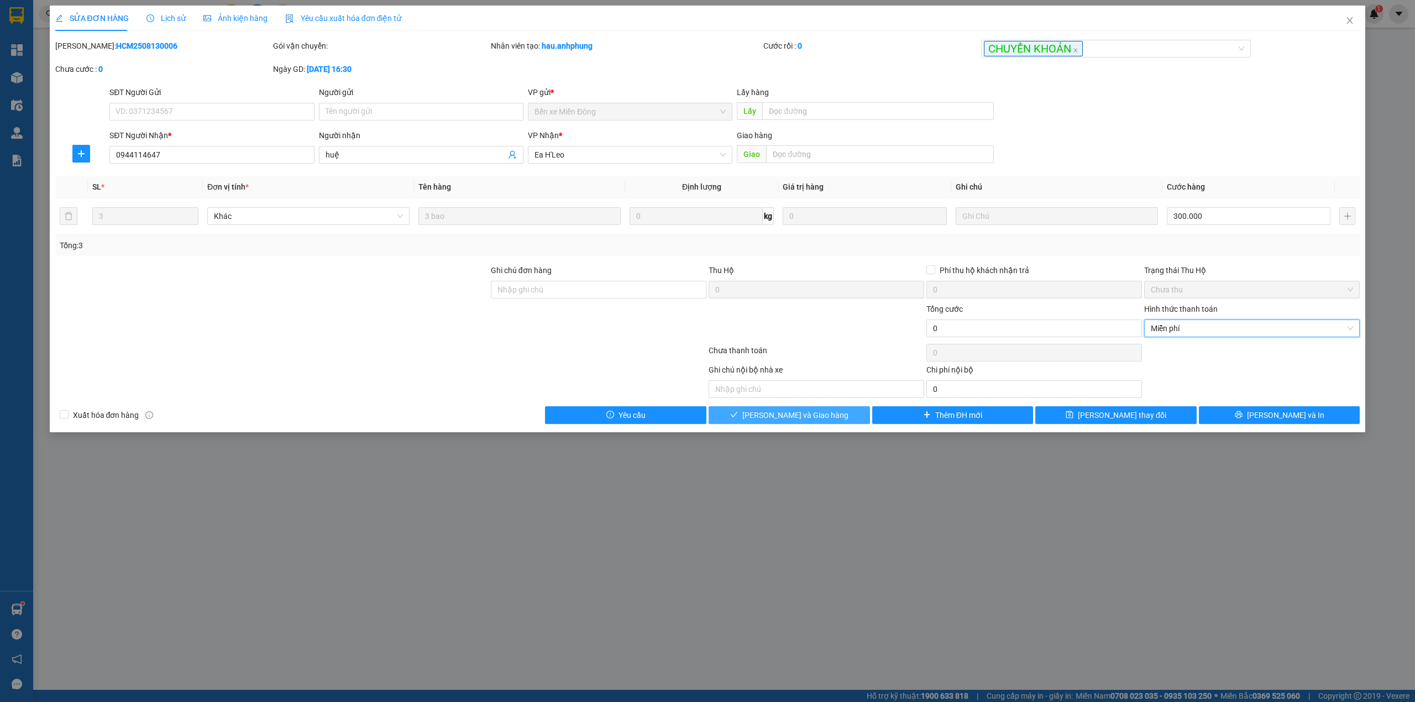
click at [823, 419] on span "[PERSON_NAME] và Giao hàng" at bounding box center [795, 415] width 106 height 12
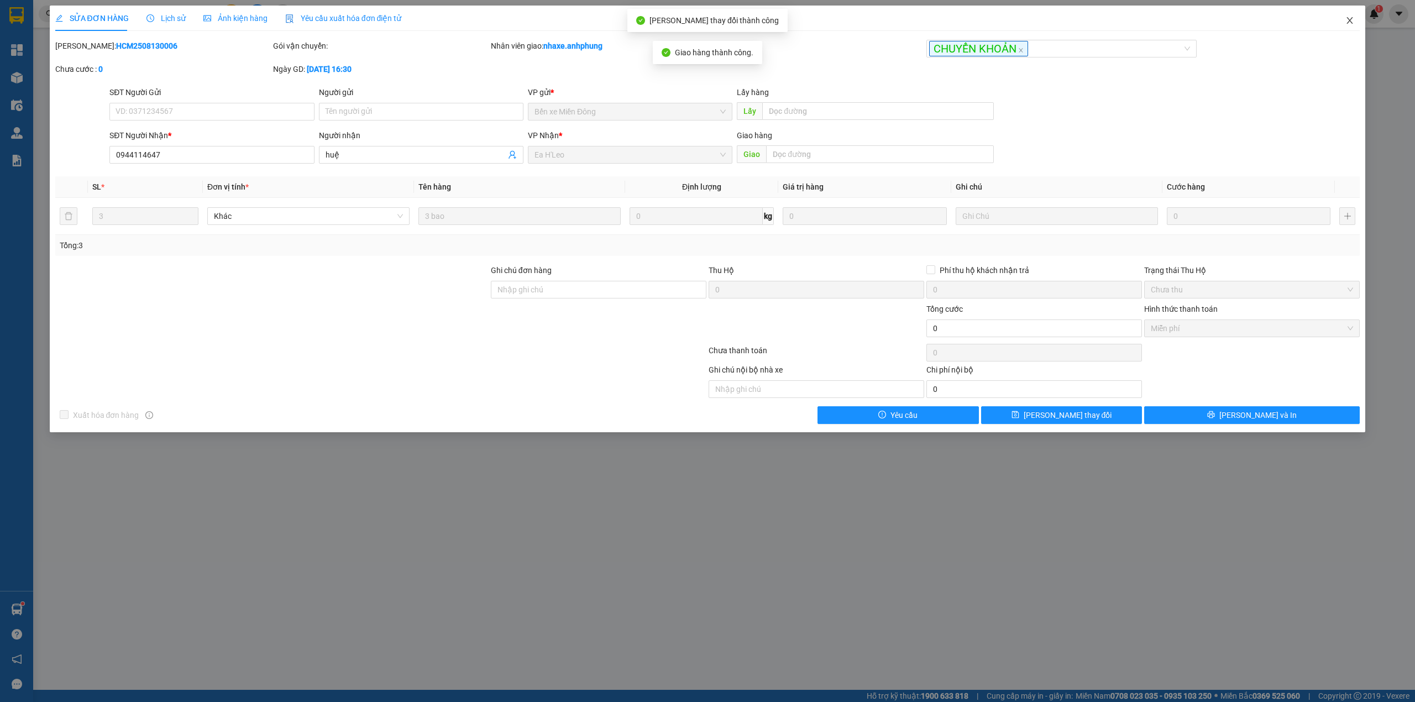
click at [1353, 20] on icon "close" at bounding box center [1350, 20] width 9 height 9
